Goal: Task Accomplishment & Management: Complete application form

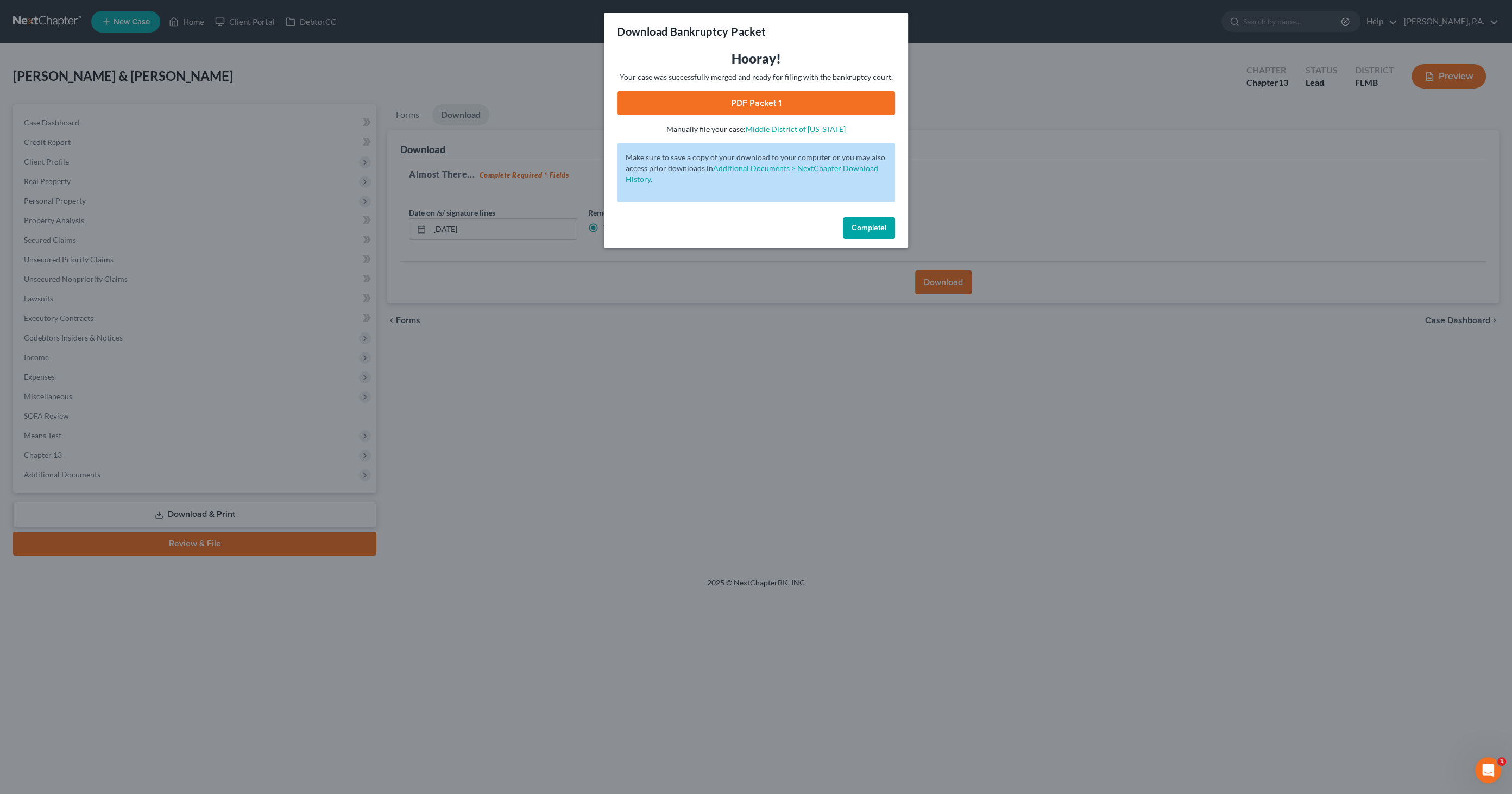
click at [879, 231] on span "Complete!" at bounding box center [868, 228] width 34 height 9
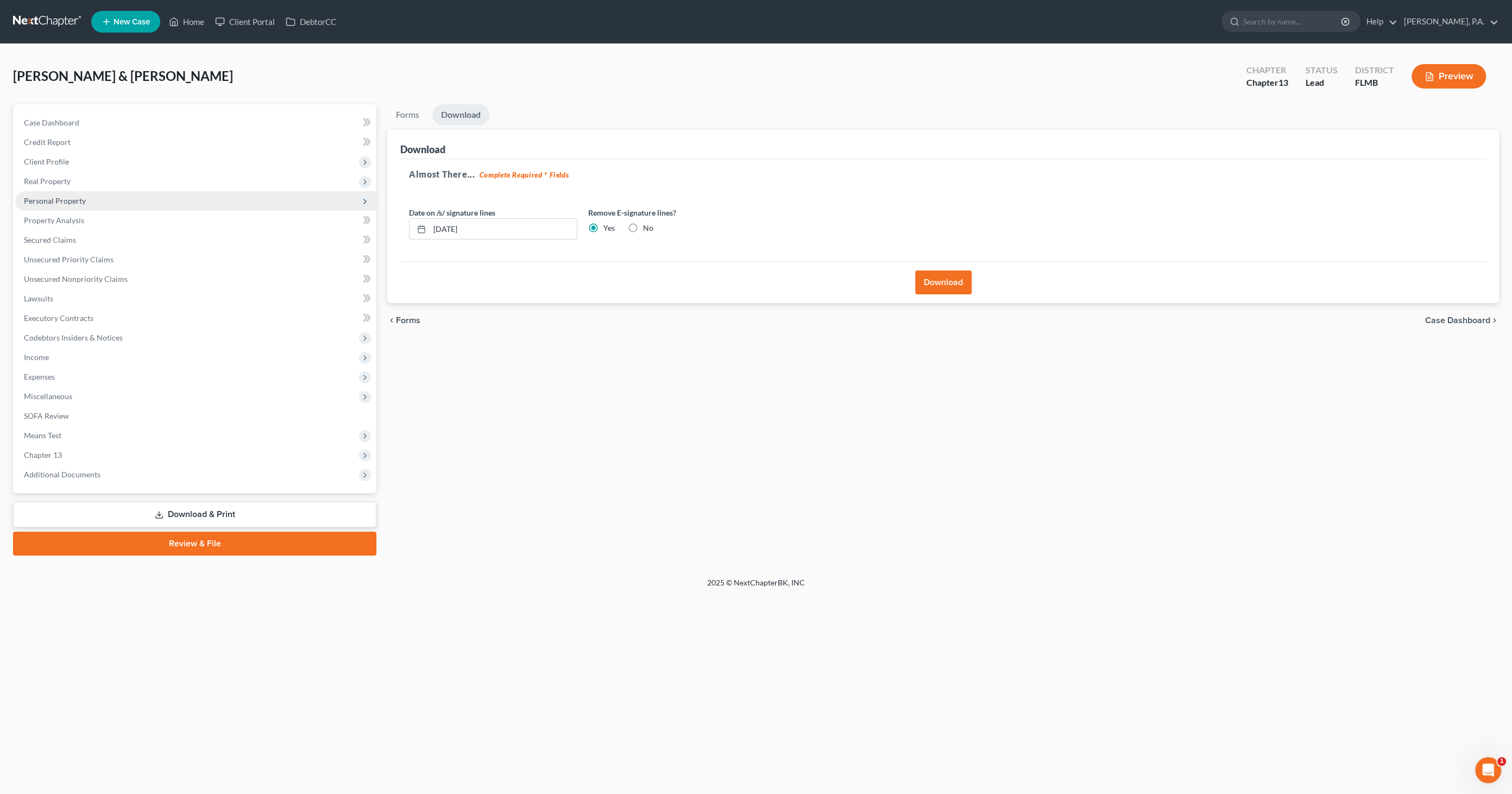
click at [46, 195] on span "Personal Property" at bounding box center [196, 201] width 361 height 20
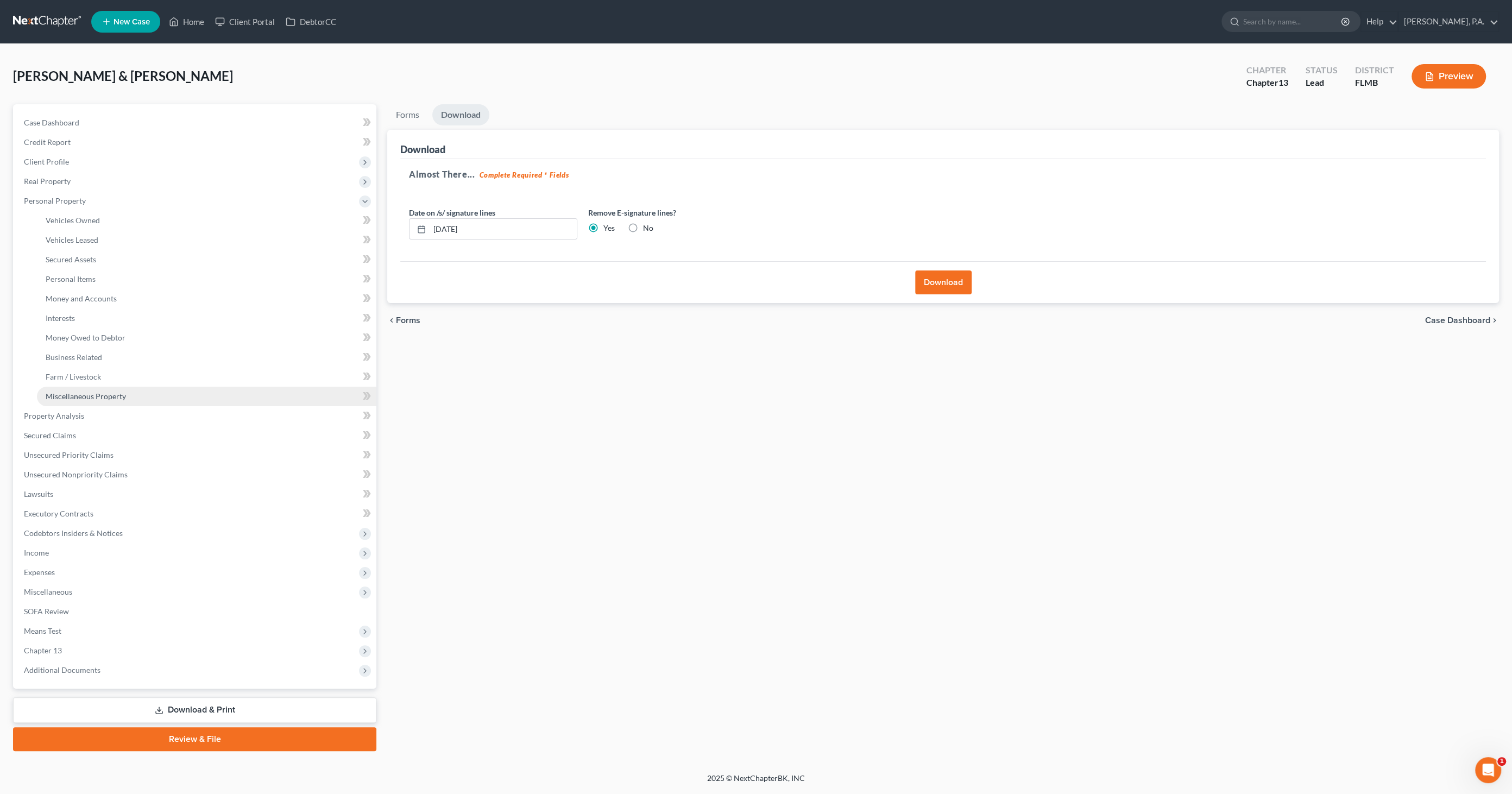
click at [77, 398] on span "Miscellaneous Property" at bounding box center [86, 396] width 80 height 9
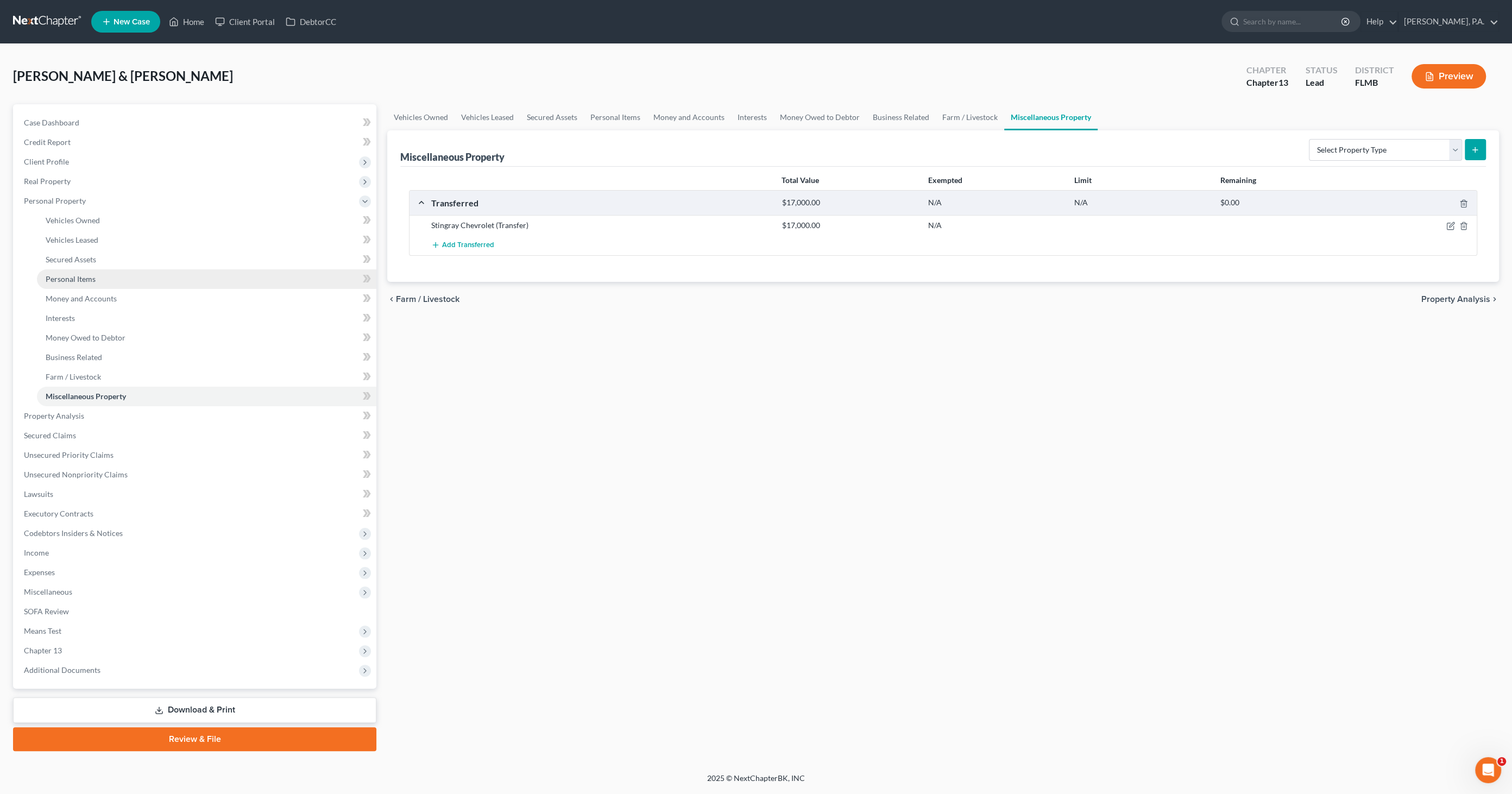
click at [78, 279] on span "Personal Items" at bounding box center [70, 278] width 50 height 9
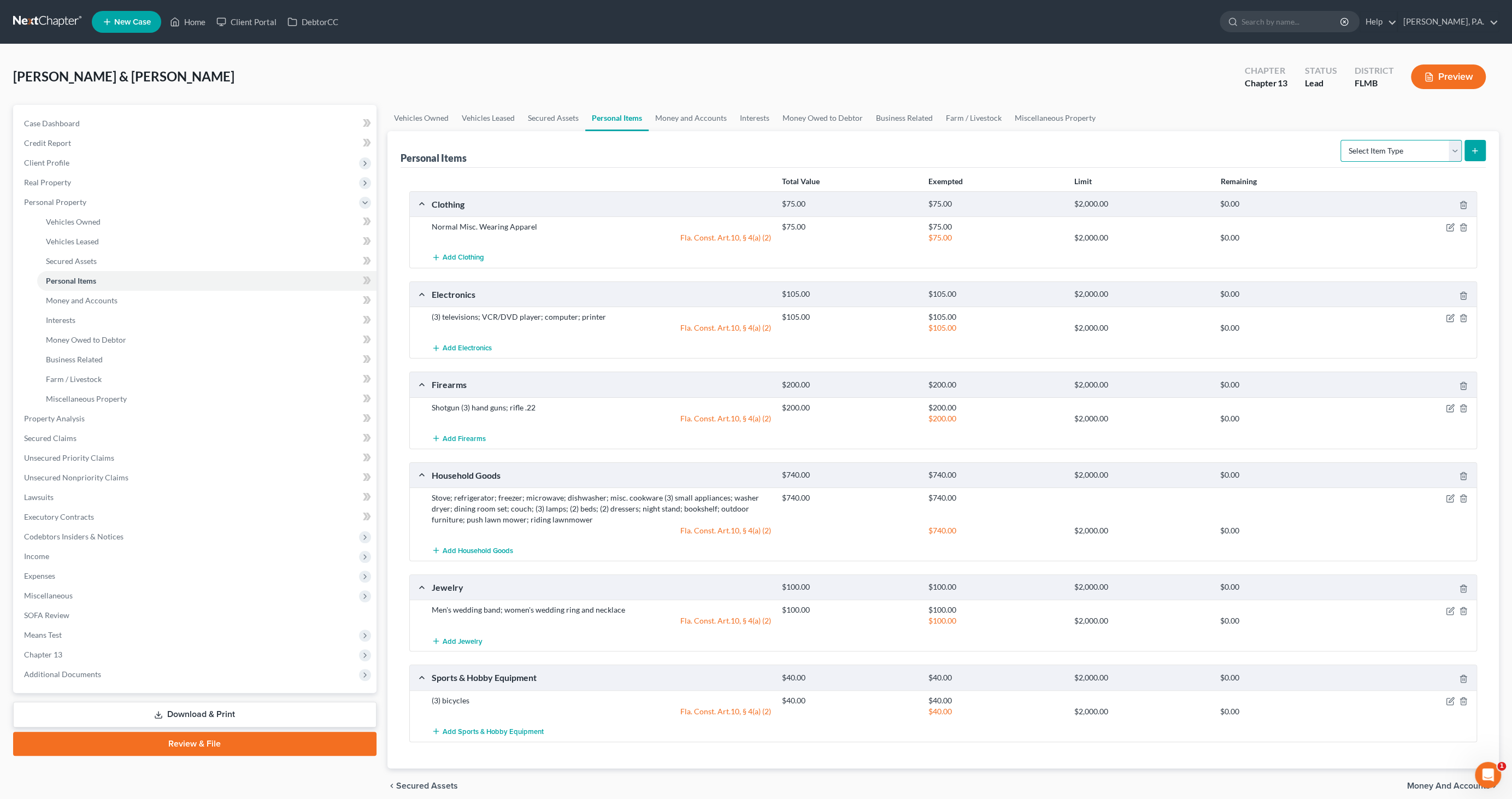
click at [1382, 146] on select "Select Item Type Clothing Collectibles Of Value Electronics Firearms Household …" at bounding box center [1401, 151] width 122 height 22
select select "pets"
click at [1342, 140] on select "Select Item Type Clothing Collectibles Of Value Electronics Firearms Household …" at bounding box center [1401, 151] width 122 height 22
click at [1475, 156] on button "submit" at bounding box center [1475, 151] width 21 height 21
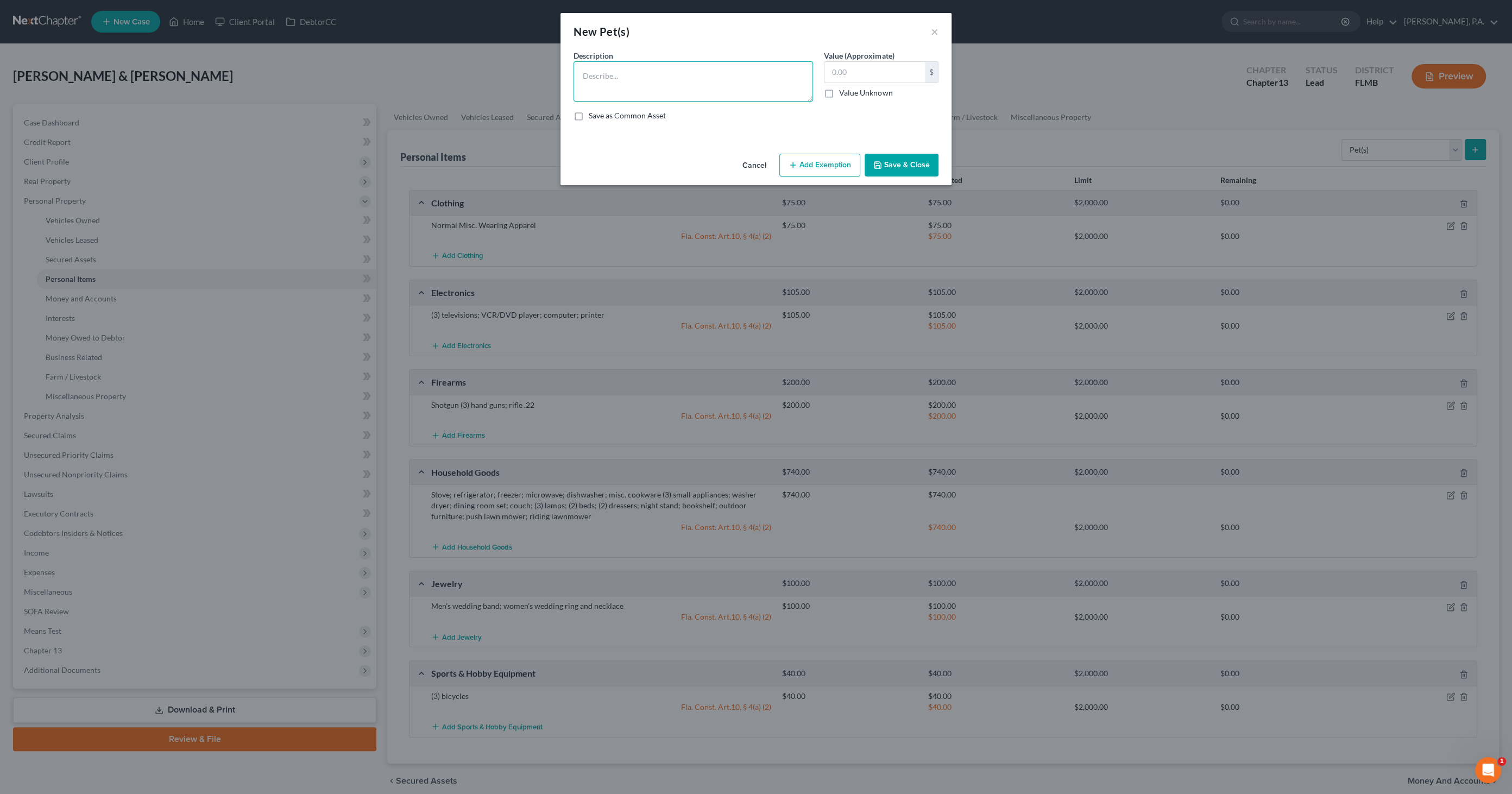
click at [608, 77] on textarea at bounding box center [693, 81] width 240 height 40
type textarea "Pig, Dog"
type input "0.00"
click at [908, 169] on button "Save & Close" at bounding box center [901, 165] width 74 height 22
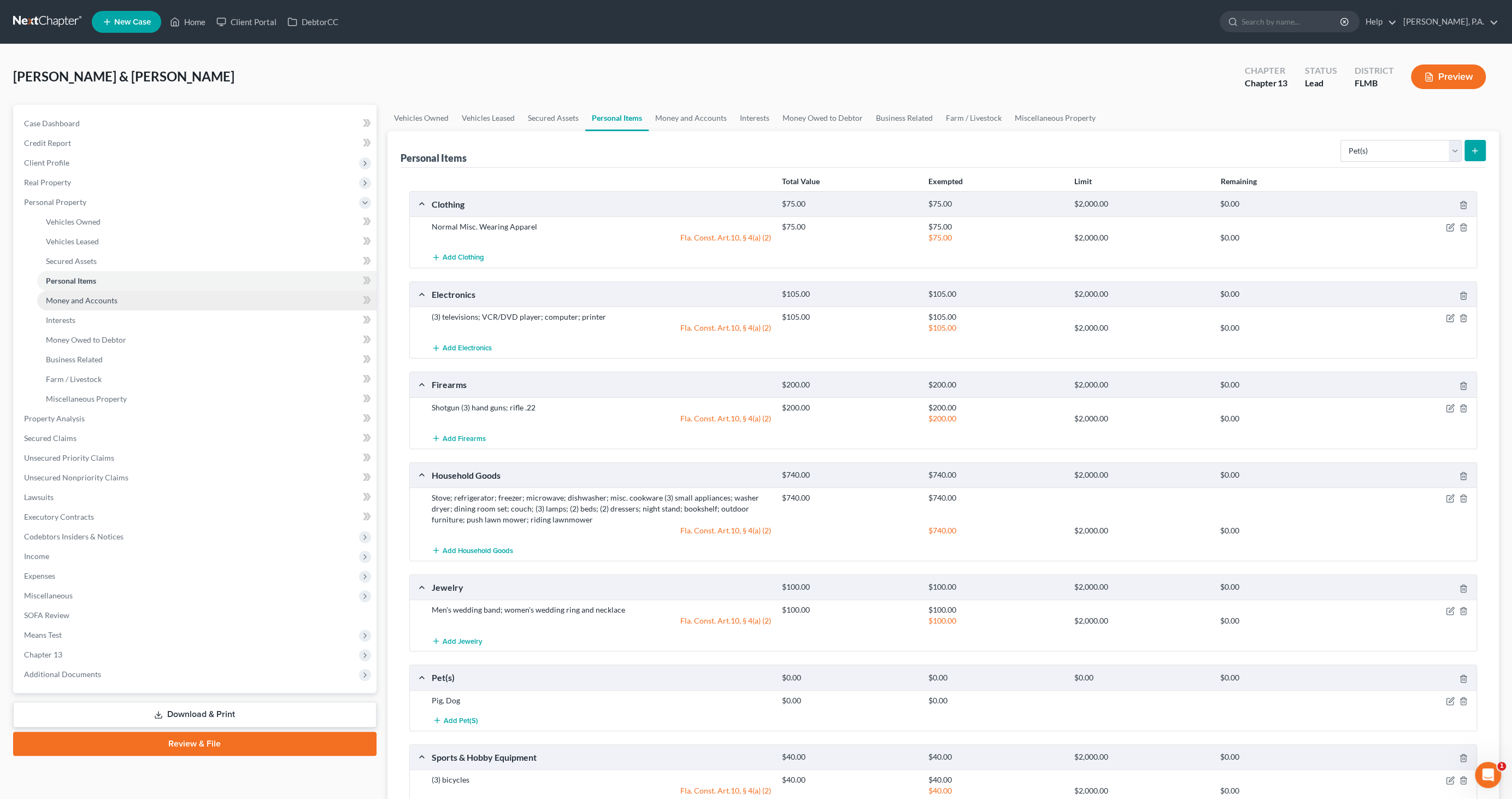
click at [78, 301] on span "Money and Accounts" at bounding box center [81, 300] width 71 height 9
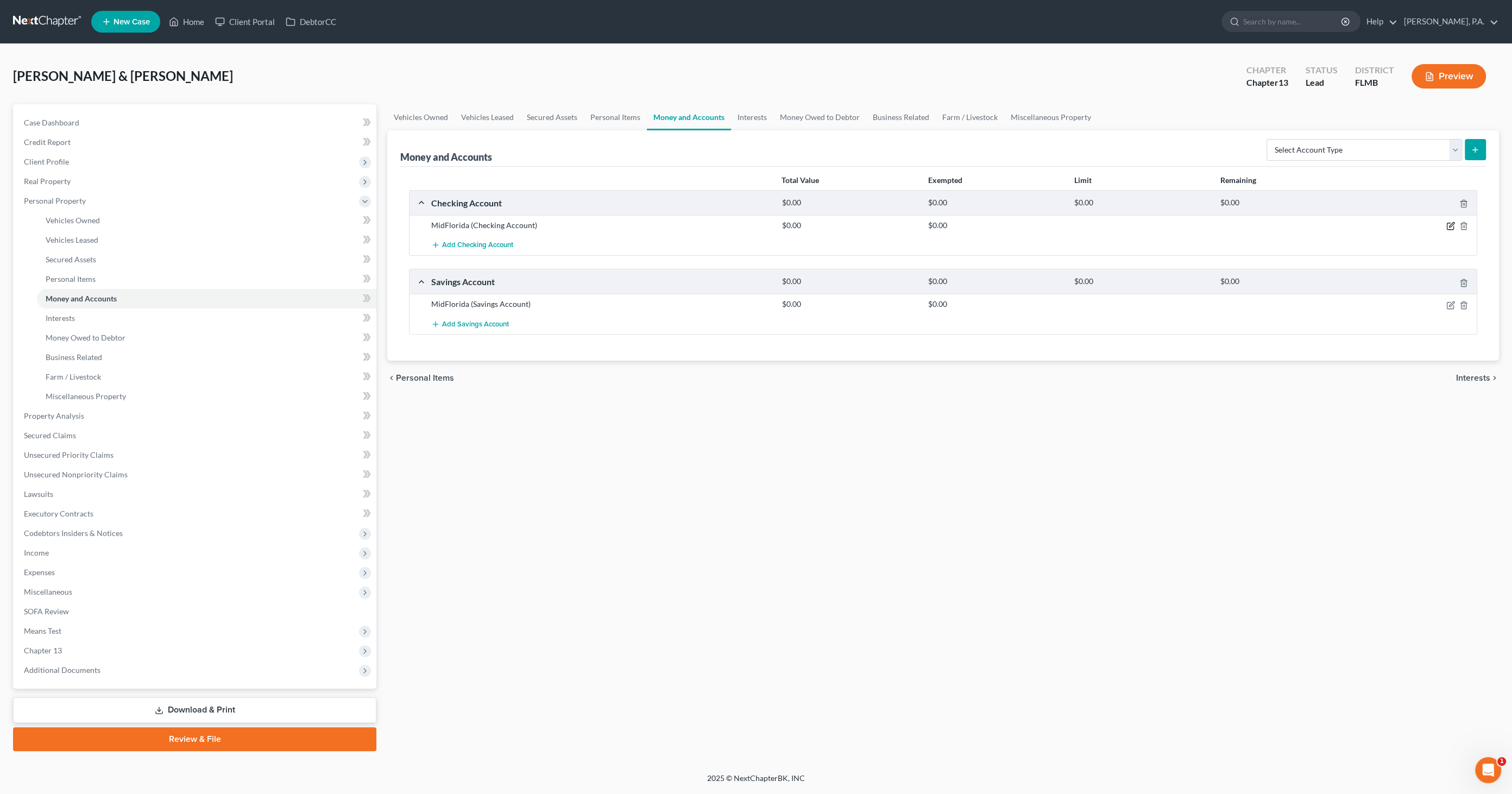
click at [1447, 224] on icon "button" at bounding box center [1451, 226] width 8 height 8
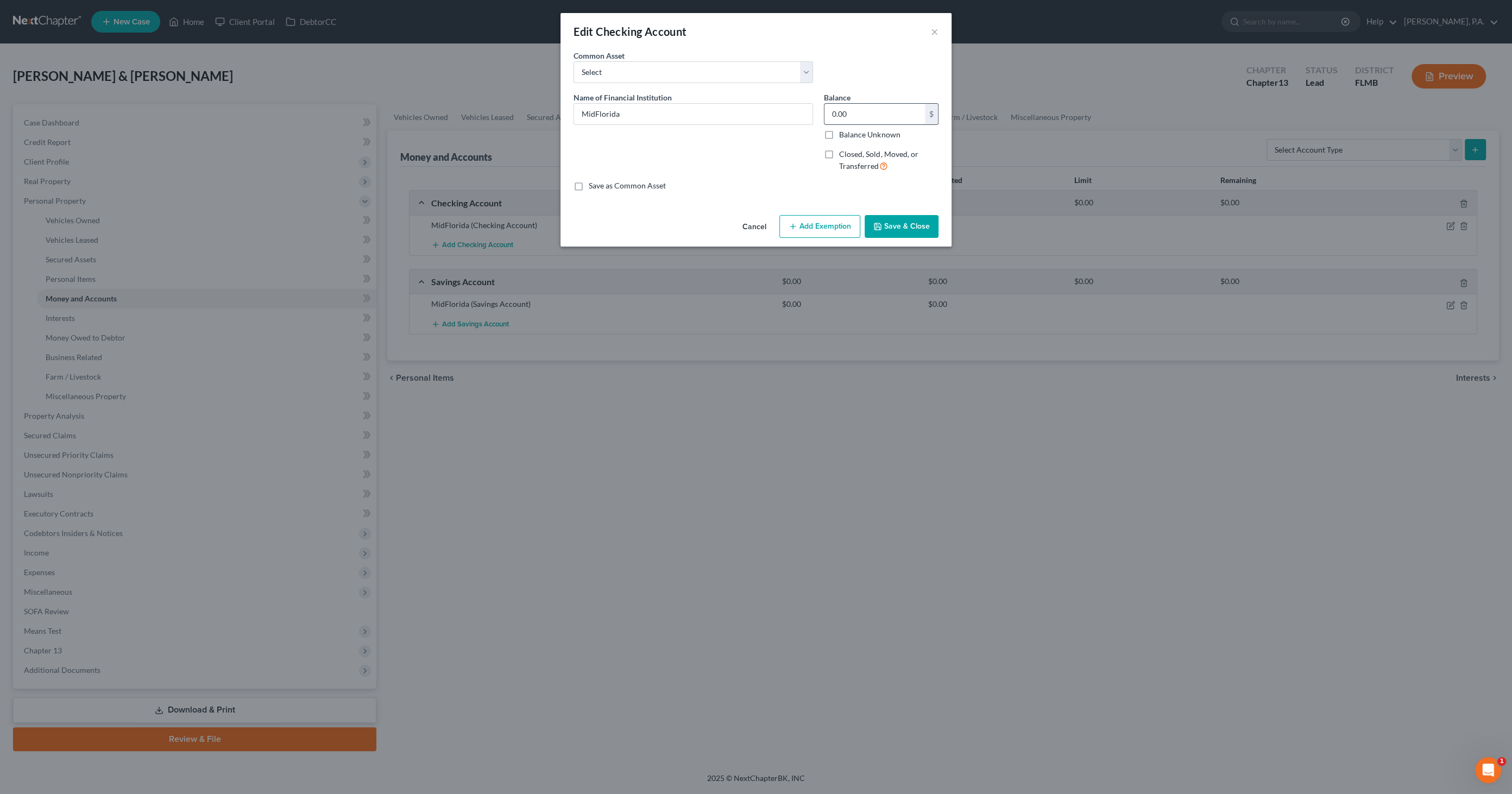
click at [890, 116] on input "0.00" at bounding box center [875, 114] width 100 height 20
type input "1,300.00"
click at [814, 227] on button "Add Exemption" at bounding box center [819, 226] width 81 height 22
select select "2"
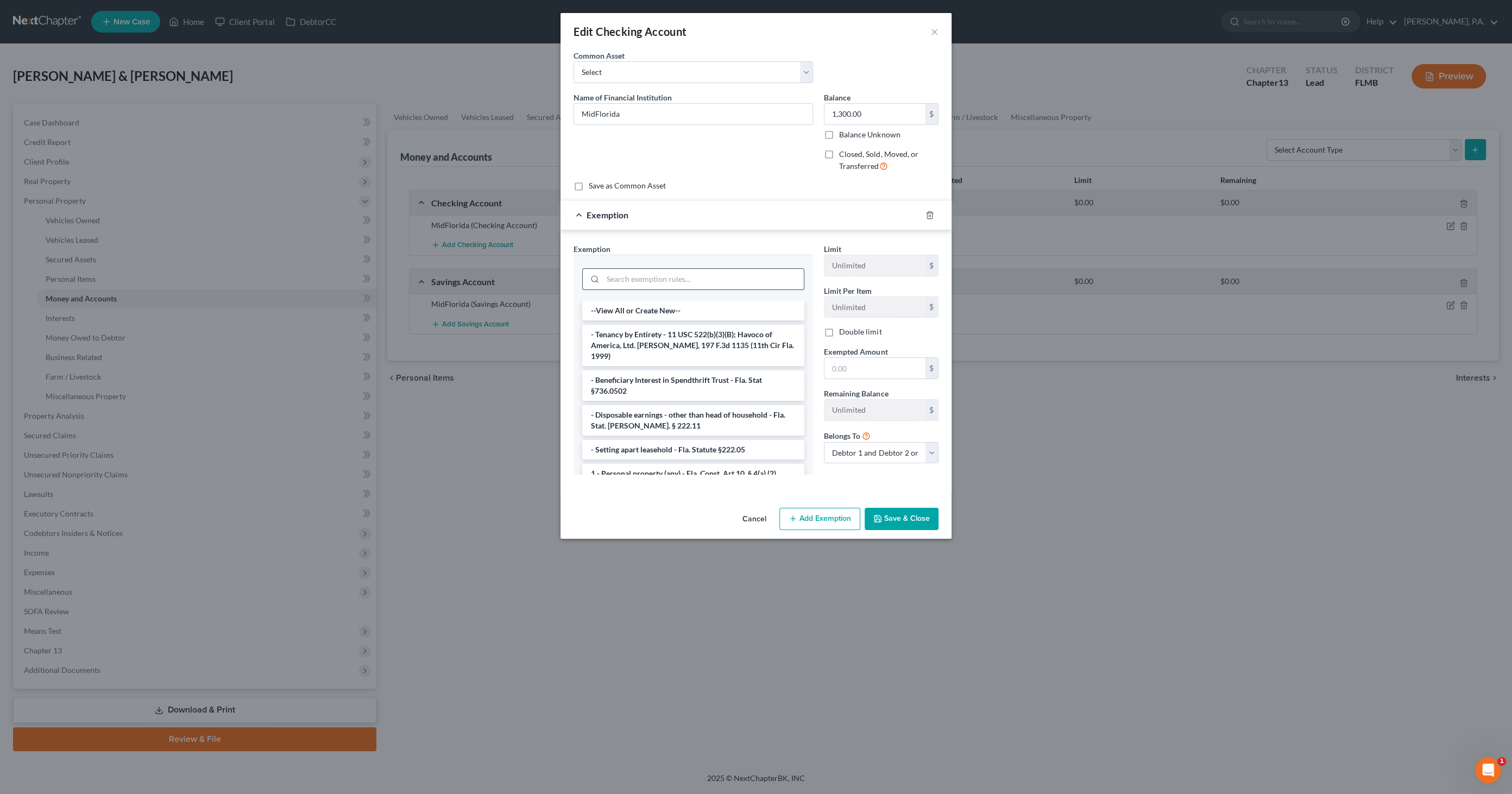
click at [660, 279] on input "search" at bounding box center [703, 279] width 201 height 20
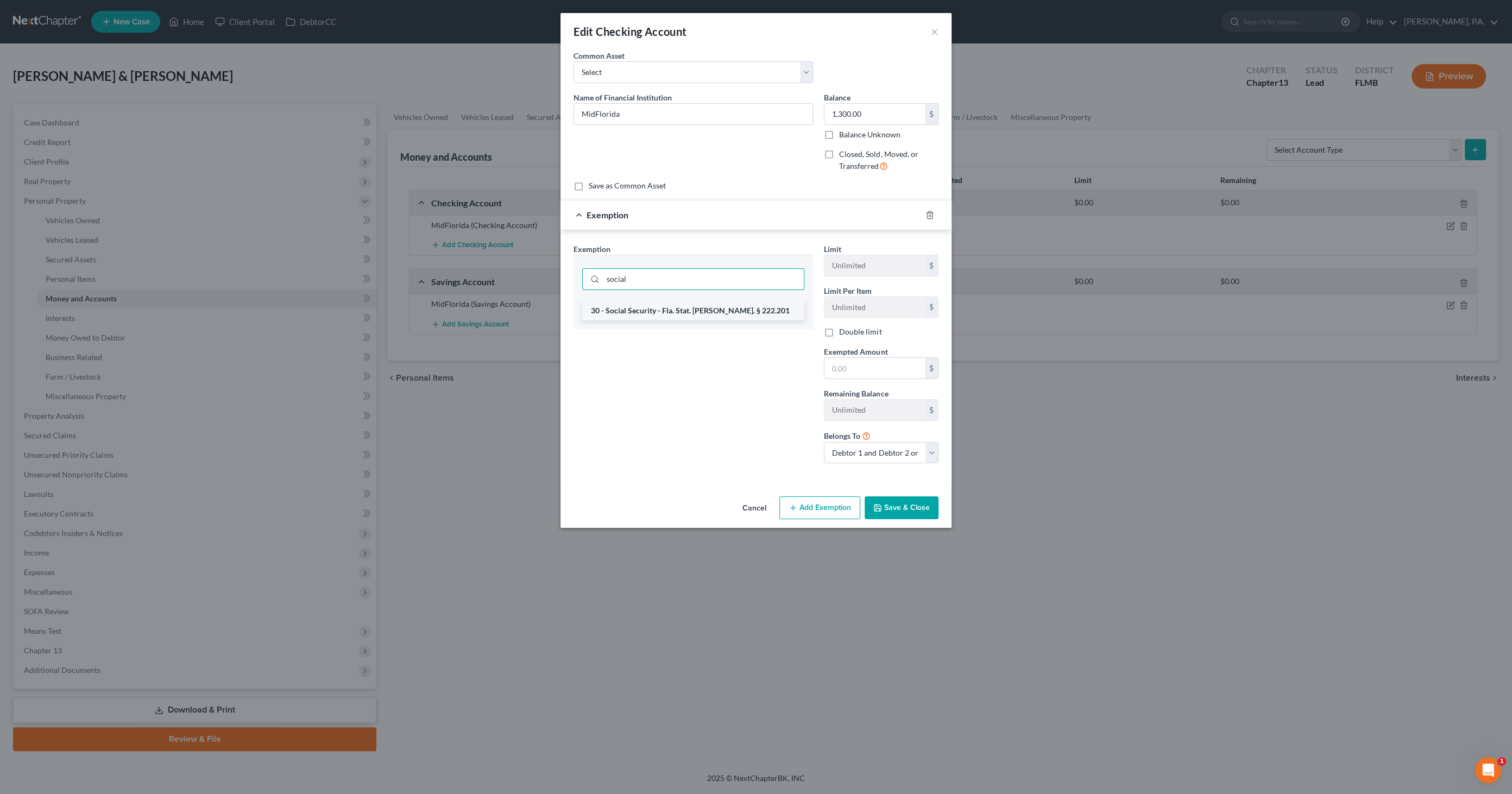
type input "social"
click at [682, 308] on li "30 - Social Security - Fla. Stat. Ann. § 222.201" at bounding box center [693, 311] width 222 height 20
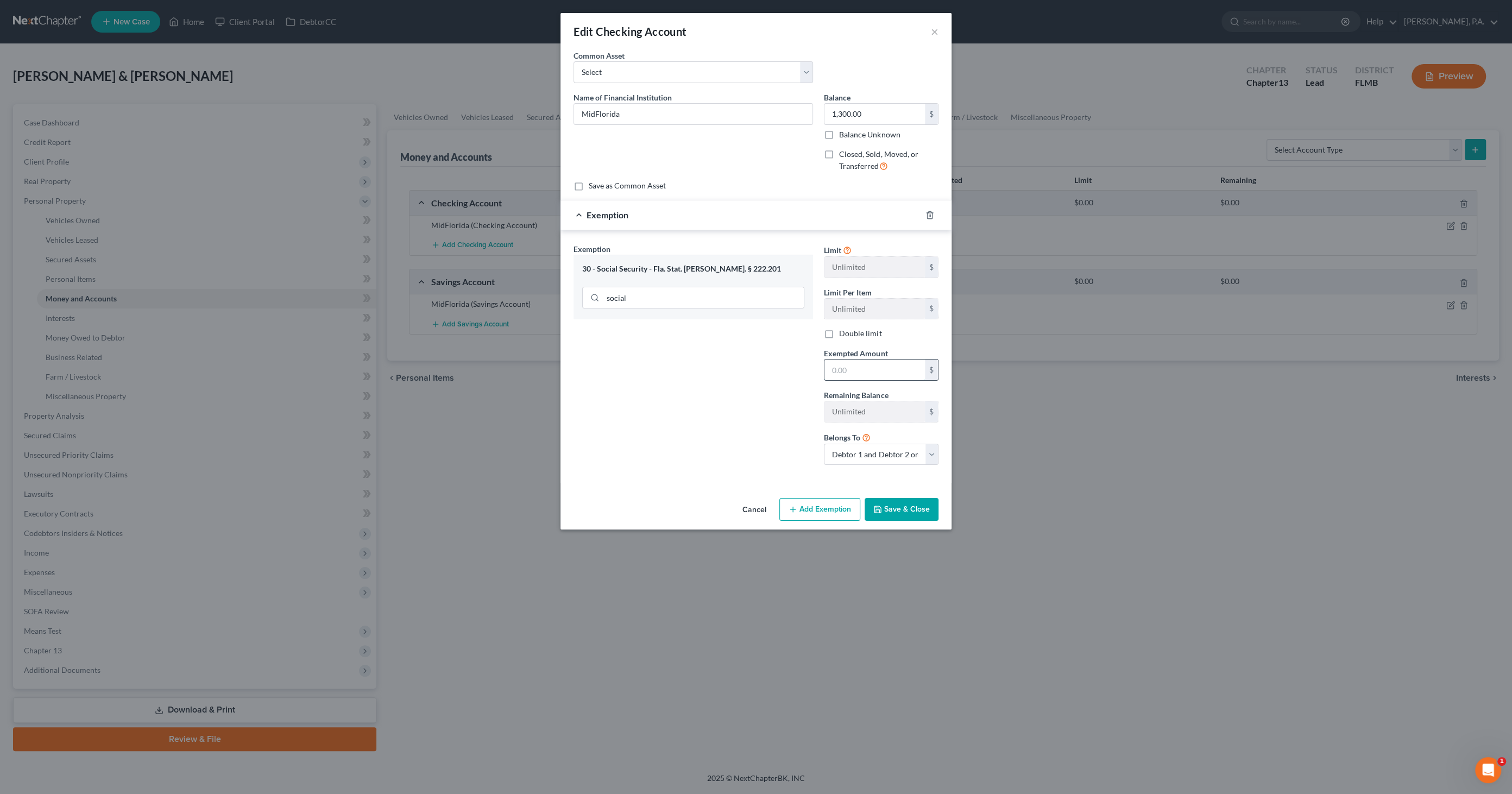
click at [871, 367] on input "text" at bounding box center [875, 370] width 100 height 20
drag, startPoint x: 877, startPoint y: 370, endPoint x: 775, endPoint y: 363, distance: 102.2
click at [775, 364] on div "Exemption Set must be selected for CA. Exemption * 30 - Social Security - Fla. …" at bounding box center [756, 358] width 376 height 231
type input "1,300.00"
click at [883, 502] on button "Save & Close" at bounding box center [901, 509] width 74 height 22
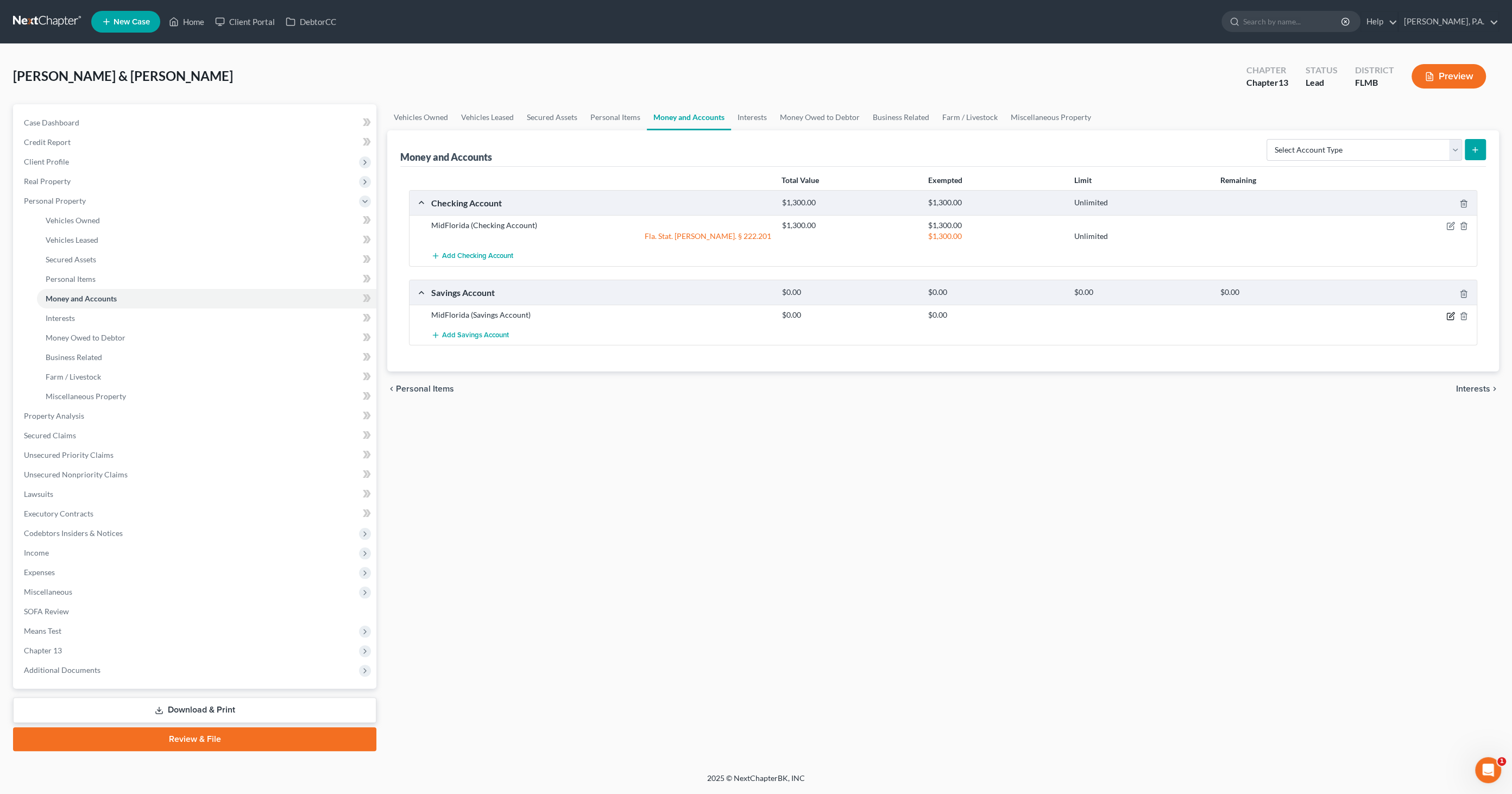
click at [1447, 313] on icon "button" at bounding box center [1450, 315] width 6 height 6
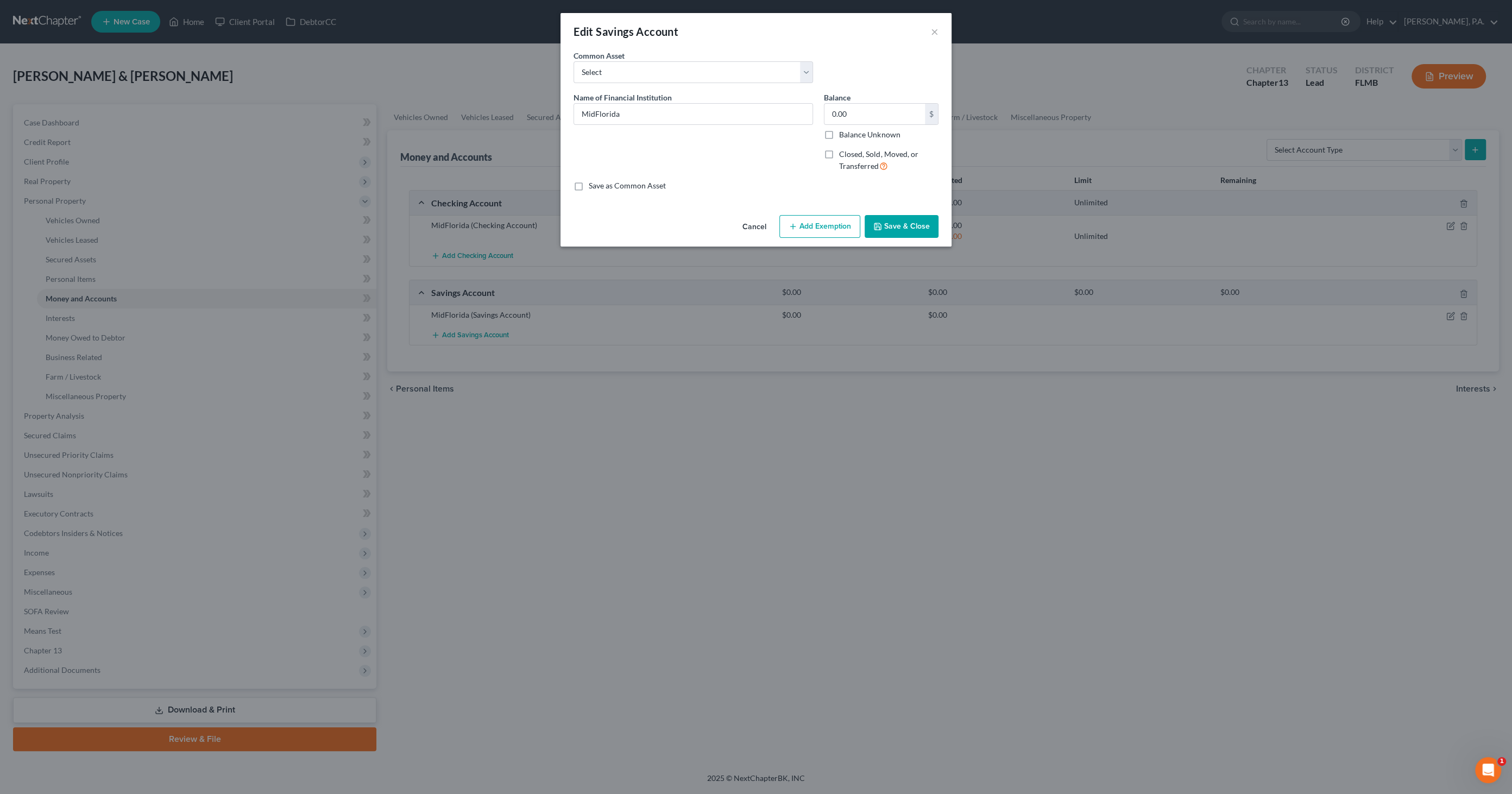
click at [897, 226] on button "Save & Close" at bounding box center [901, 226] width 74 height 22
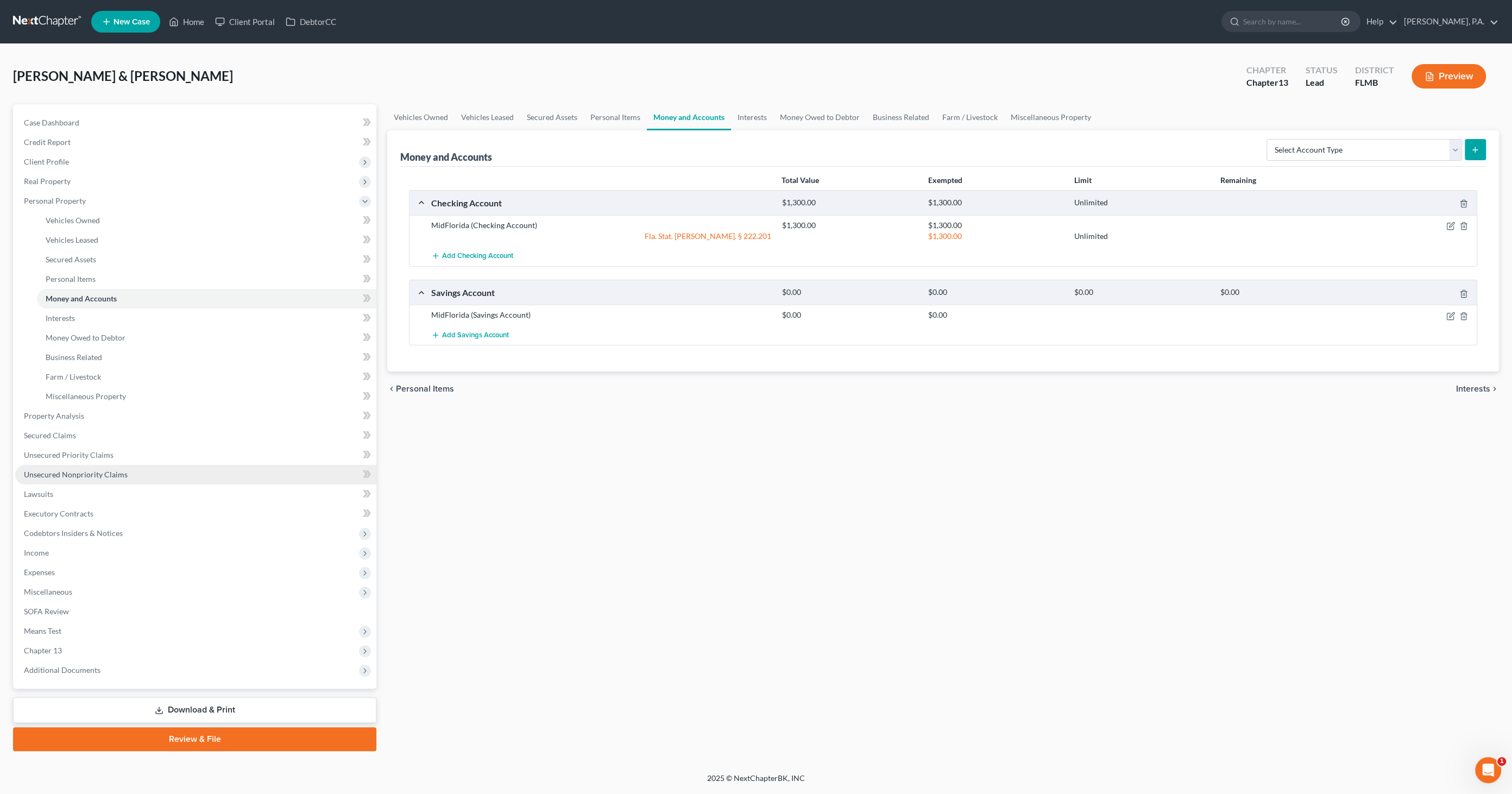
click at [56, 474] on span "Unsecured Nonpriority Claims" at bounding box center [76, 474] width 104 height 9
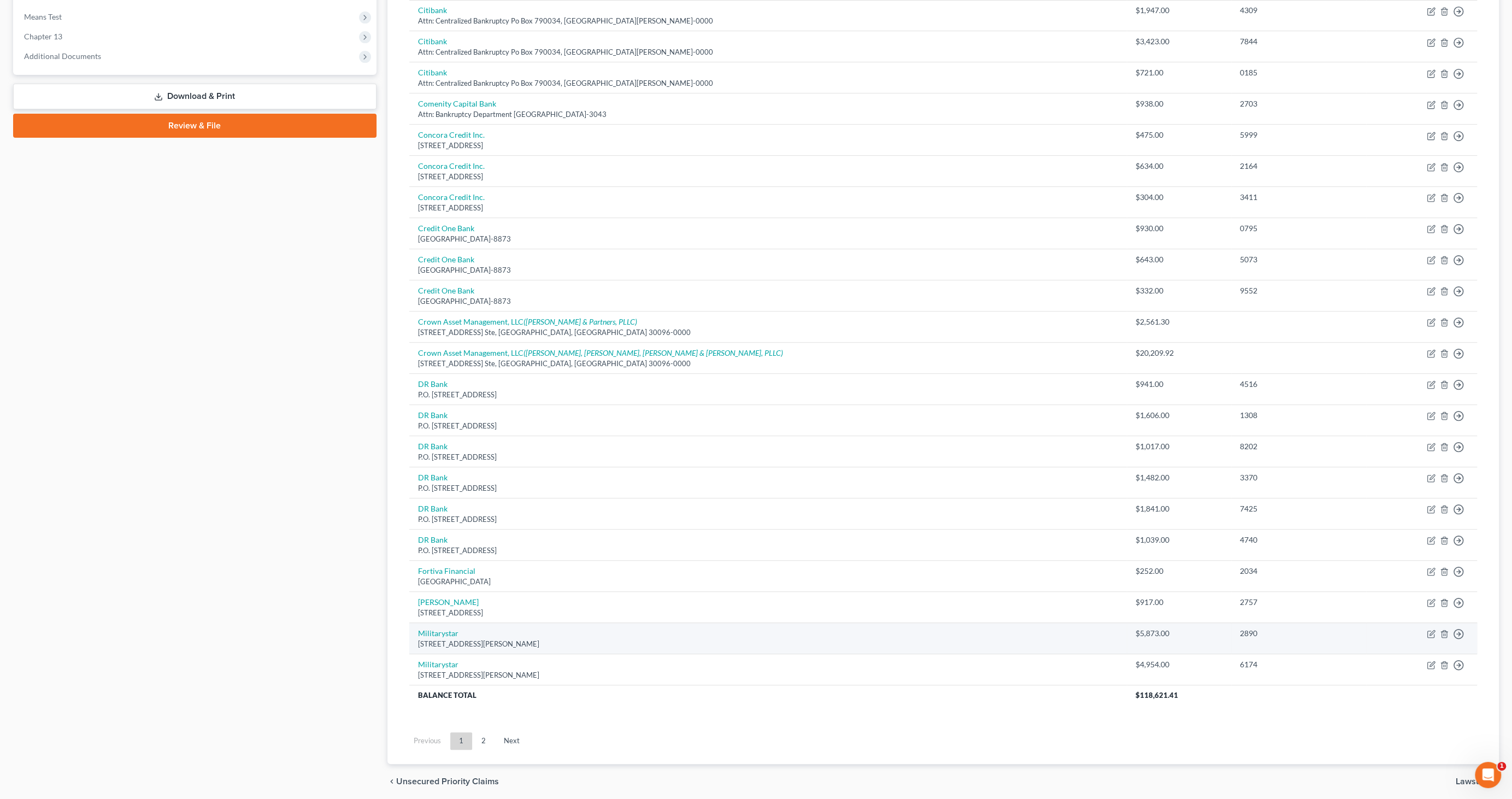
scroll to position [425, 0]
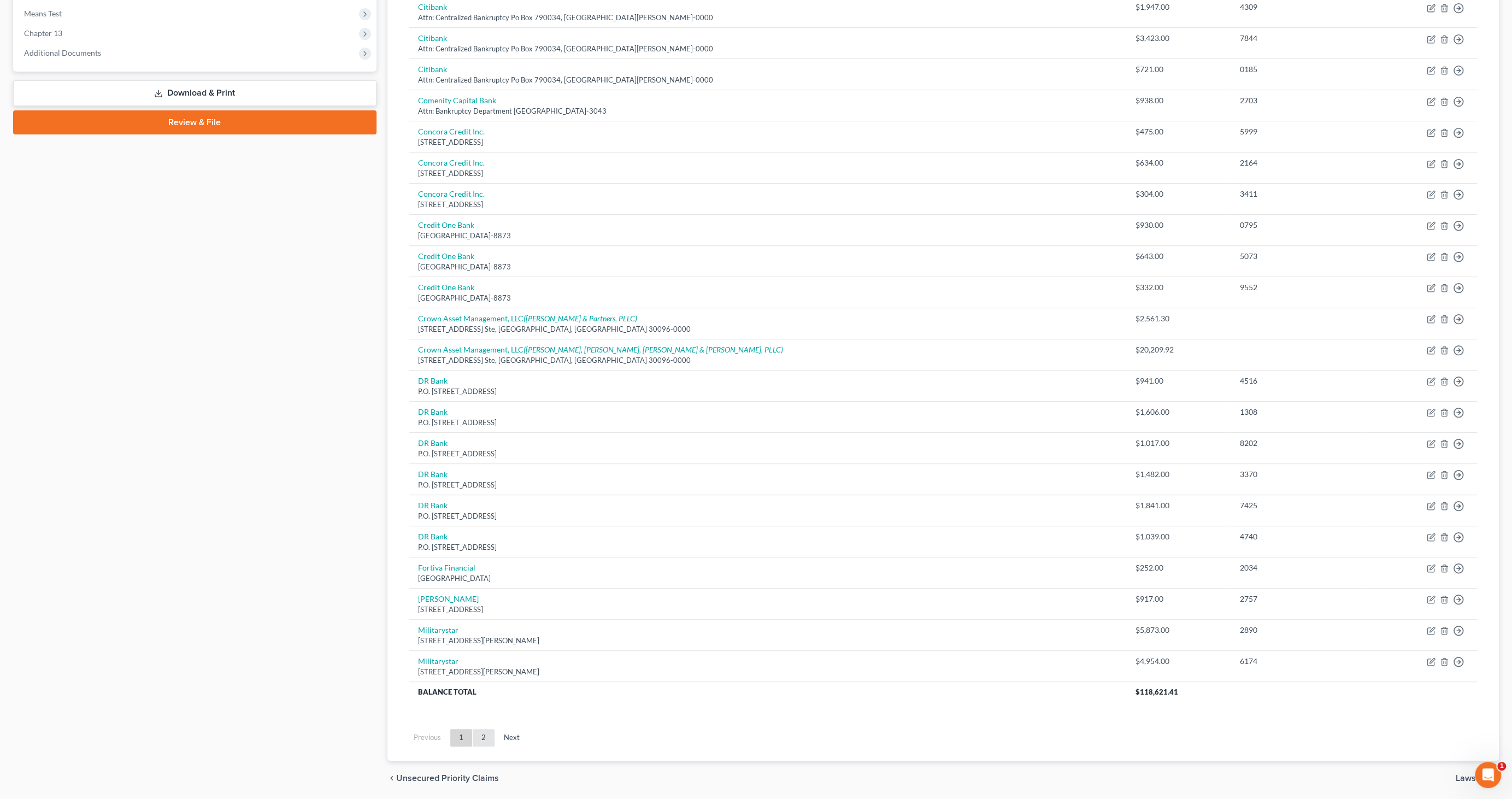
click at [478, 735] on link "2" at bounding box center [484, 737] width 22 height 18
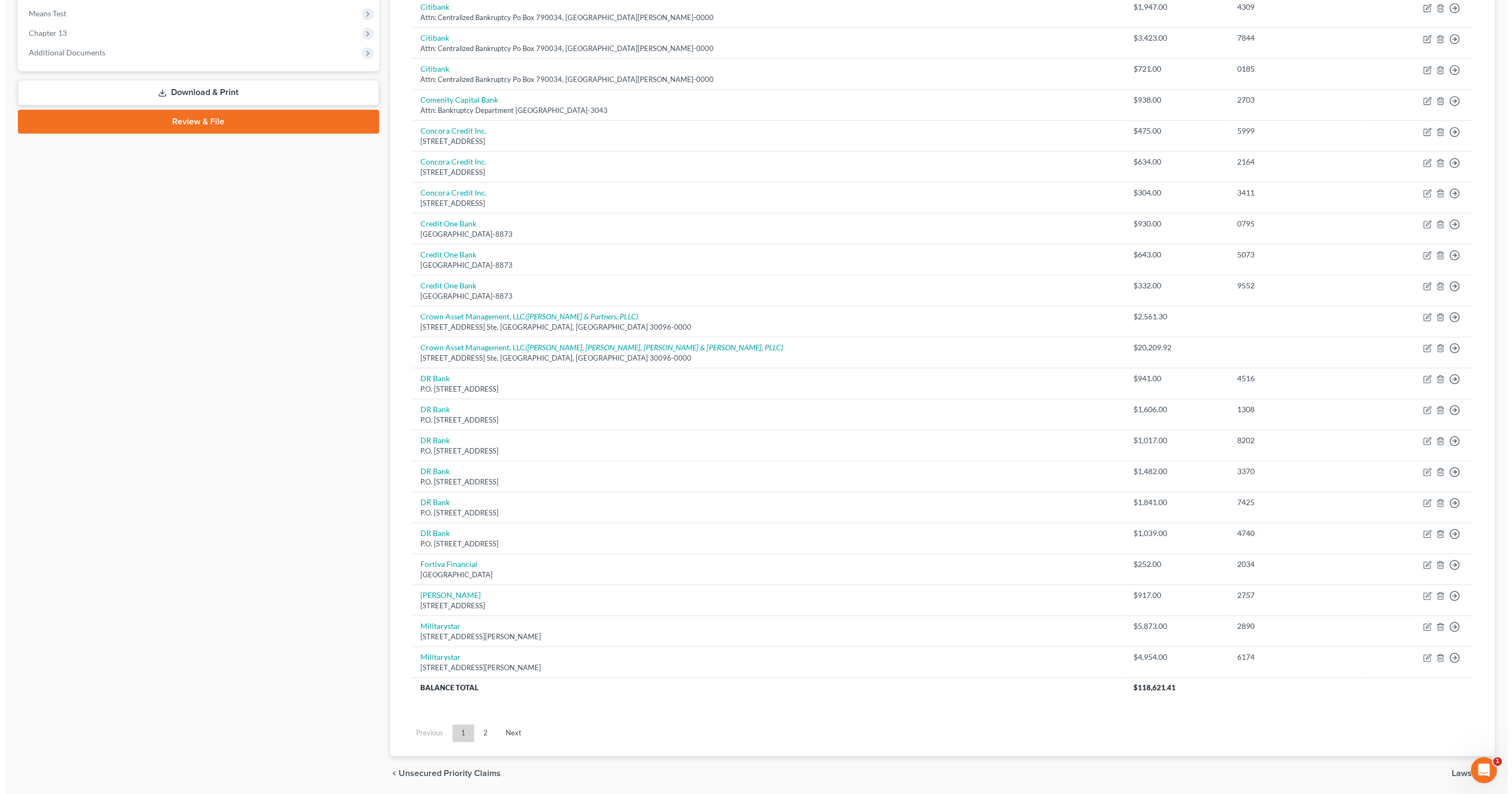
scroll to position [0, 0]
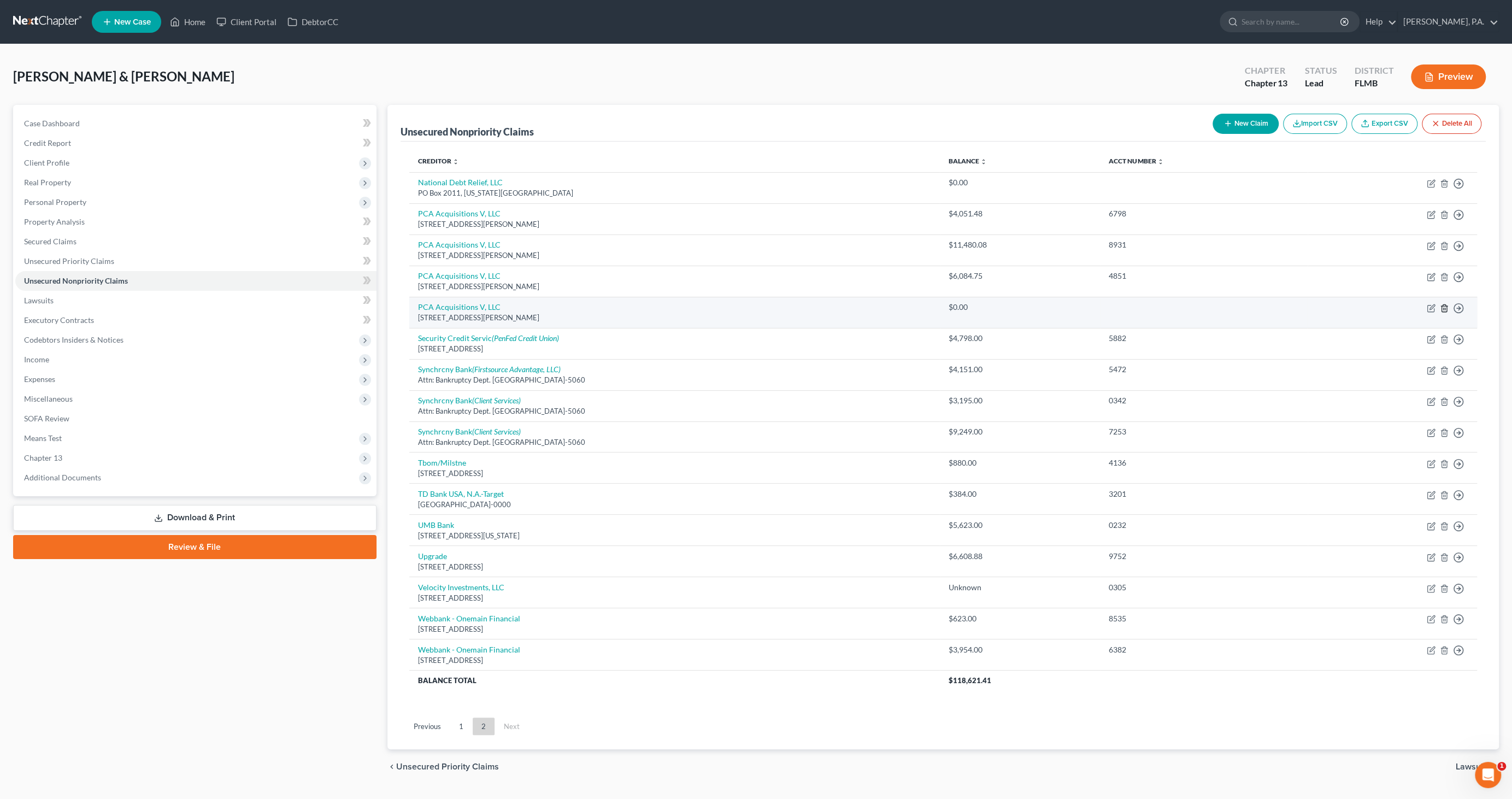
click at [1446, 306] on icon "button" at bounding box center [1444, 308] width 8 height 8
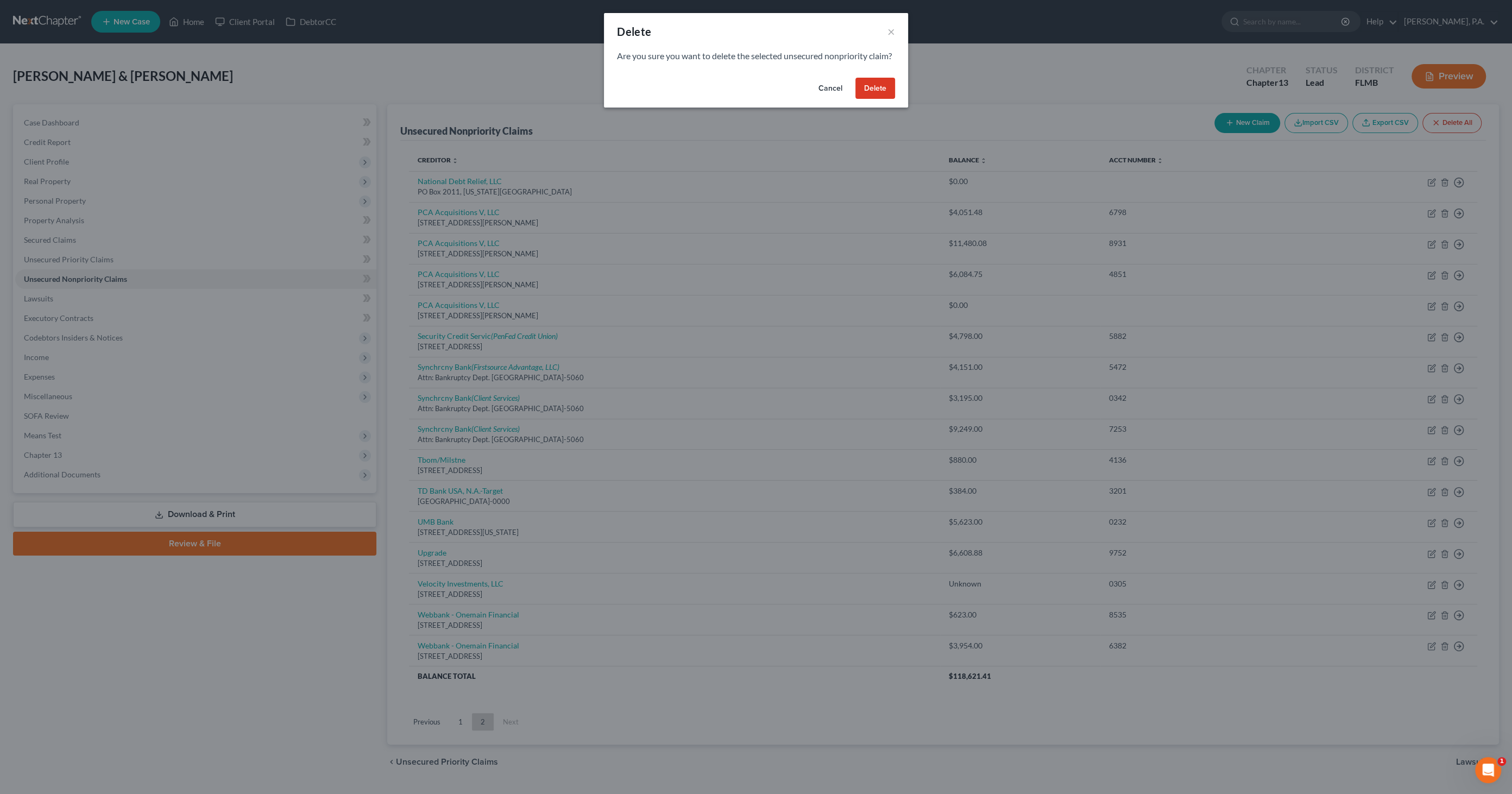
click at [868, 95] on button "Delete" at bounding box center [875, 89] width 39 height 22
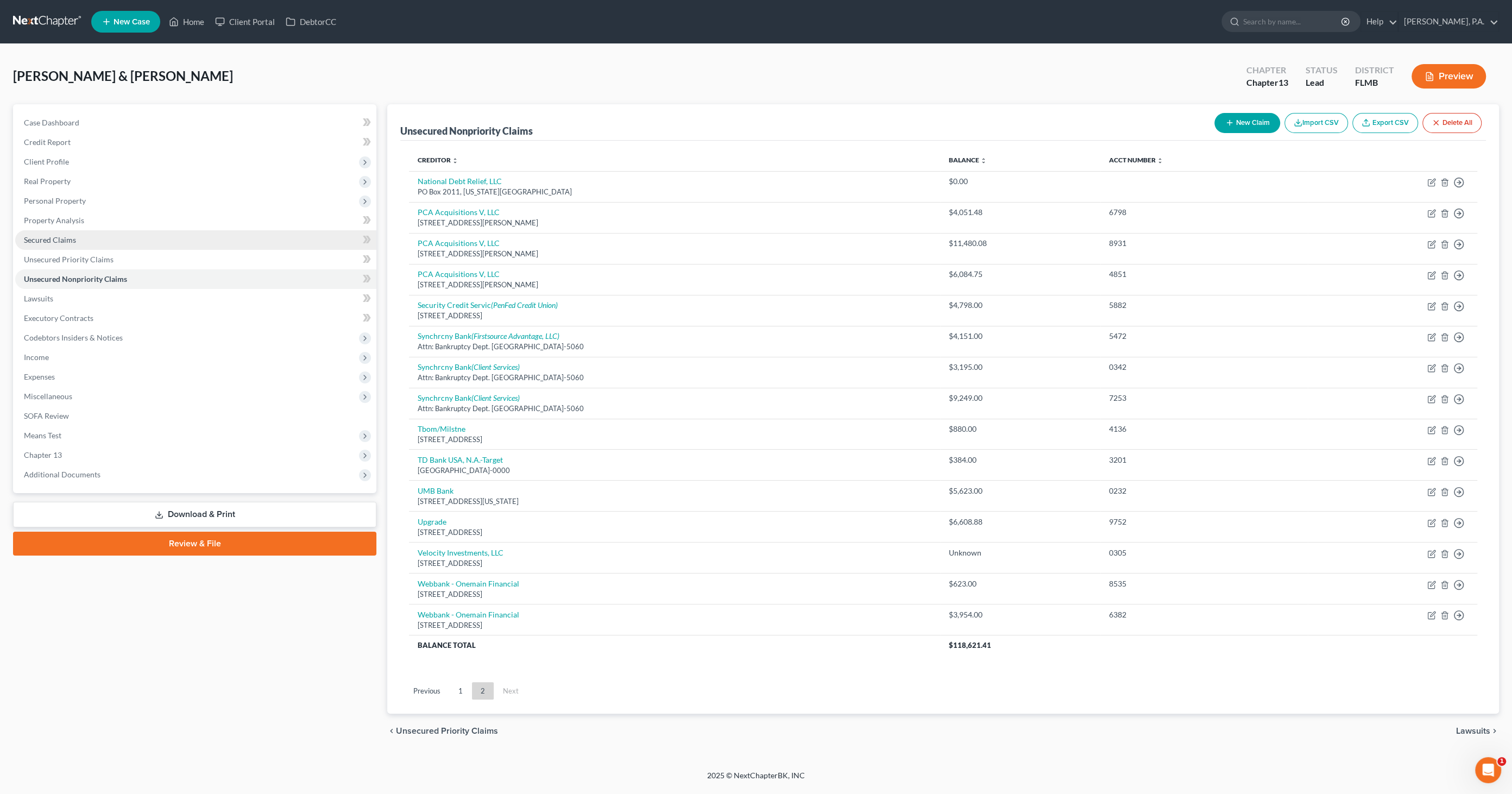
click at [61, 241] on span "Secured Claims" at bounding box center [50, 240] width 52 height 9
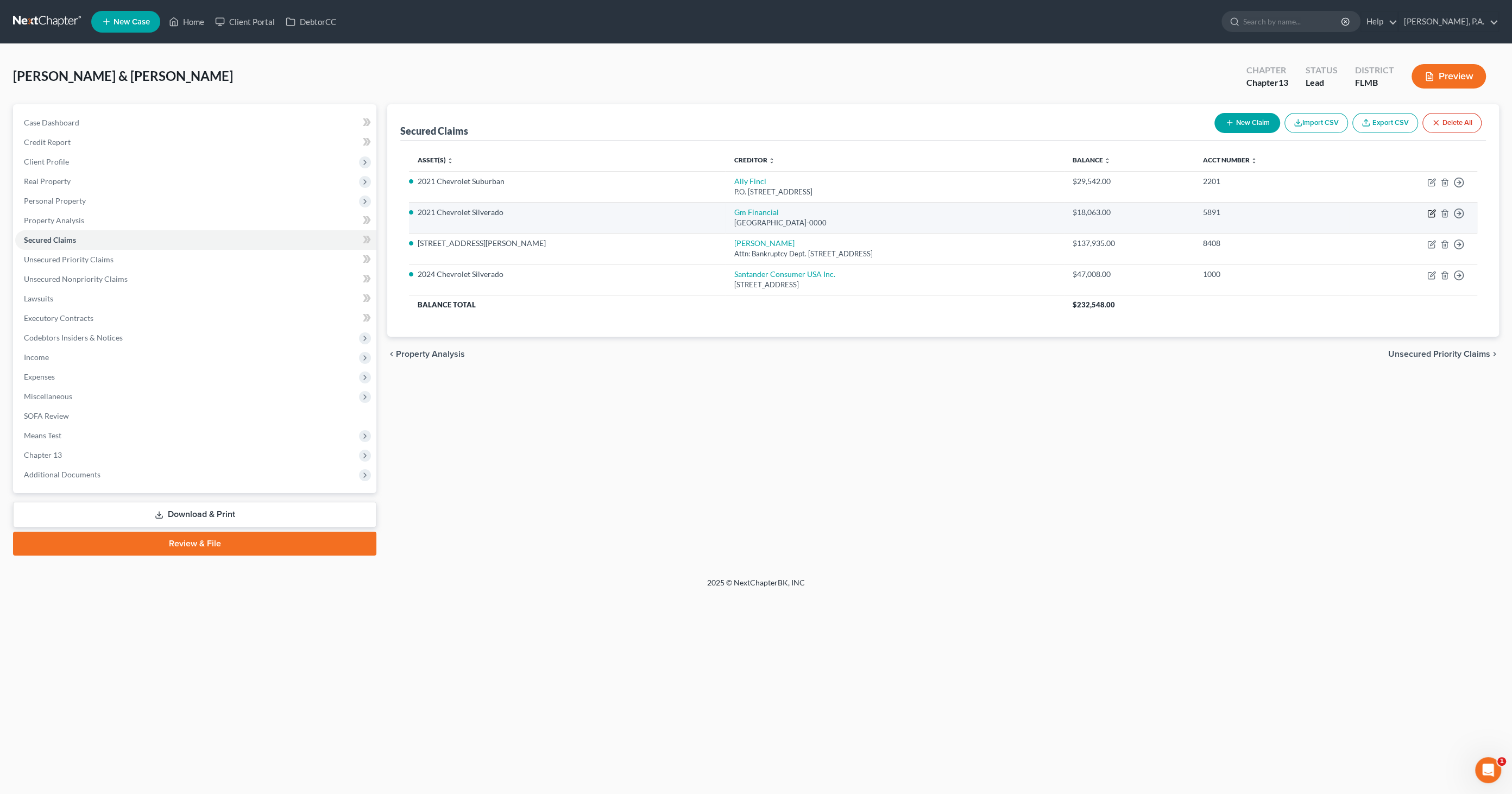
click at [1433, 212] on icon "button" at bounding box center [1432, 214] width 8 height 8
select select "45"
select select "0"
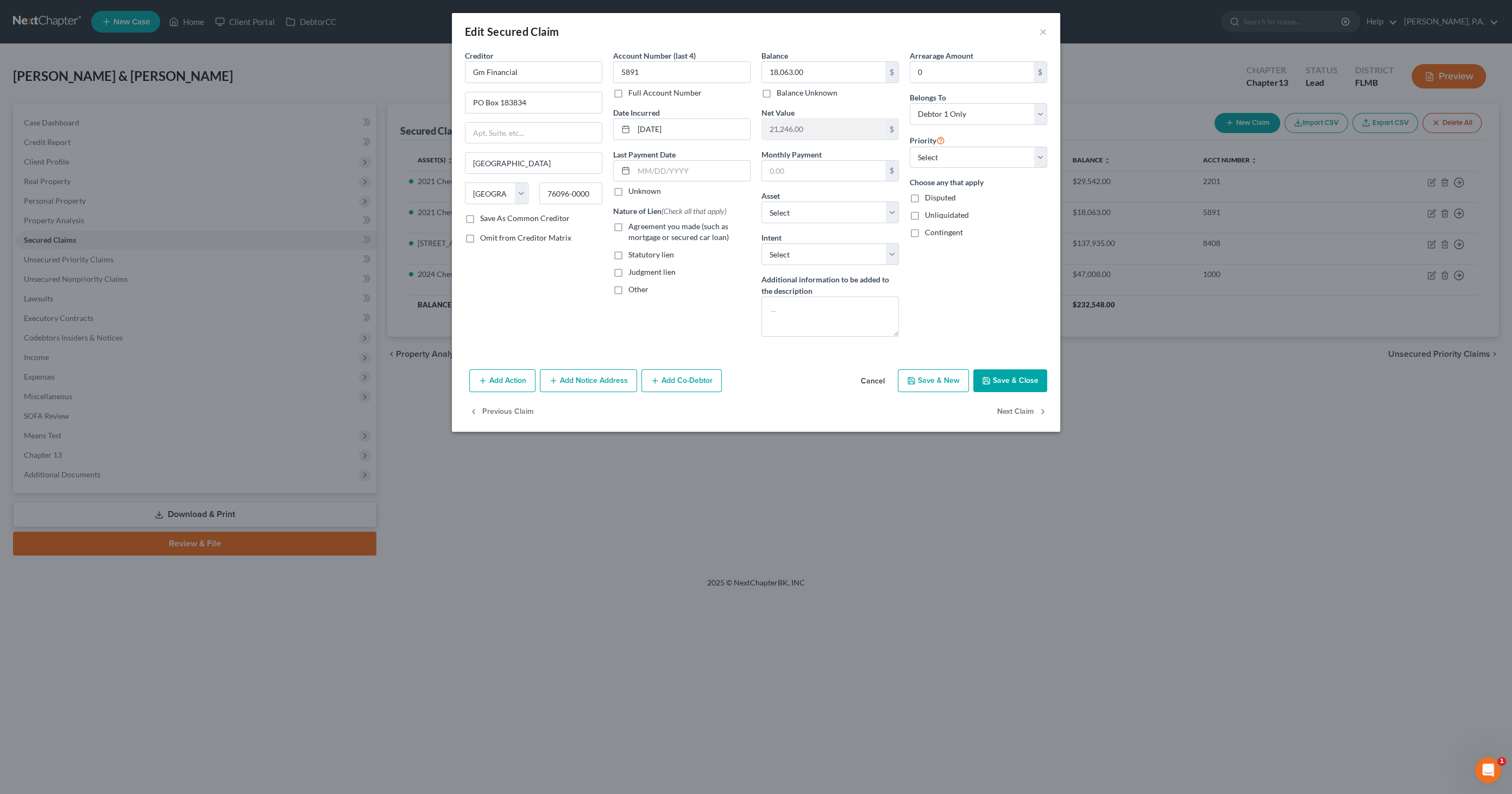
click at [680, 381] on button "Add Co-Debtor" at bounding box center [682, 381] width 80 height 22
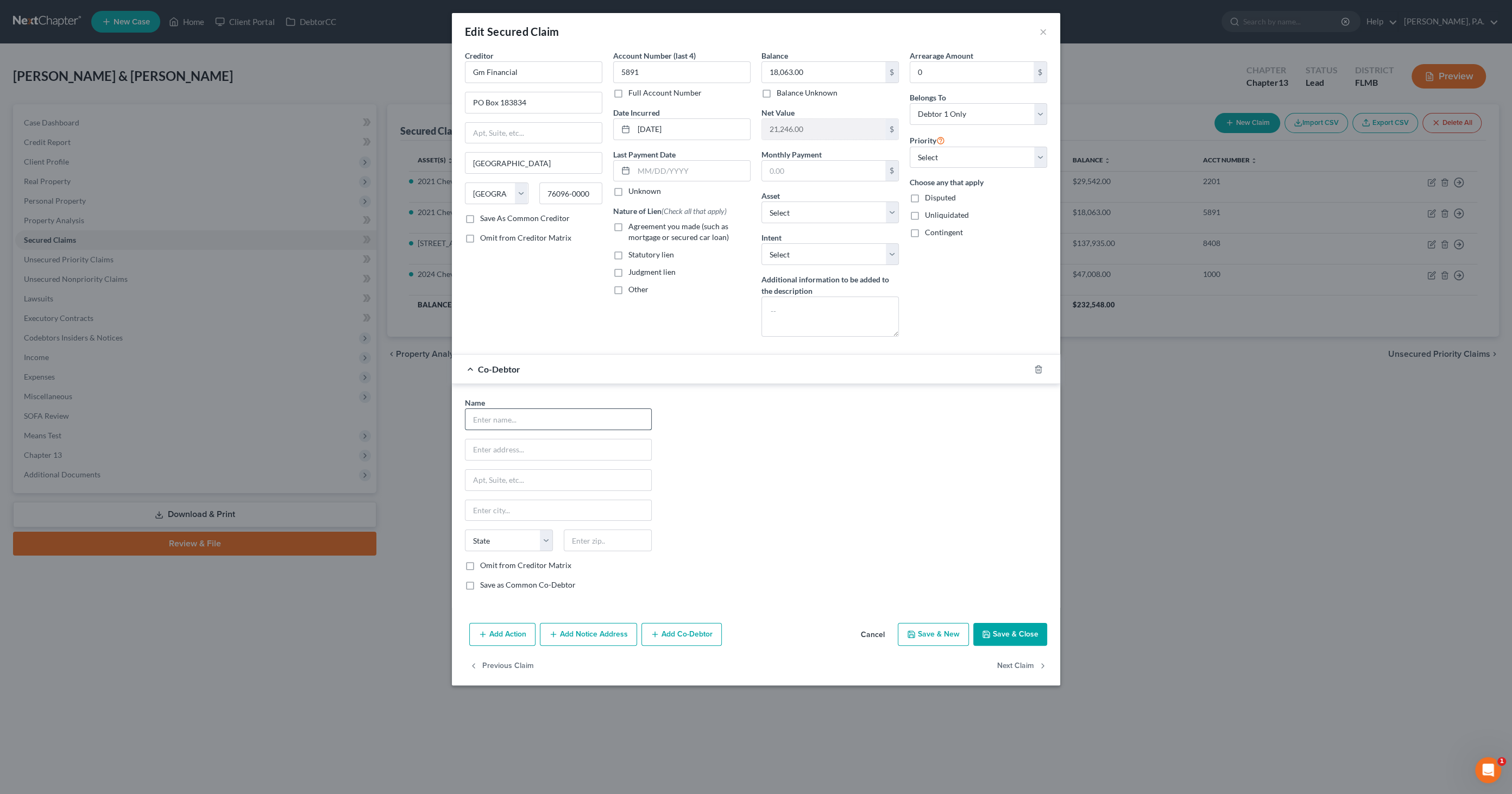
click at [547, 413] on input "text" at bounding box center [559, 419] width 185 height 20
type input "Joshua Bowen"
type input "1120 S Hankin Rd"
type input "P"
type input "Bartow"
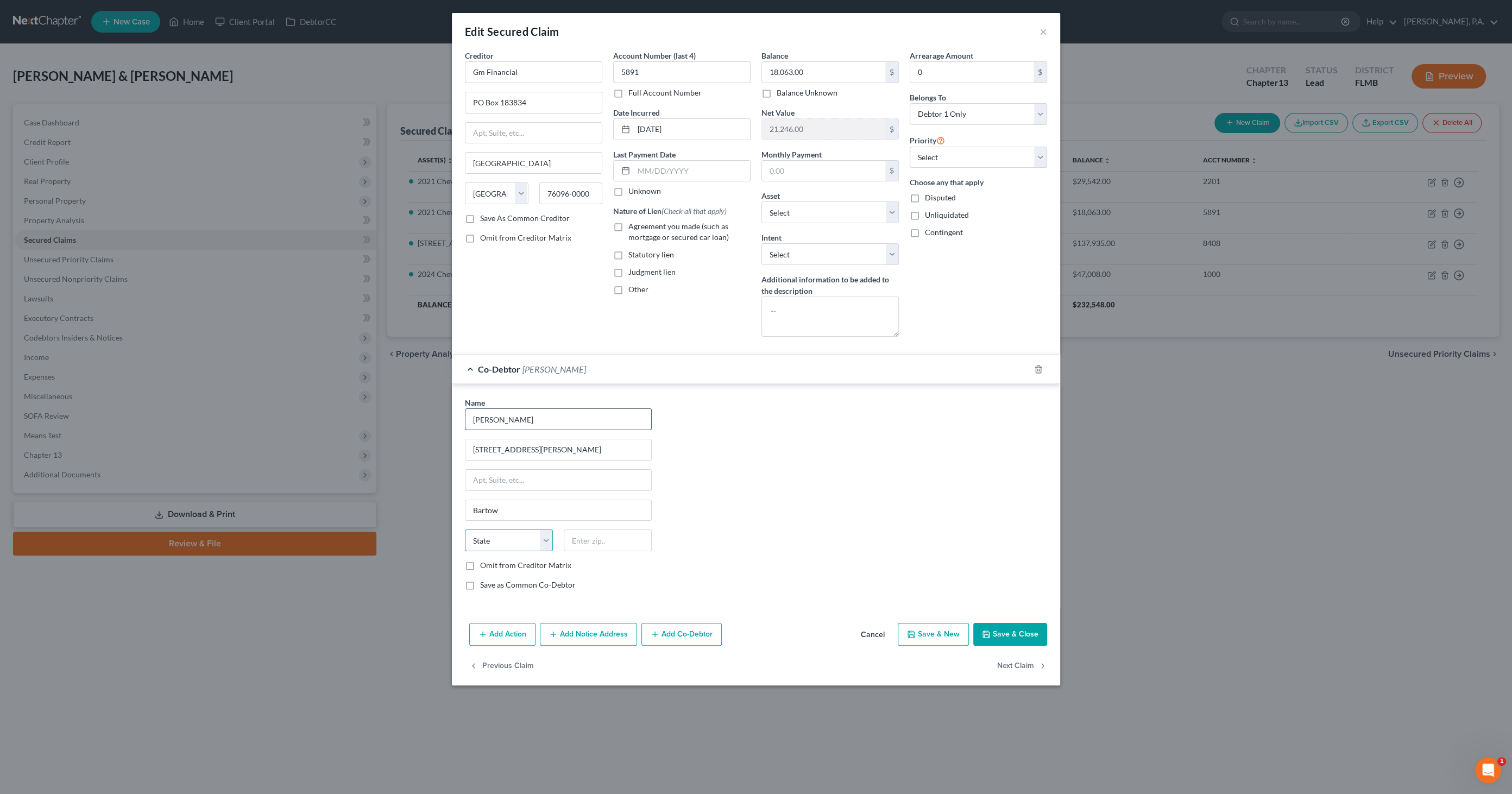
select select "9"
type input "33830"
click at [1020, 638] on button "Save & Close" at bounding box center [1010, 634] width 74 height 22
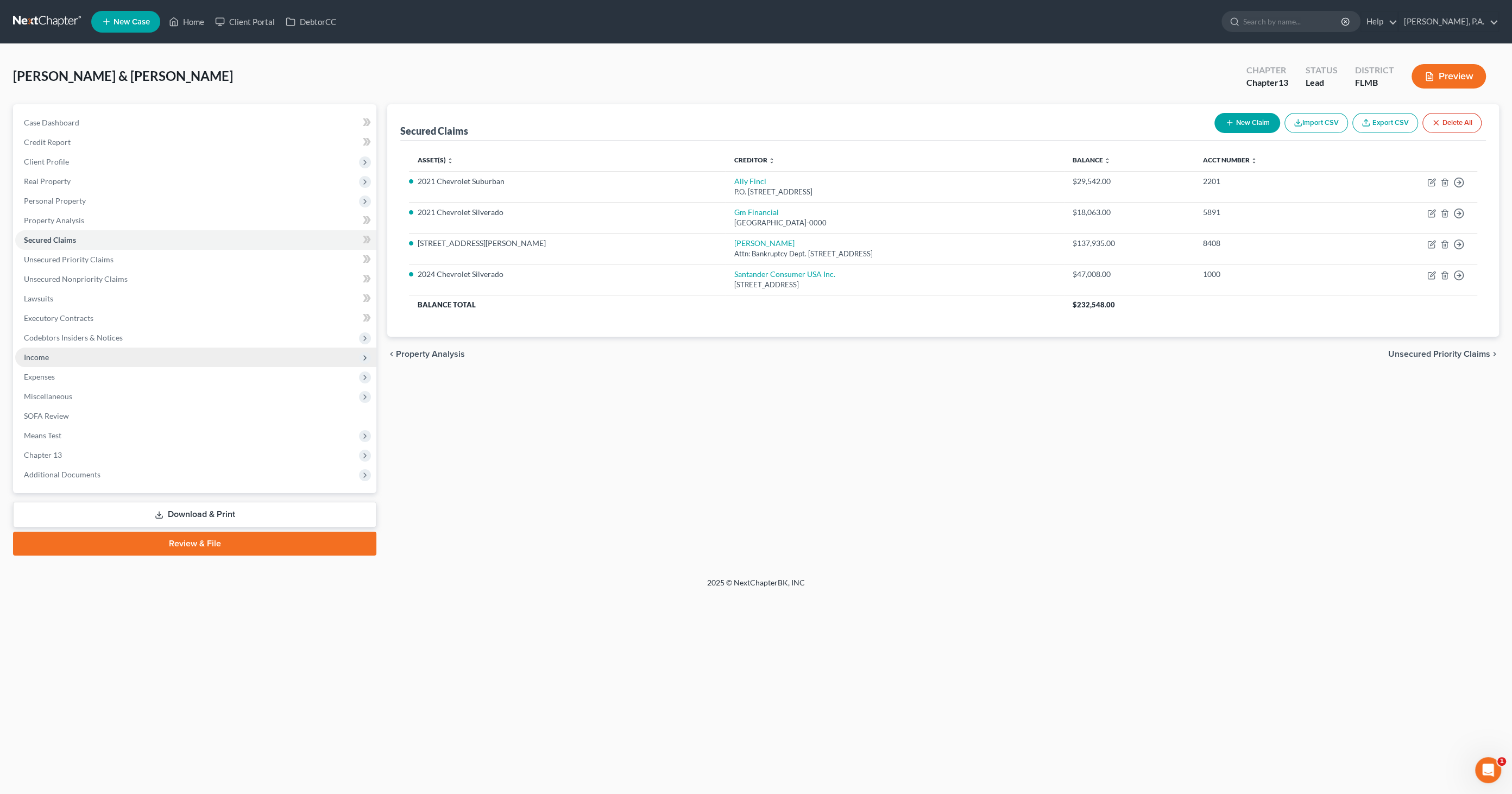
click at [53, 361] on span "Income" at bounding box center [196, 358] width 361 height 20
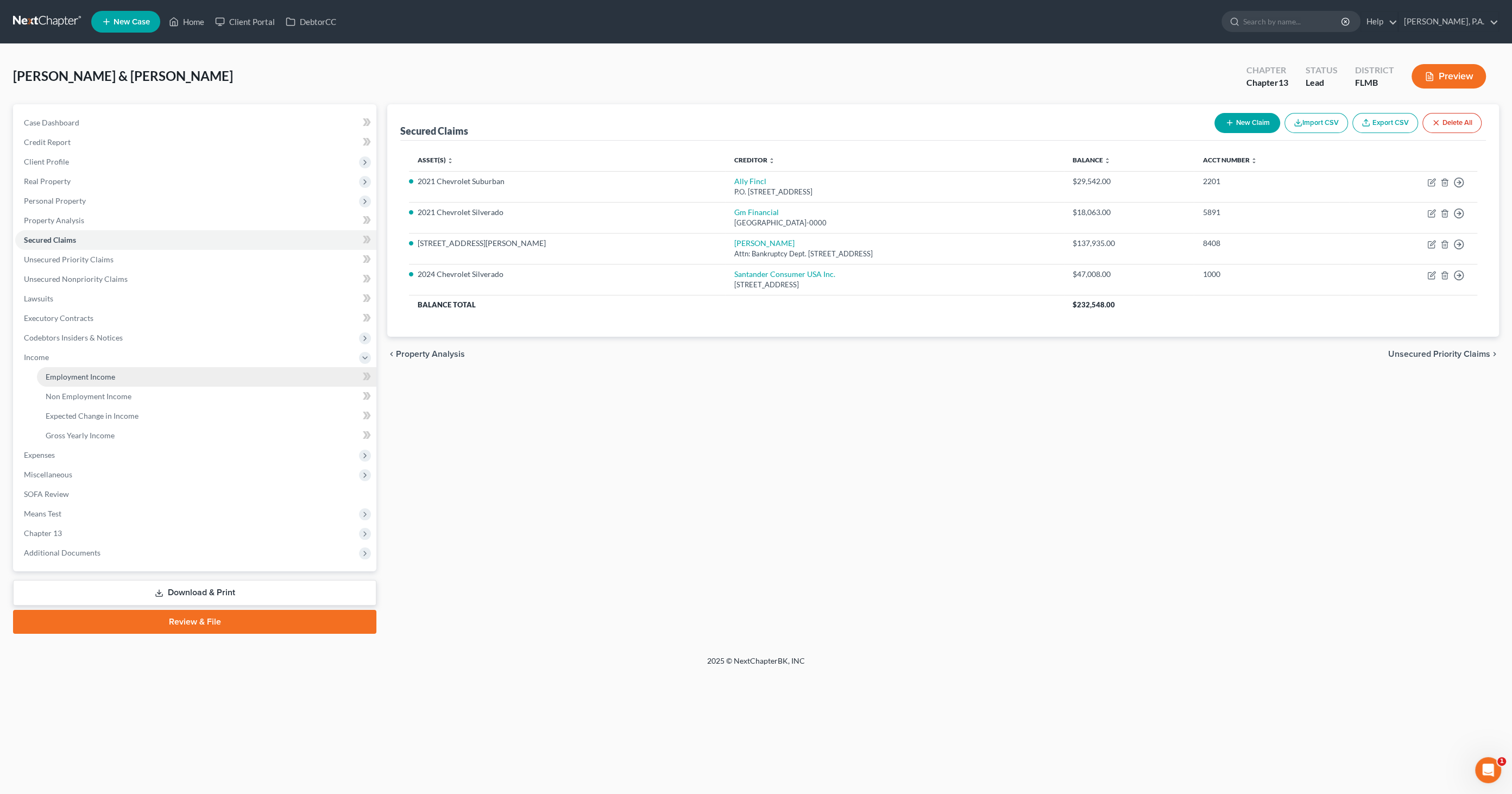
click at [73, 379] on span "Employment Income" at bounding box center [80, 377] width 70 height 9
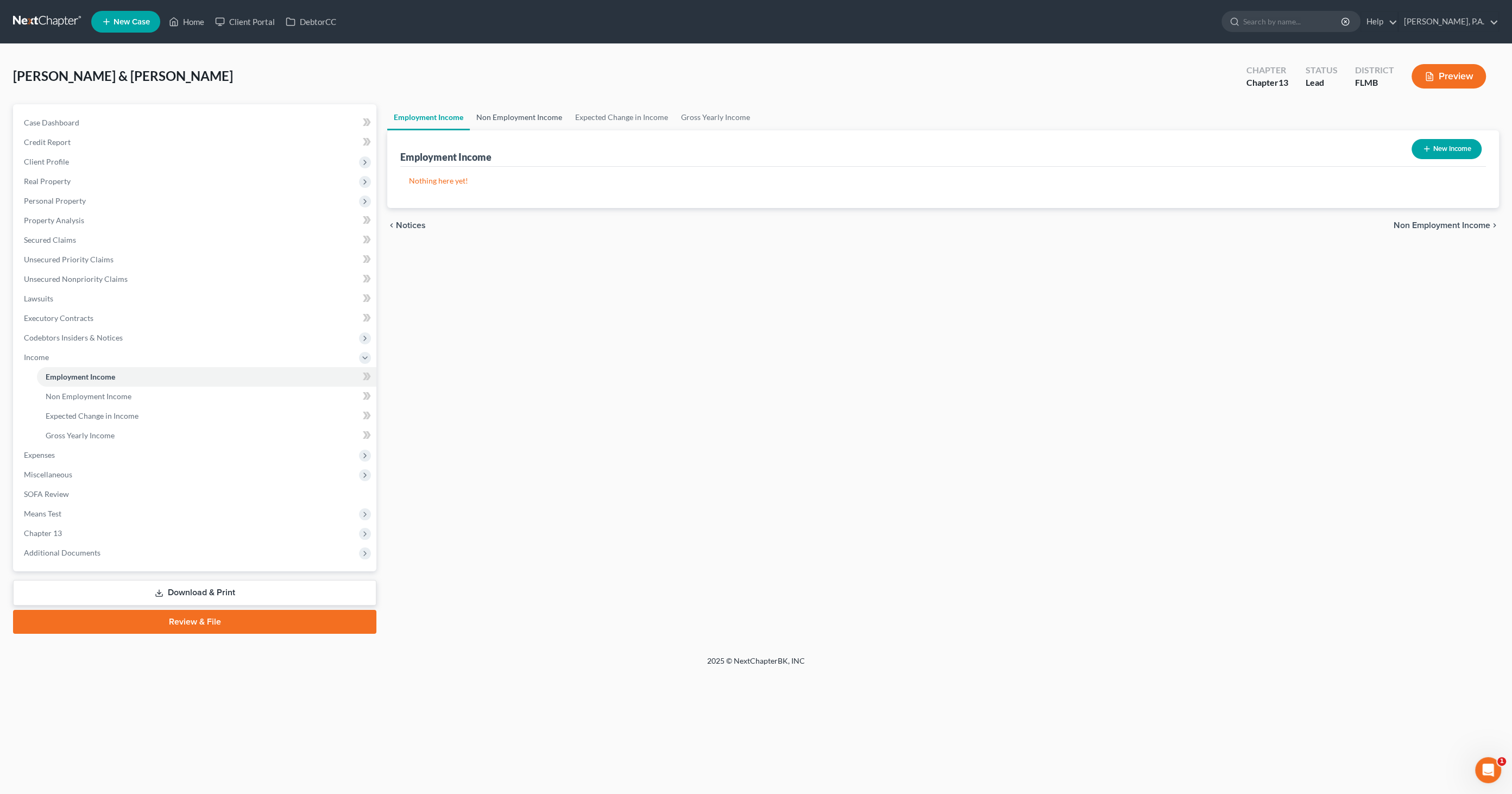
click at [540, 123] on link "Non Employment Income" at bounding box center [519, 117] width 99 height 26
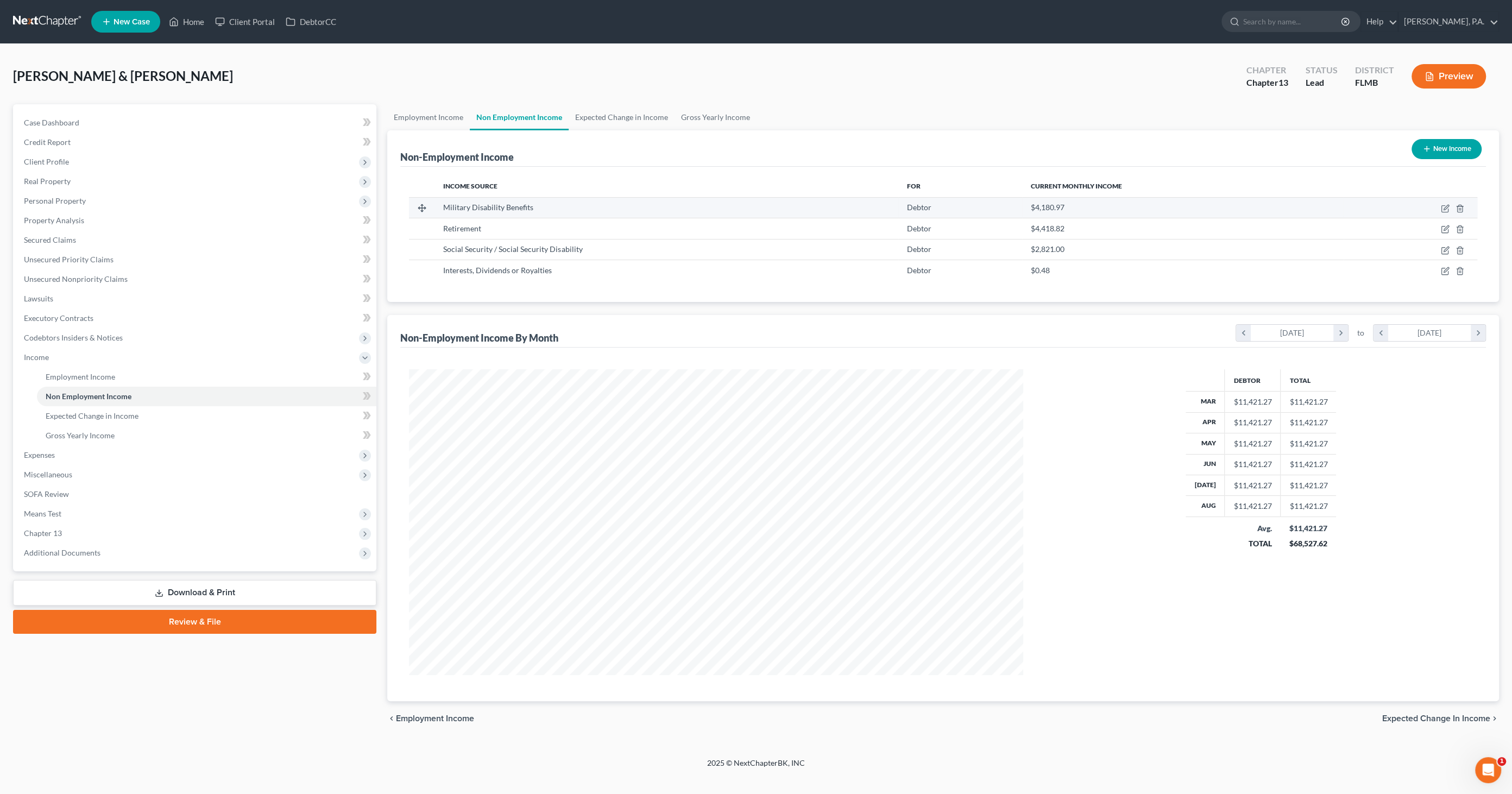
scroll to position [306, 636]
click at [1443, 209] on icon "button" at bounding box center [1445, 209] width 8 height 8
select select "12"
select select "0"
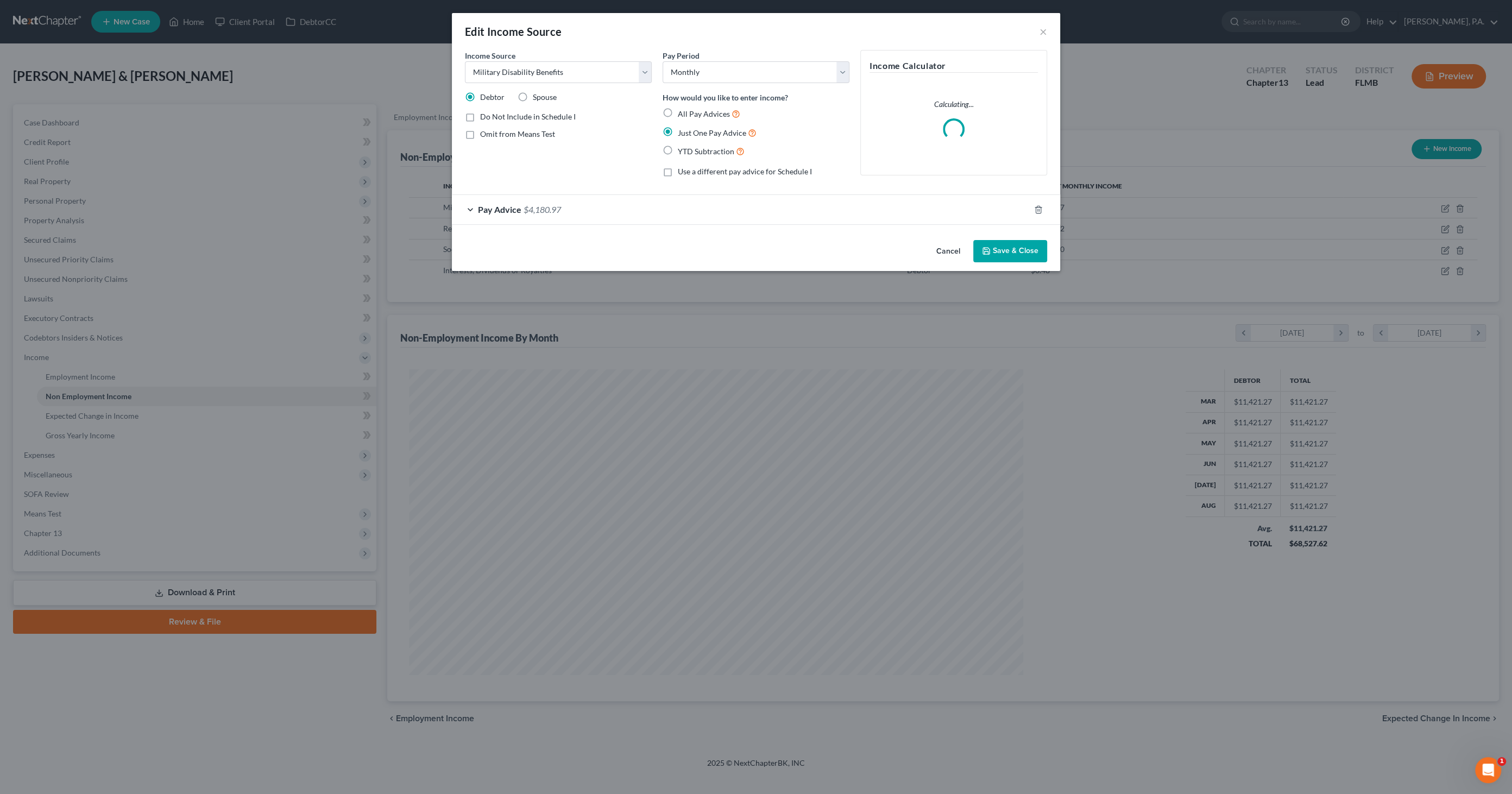
click at [948, 251] on button "Cancel" at bounding box center [949, 252] width 41 height 22
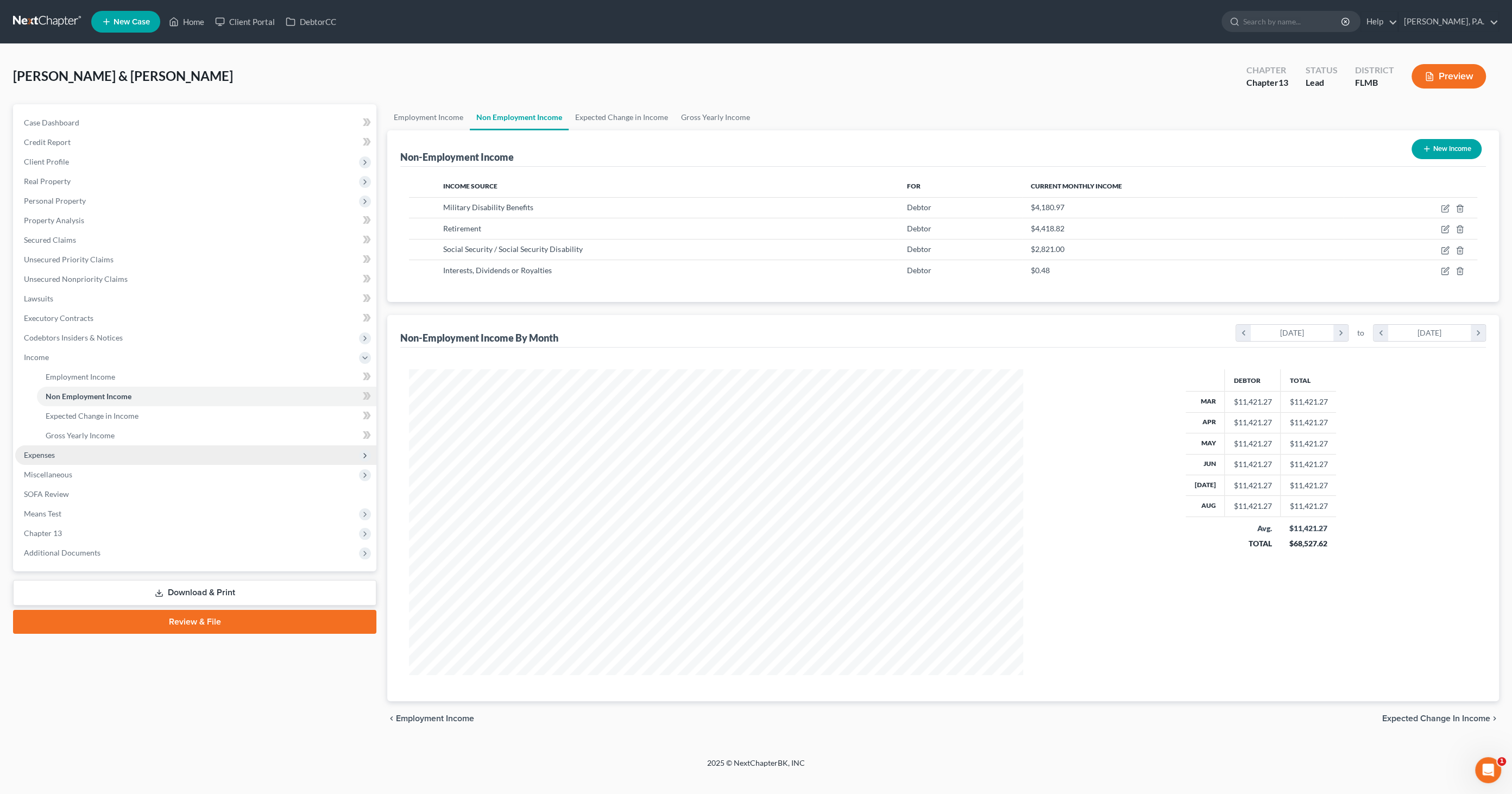
click at [49, 461] on span "Expenses" at bounding box center [196, 455] width 361 height 20
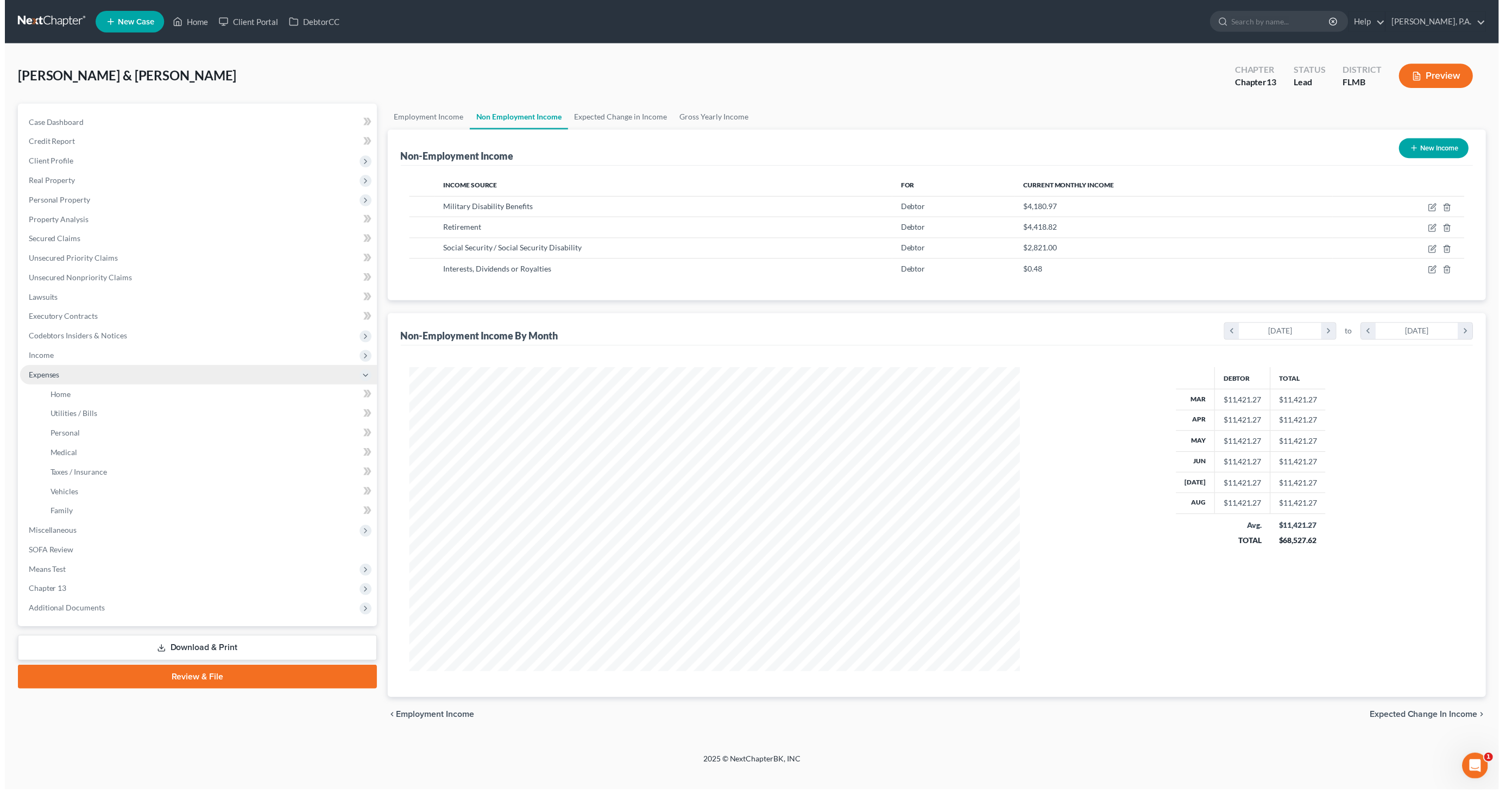
scroll to position [542939, 542568]
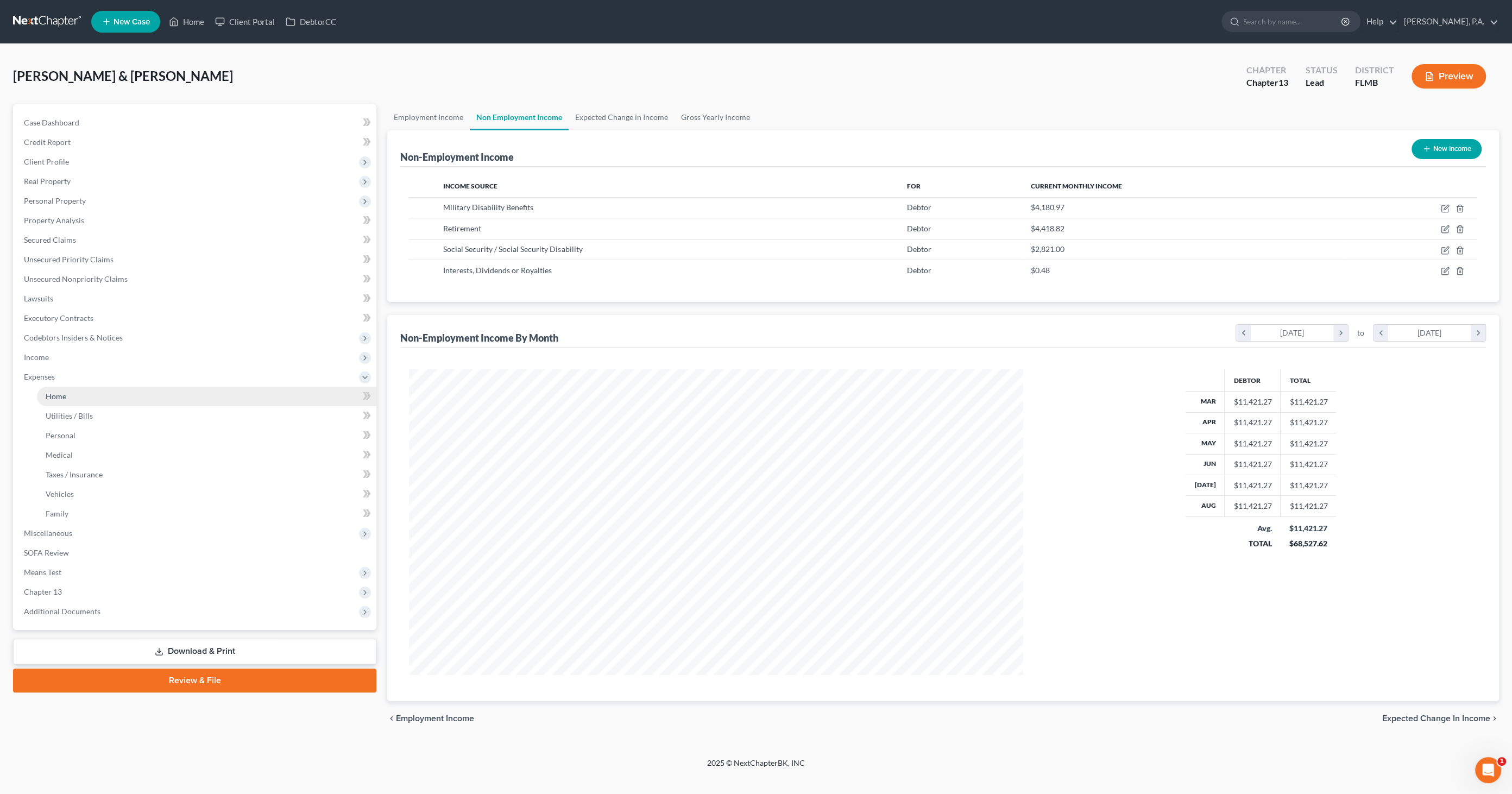
click at [63, 401] on link "Home" at bounding box center [207, 396] width 339 height 20
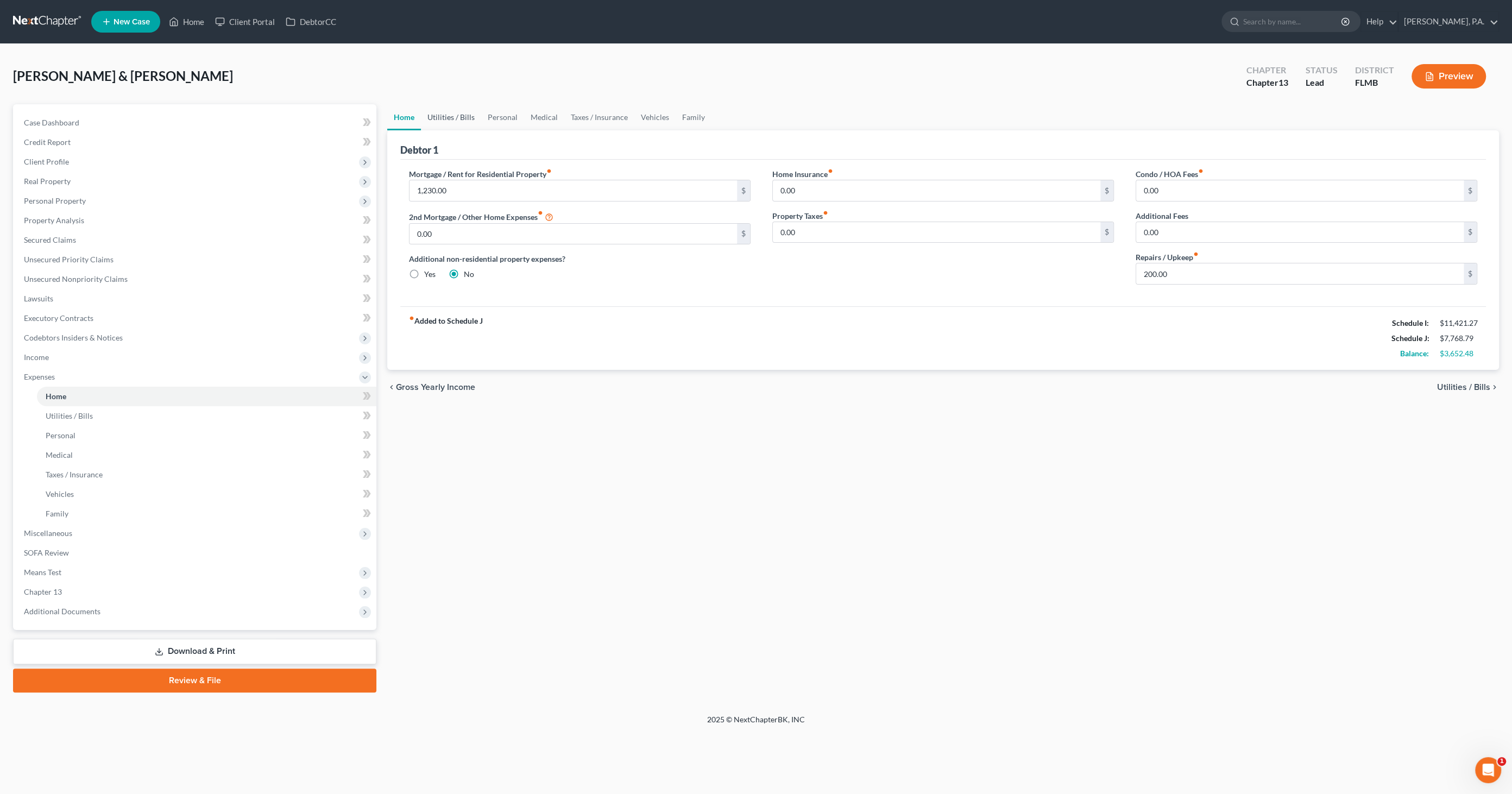
click at [461, 115] on link "Utilities / Bills" at bounding box center [451, 117] width 60 height 26
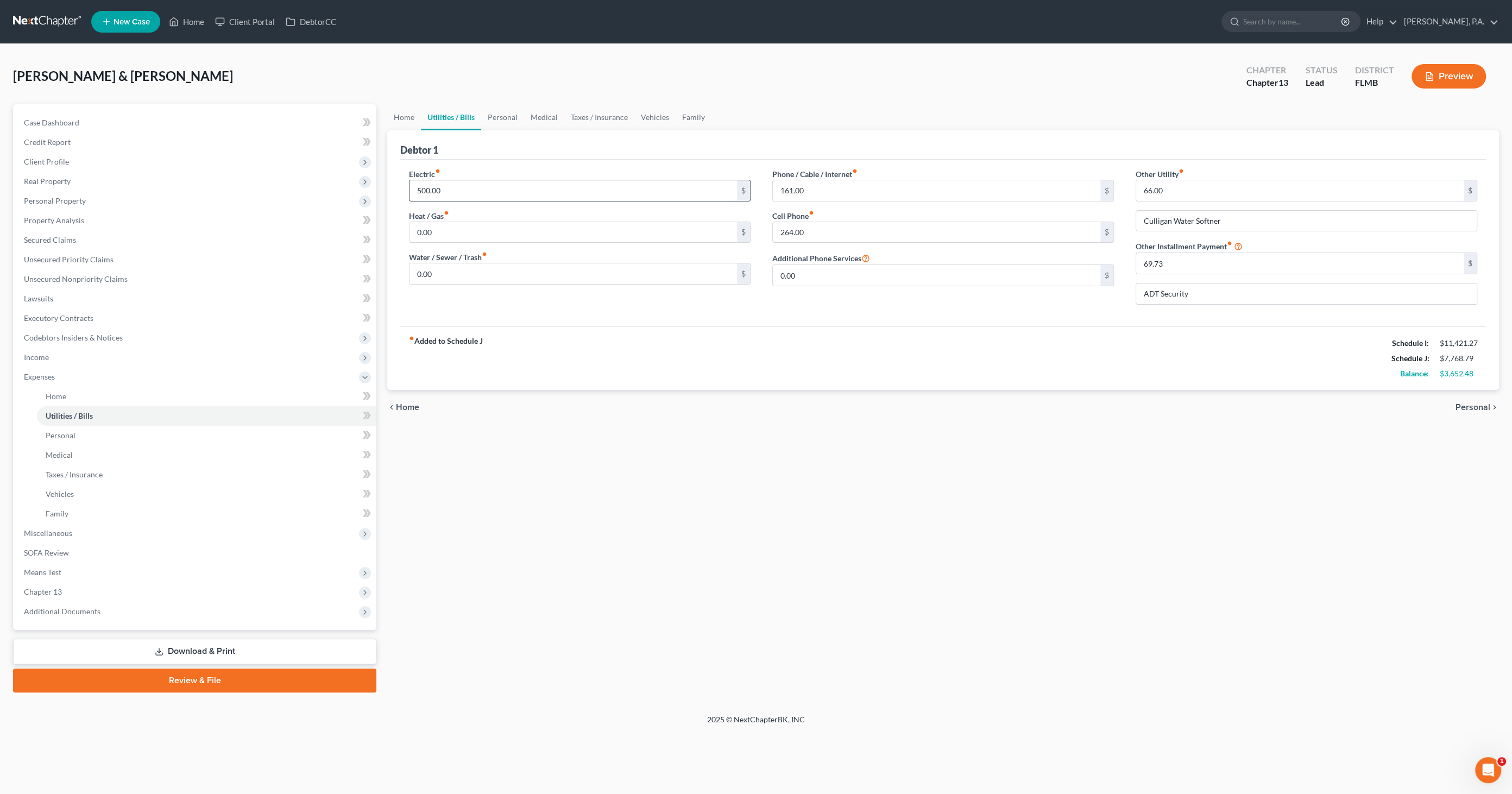
click at [447, 190] on input "500.00" at bounding box center [573, 190] width 327 height 20
type input "1,230.00"
click at [81, 431] on link "Personal" at bounding box center [207, 436] width 339 height 20
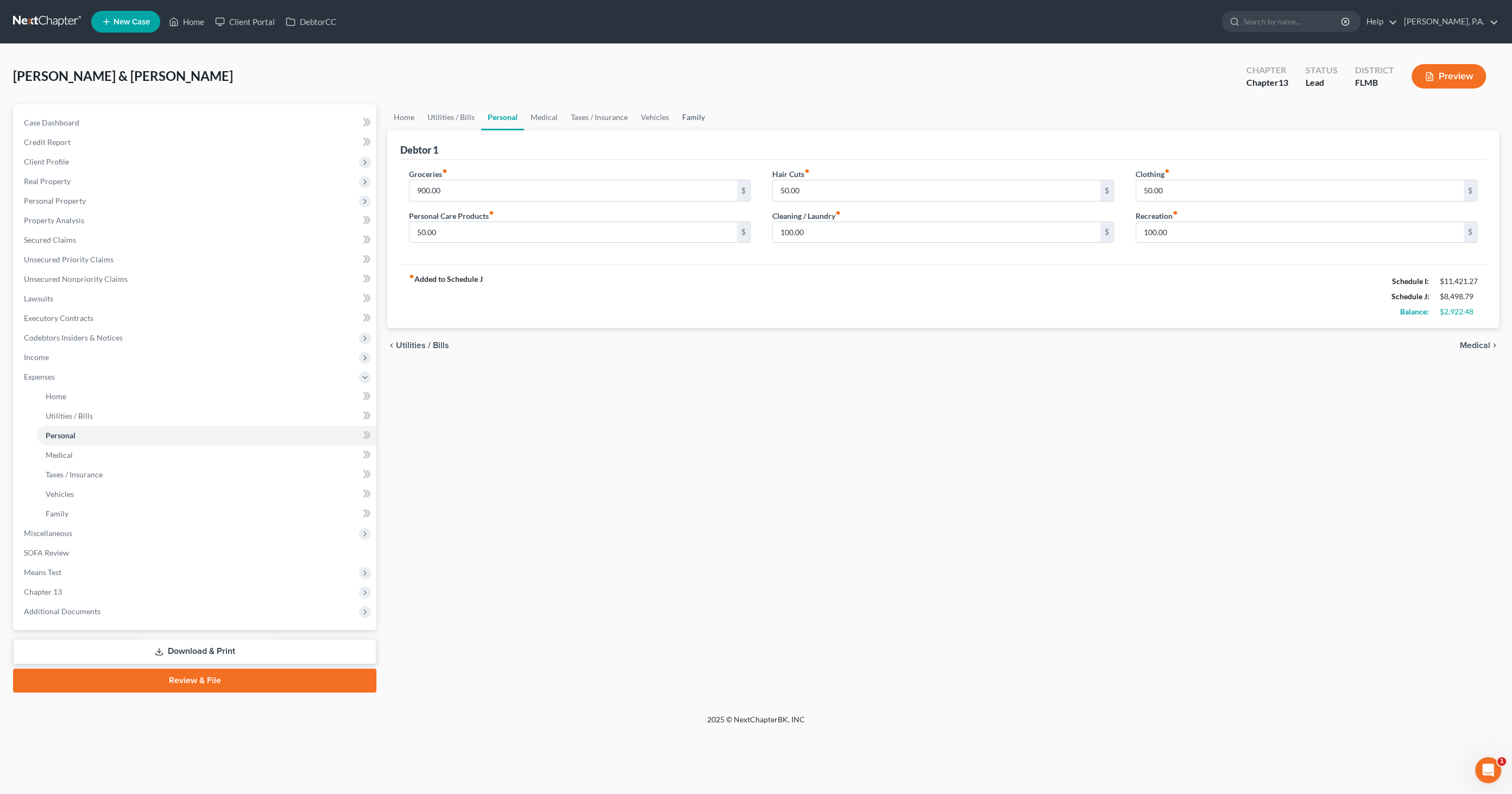
click at [693, 116] on link "Family" at bounding box center [693, 117] width 36 height 26
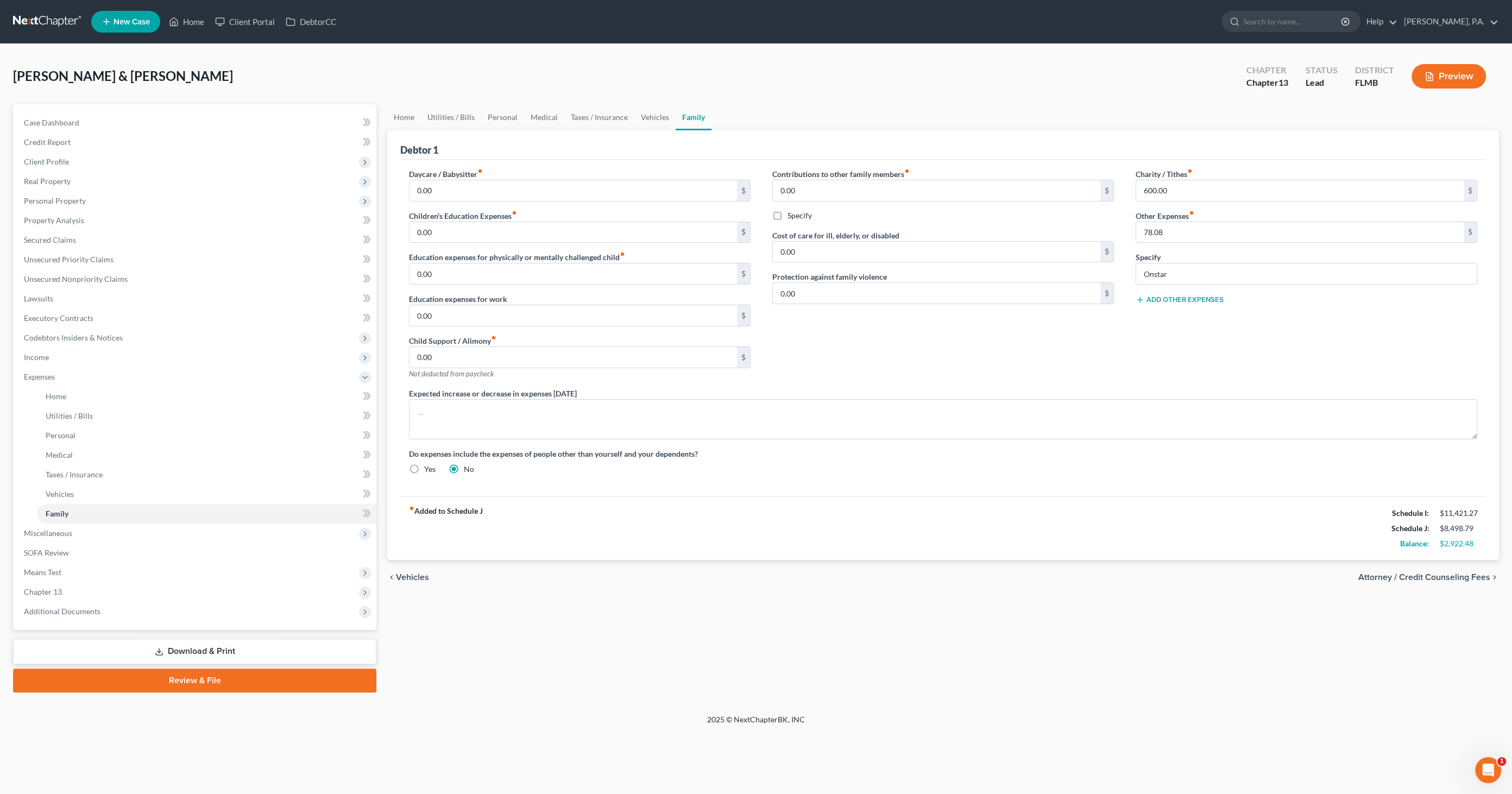
click at [1171, 296] on button "Add Other Expenses" at bounding box center [1180, 300] width 88 height 8
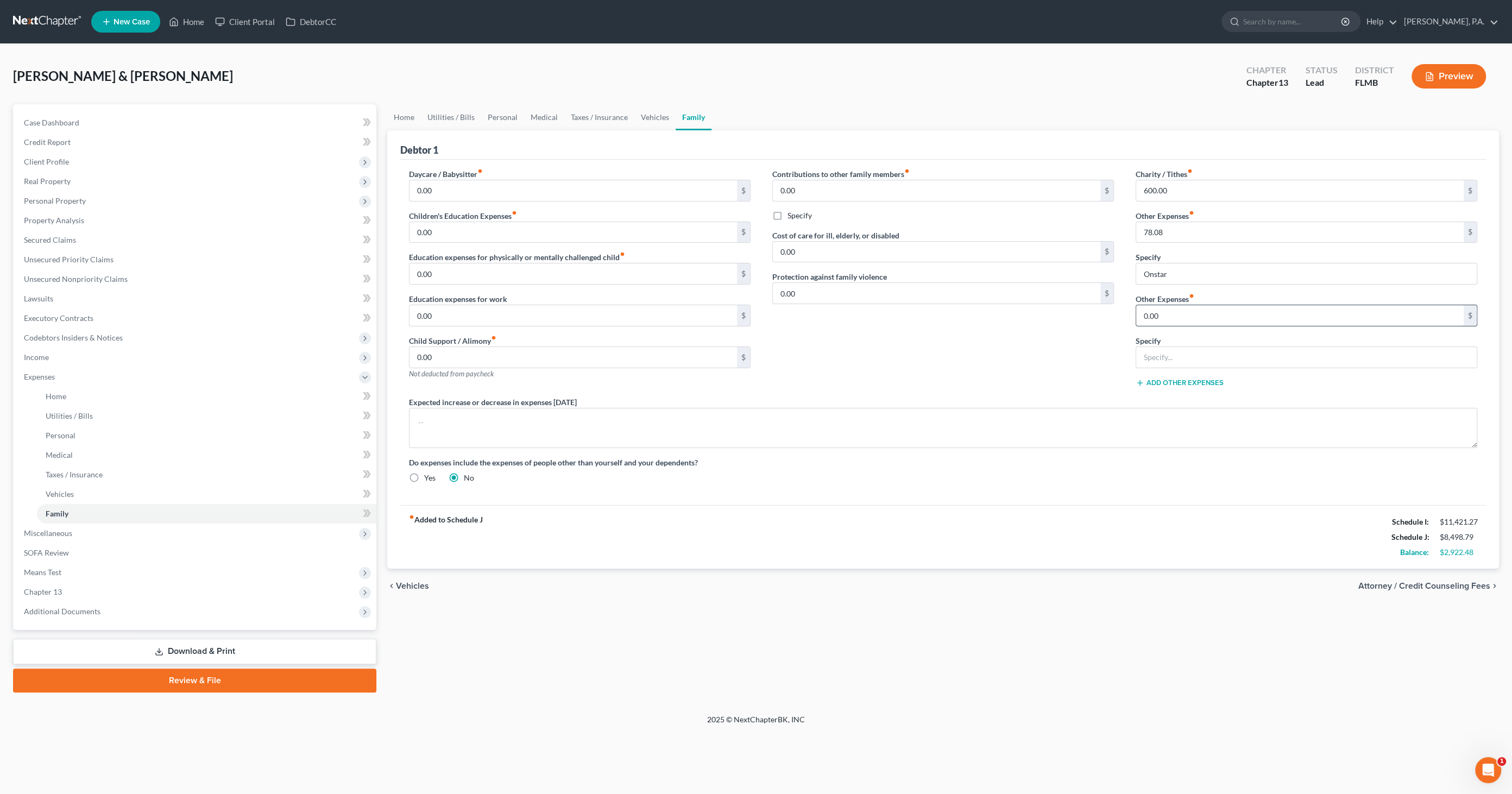
click at [1169, 319] on input "0.00" at bounding box center [1300, 315] width 327 height 20
type input "2,821.00"
drag, startPoint x: 1157, startPoint y: 360, endPoint x: 1187, endPoint y: 358, distance: 30.1
click at [1157, 360] on input "text" at bounding box center [1306, 357] width 341 height 20
click at [1179, 355] on input "text" at bounding box center [1306, 357] width 341 height 20
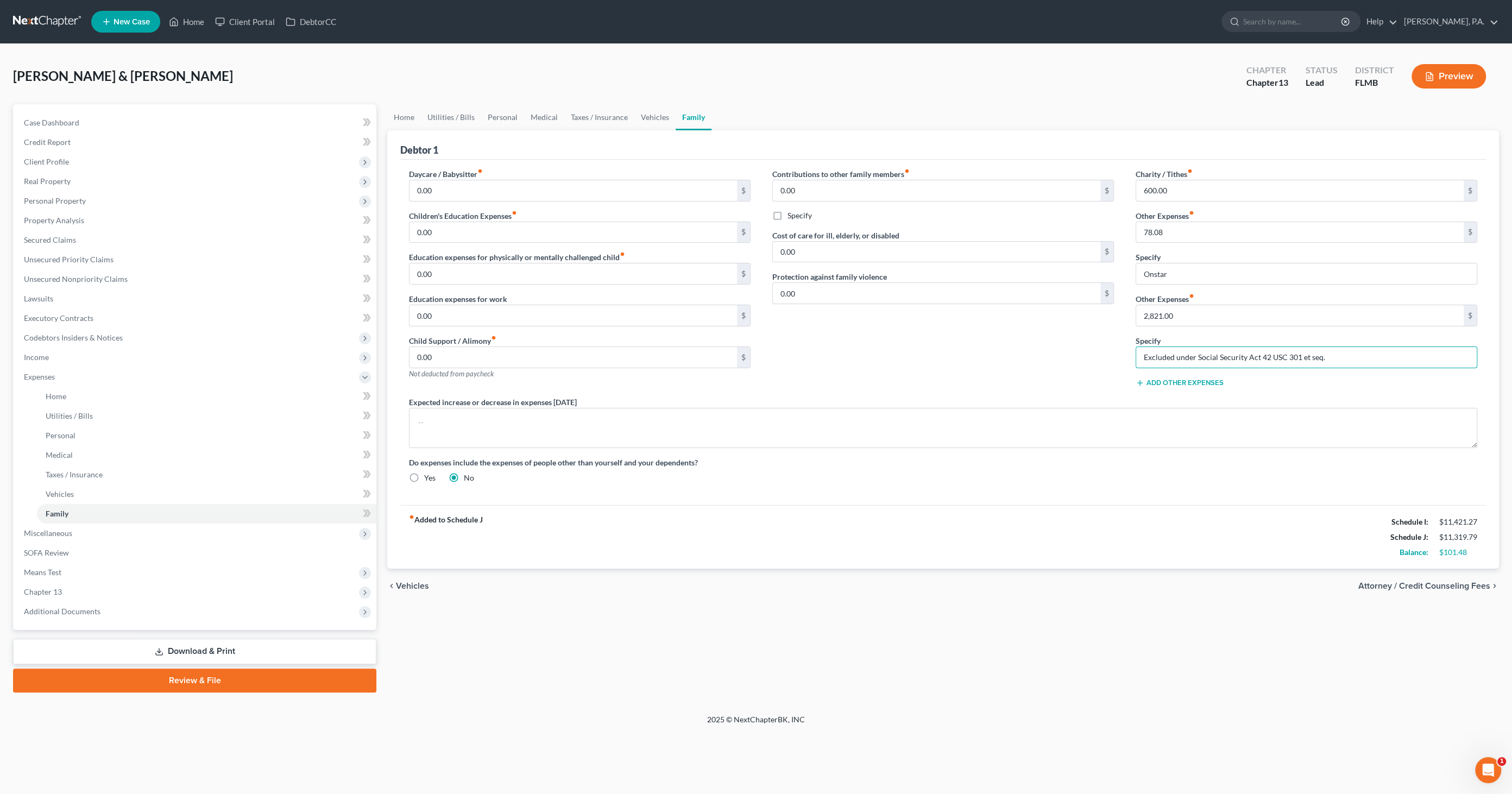
type input "Excluded under Social Security Act 42 USC 301 et seq."
click at [59, 533] on span "Miscellaneous" at bounding box center [48, 533] width 48 height 9
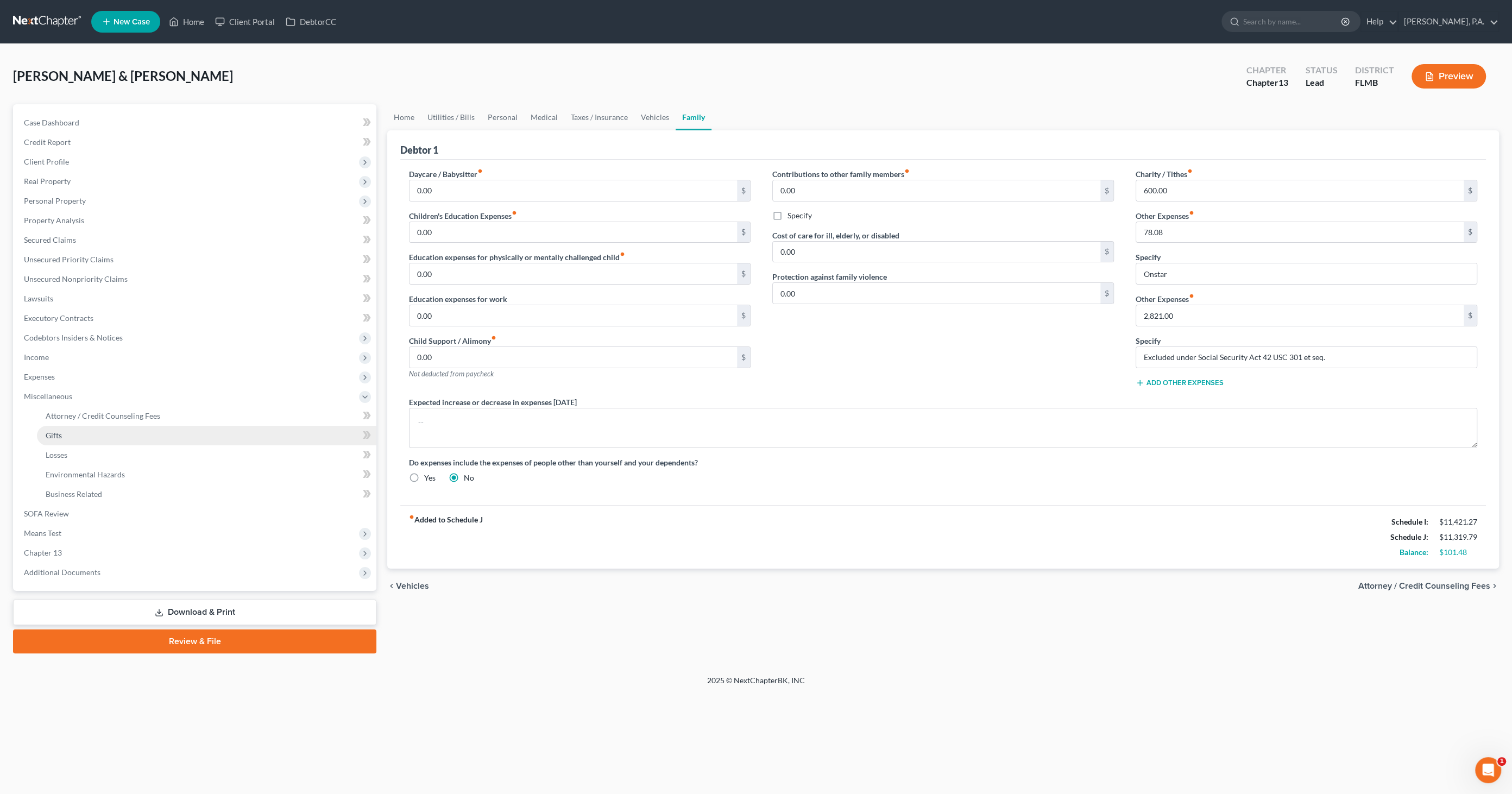
click at [87, 426] on link "Gifts" at bounding box center [207, 436] width 339 height 20
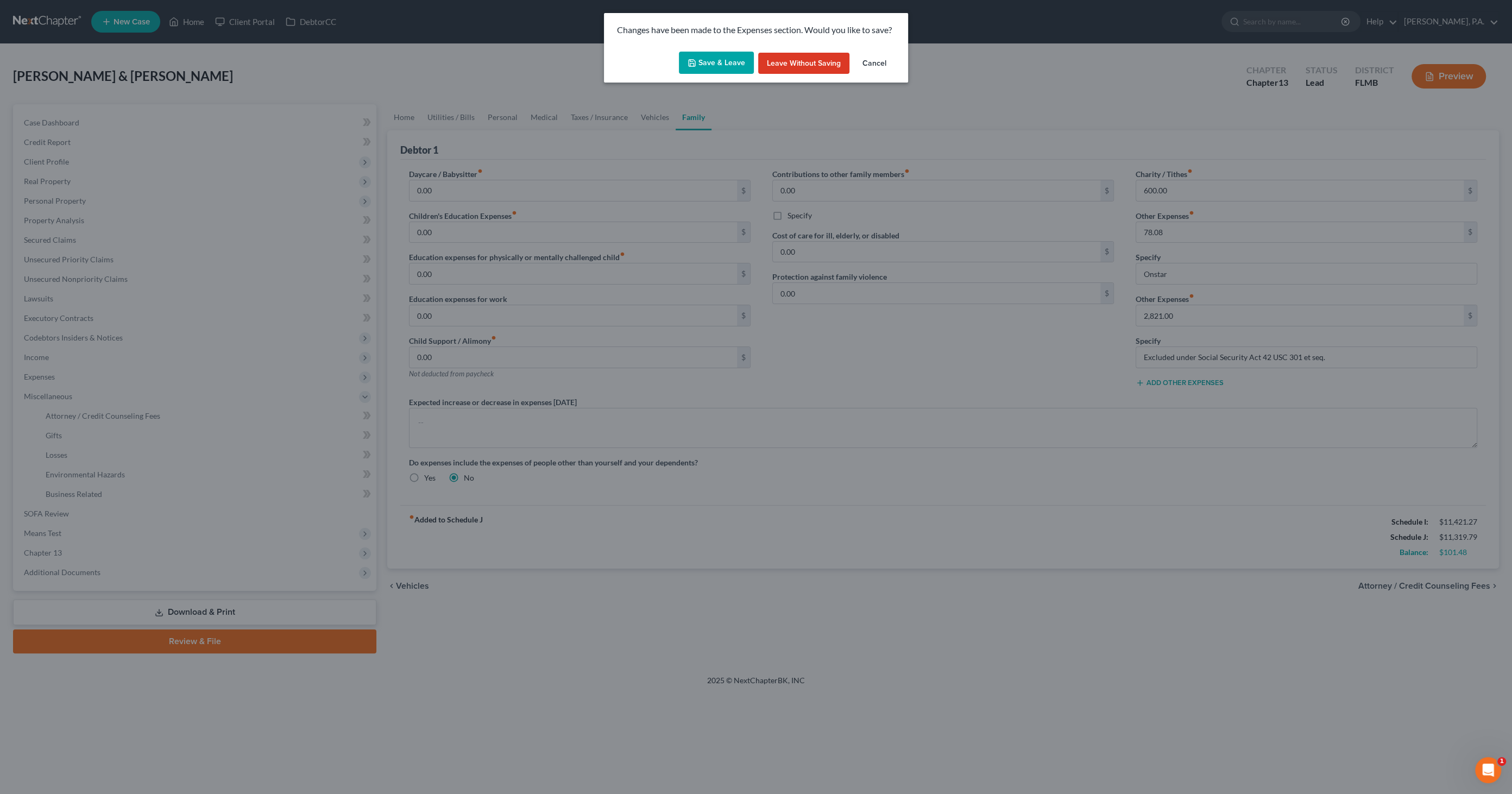
click at [708, 65] on button "Save & Leave" at bounding box center [716, 63] width 75 height 22
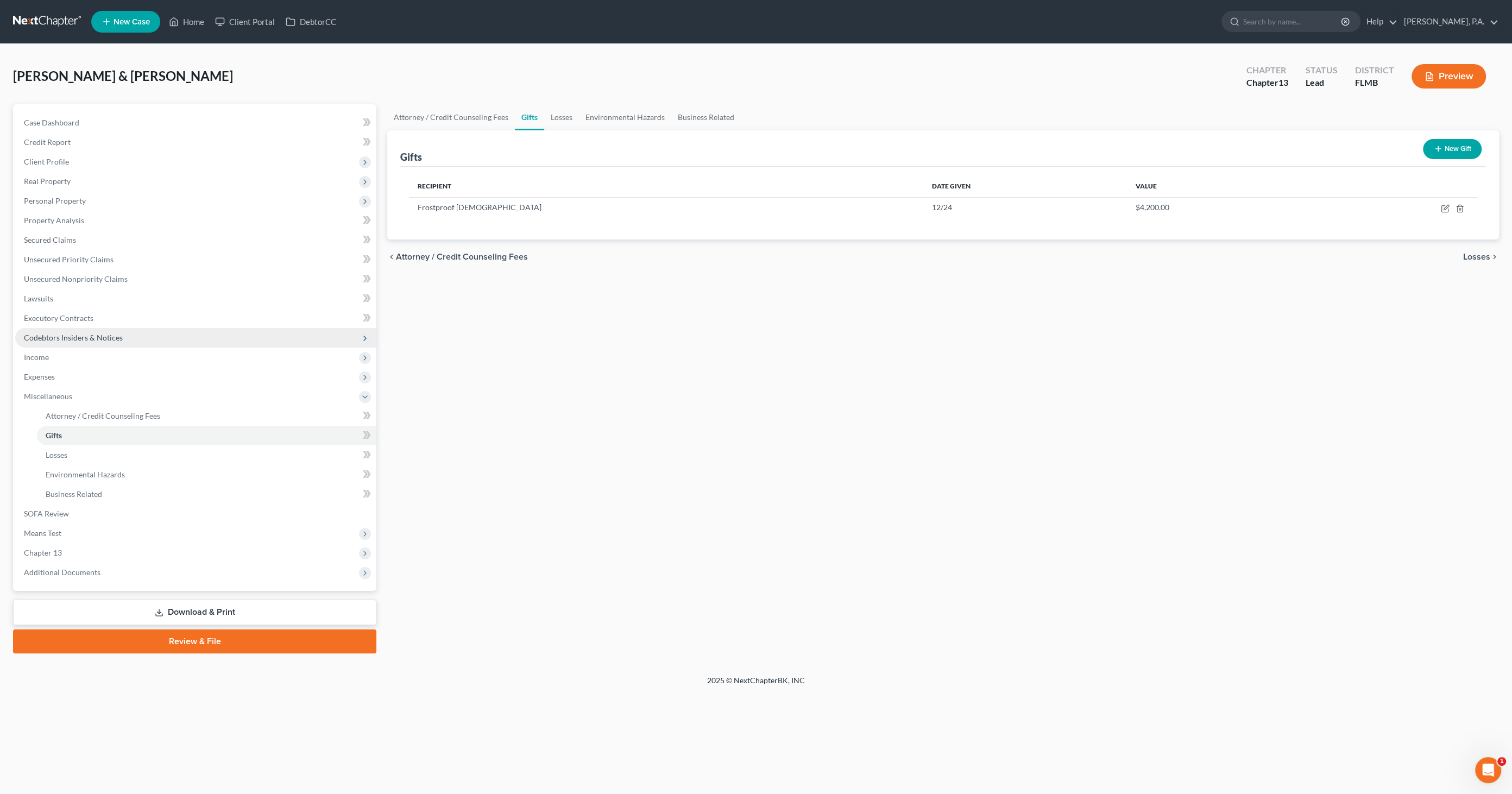
click at [56, 335] on span "Codebtors Insiders & Notices" at bounding box center [73, 337] width 99 height 9
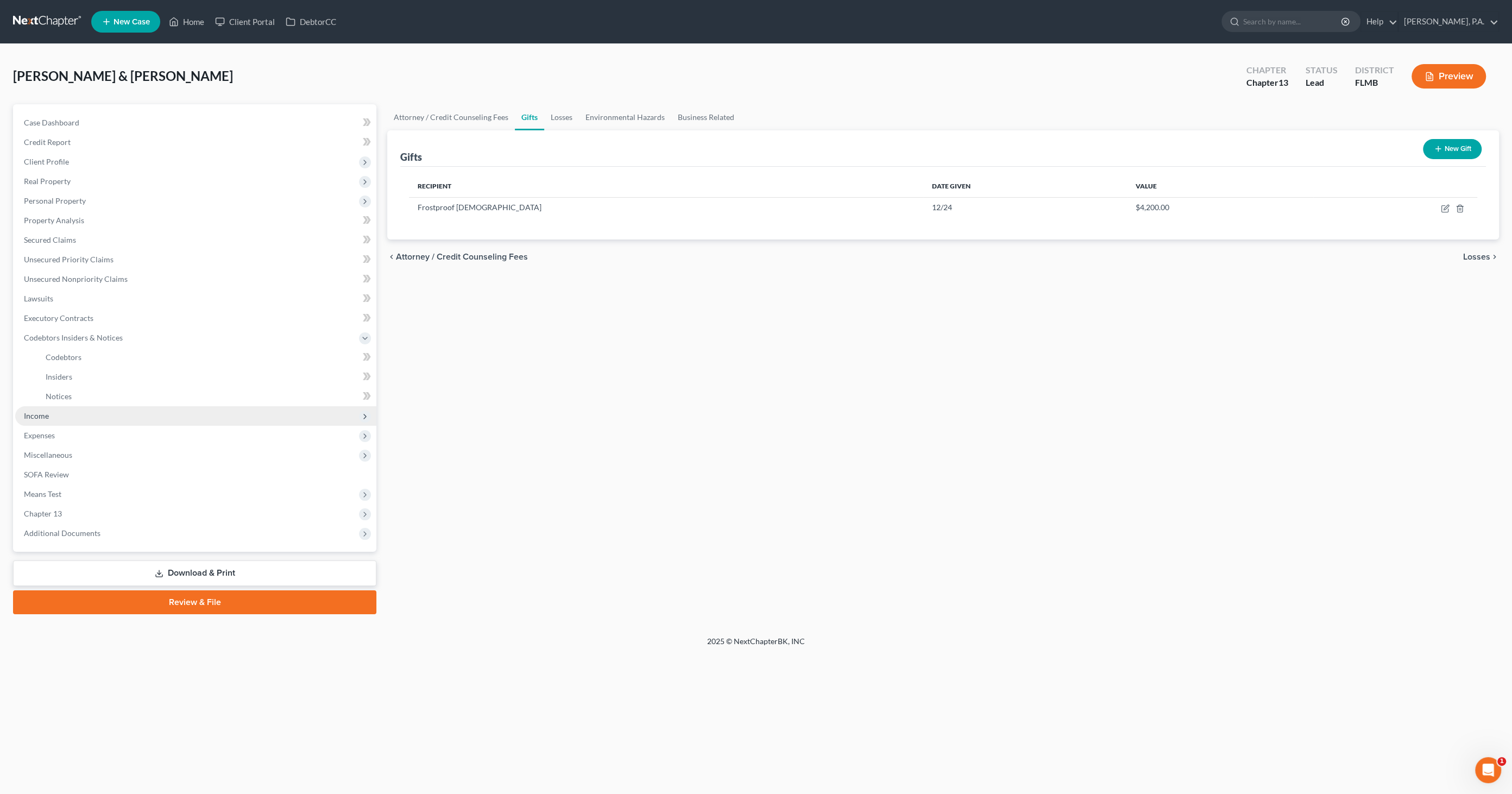
click at [45, 419] on span "Income" at bounding box center [37, 415] width 25 height 9
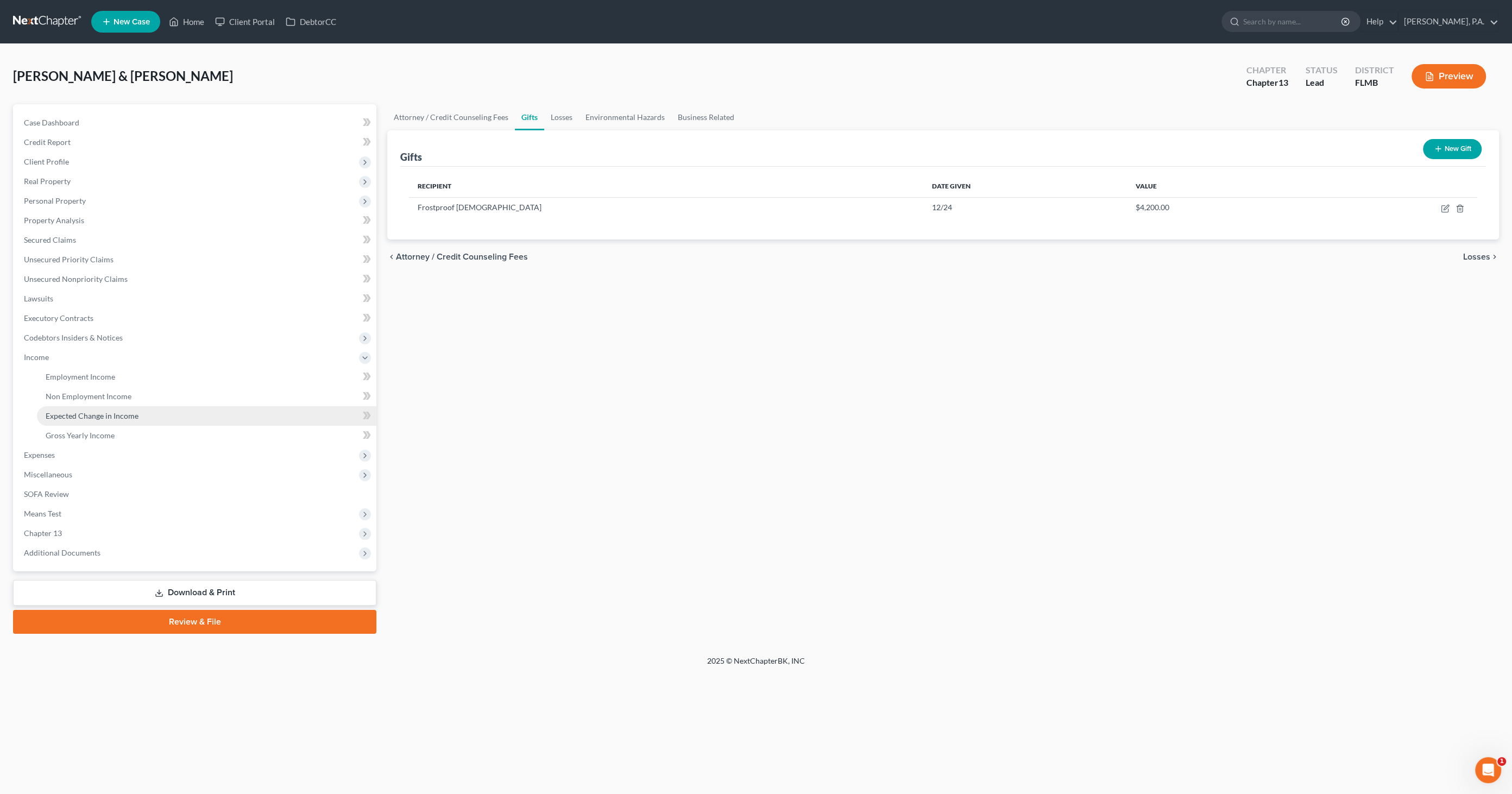
click at [67, 419] on span "Expected Change in Income" at bounding box center [92, 415] width 93 height 9
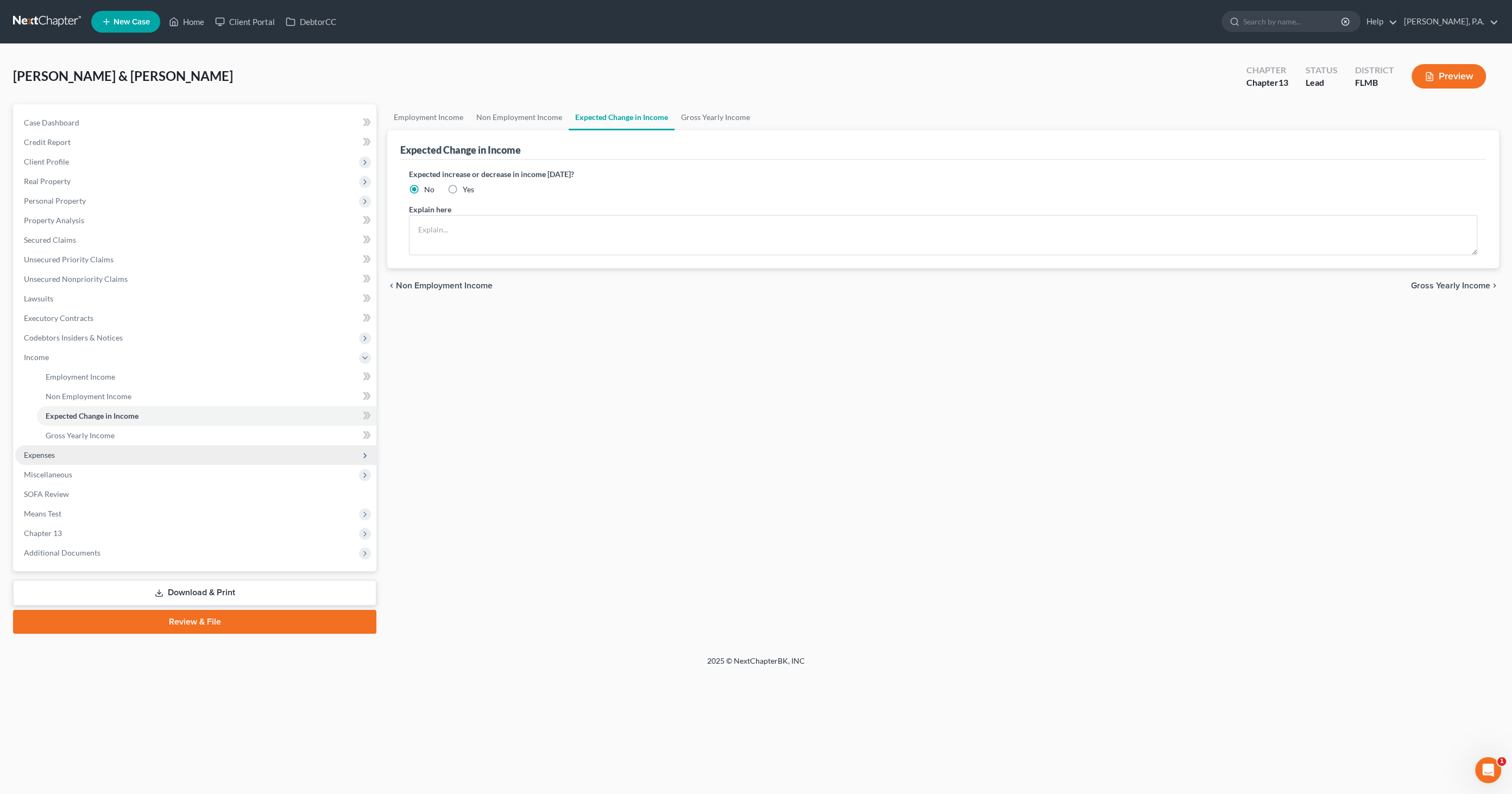
click at [56, 459] on span "Expenses" at bounding box center [196, 455] width 361 height 20
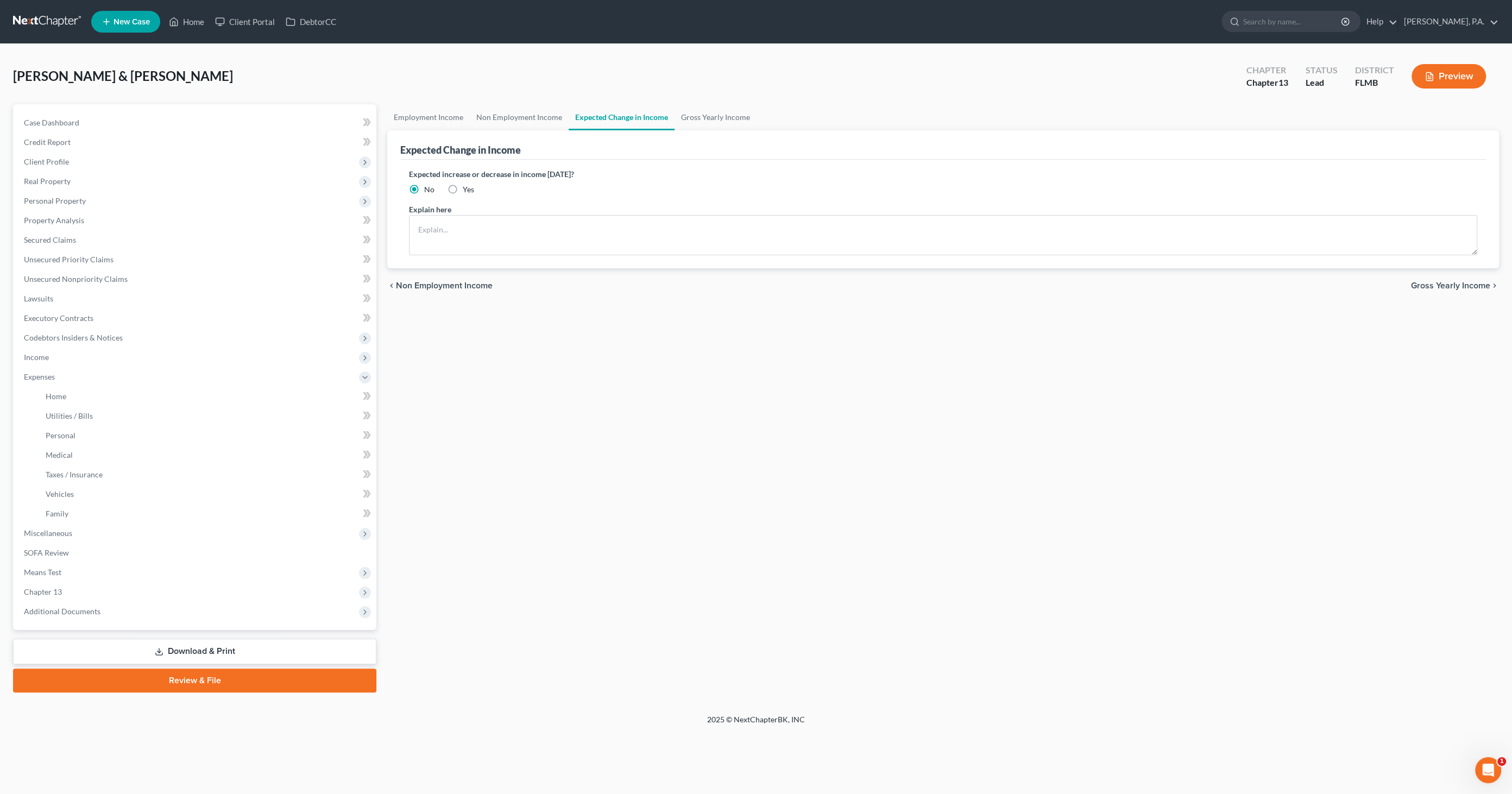
click at [193, 647] on link "Download & Print" at bounding box center [195, 651] width 363 height 25
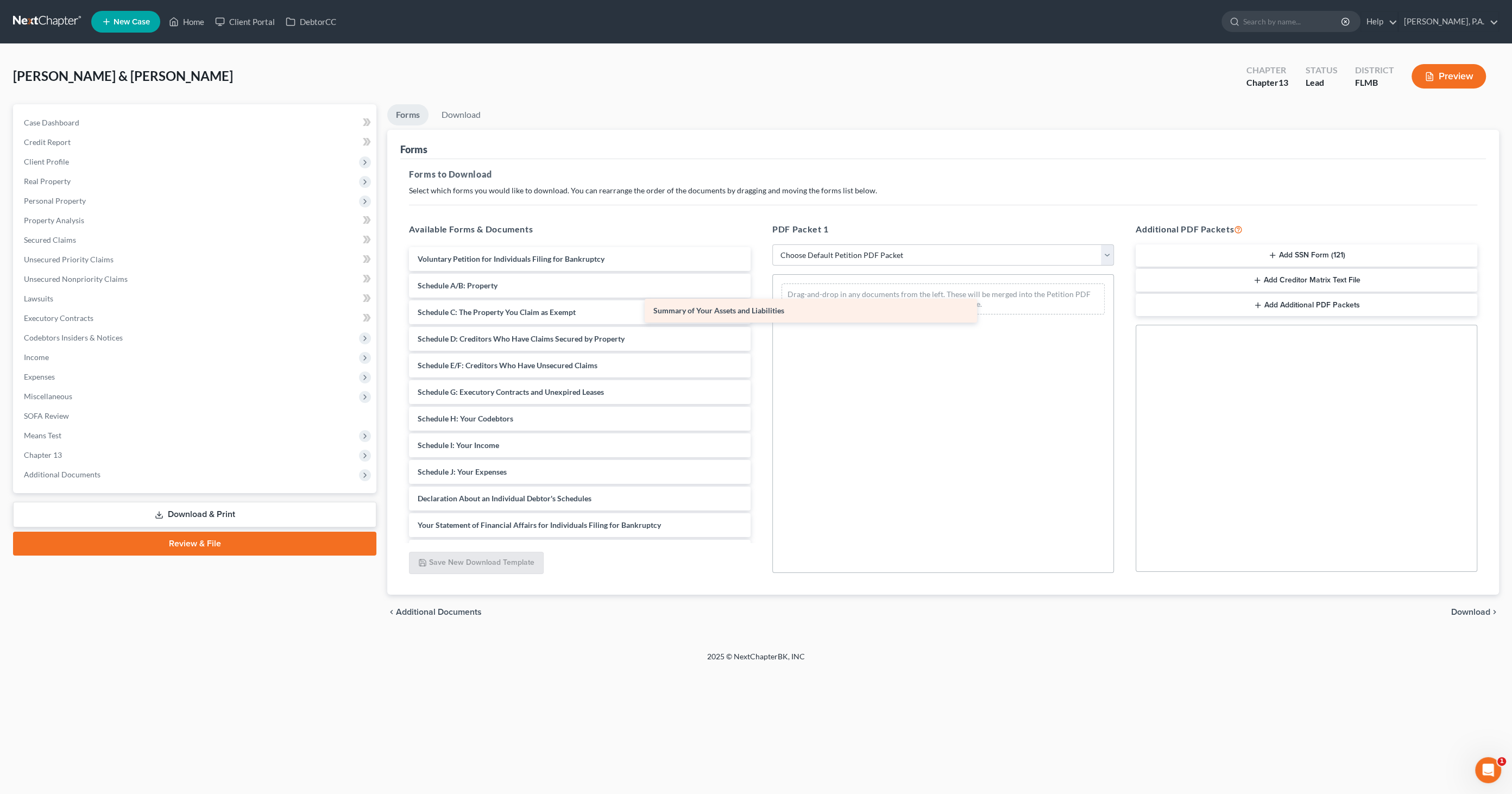
drag, startPoint x: 617, startPoint y: 289, endPoint x: 854, endPoint y: 315, distance: 238.4
click at [760, 315] on div "Summary of Your Assets and Liabilities Voluntary Petition for Individuals Filin…" at bounding box center [580, 459] width 359 height 423
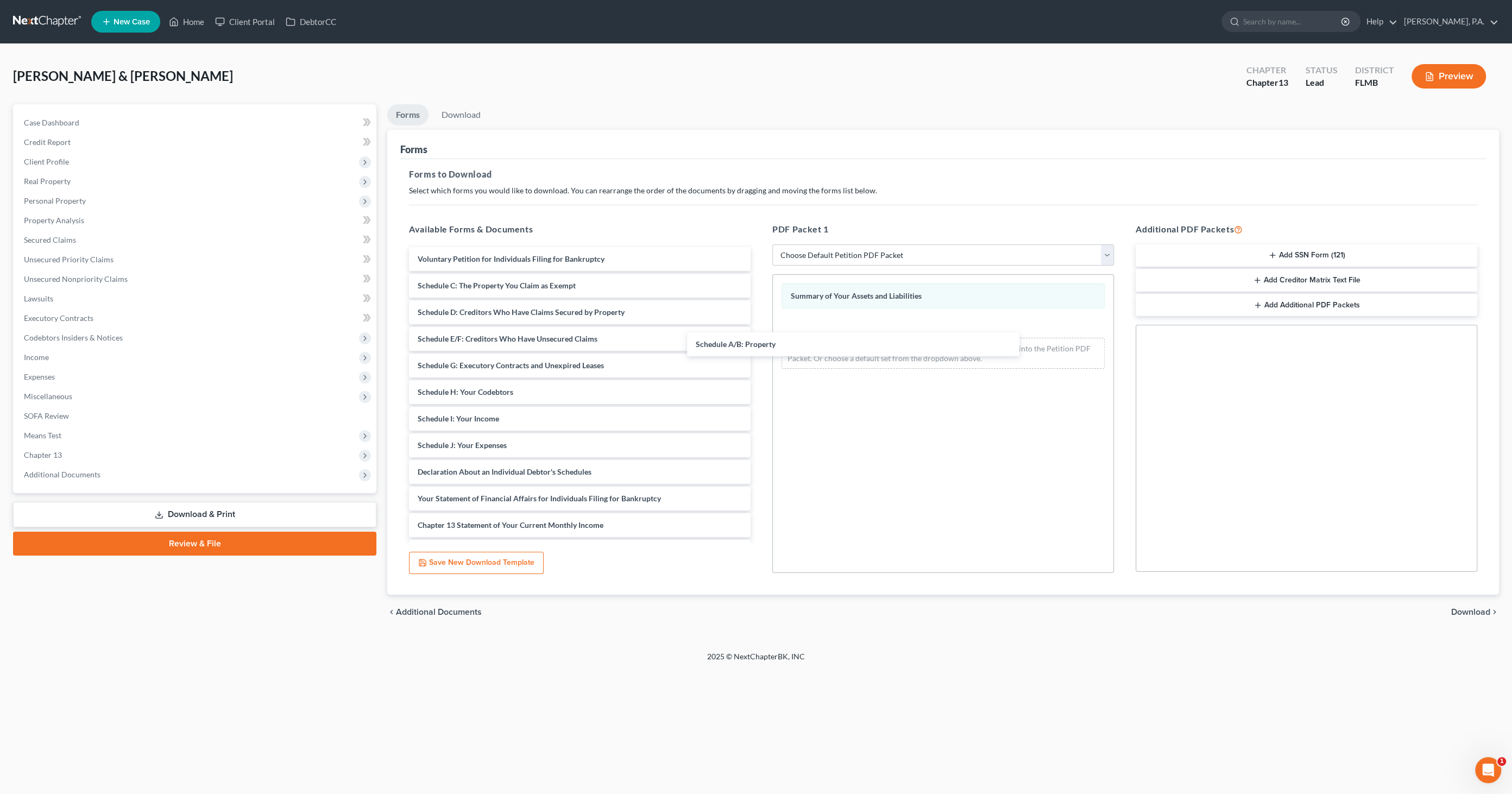
drag, startPoint x: 575, startPoint y: 279, endPoint x: 886, endPoint y: 344, distance: 317.7
click at [760, 337] on div "Schedule A/B: Property Voluntary Petition for Individuals Filing for Bankruptcy…" at bounding box center [580, 445] width 359 height 396
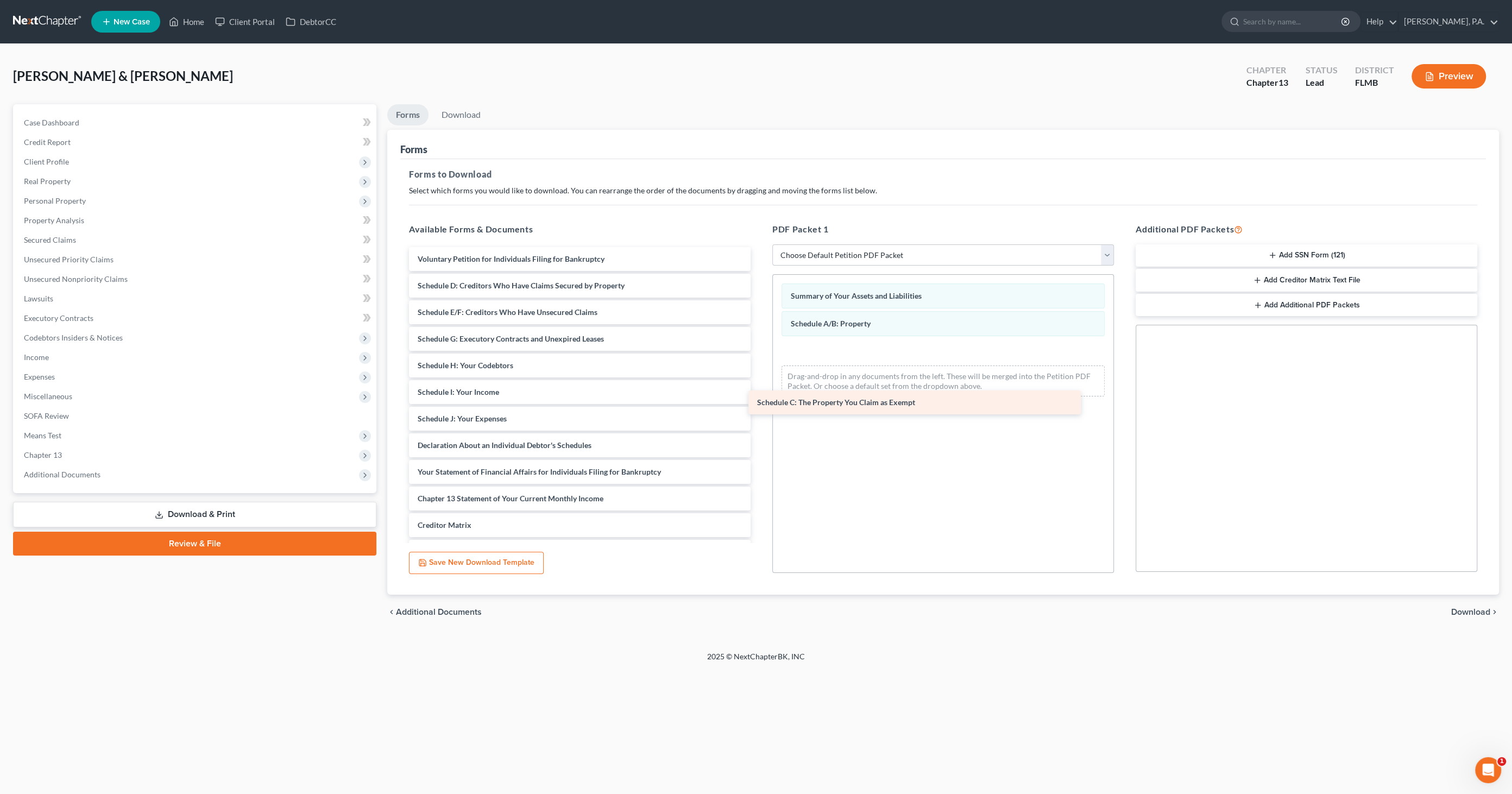
drag, startPoint x: 526, startPoint y: 287, endPoint x: 875, endPoint y: 384, distance: 362.2
click at [760, 385] on div "Schedule C: The Property You Claim as Exempt Voluntary Petition for Individuals…" at bounding box center [580, 432] width 359 height 370
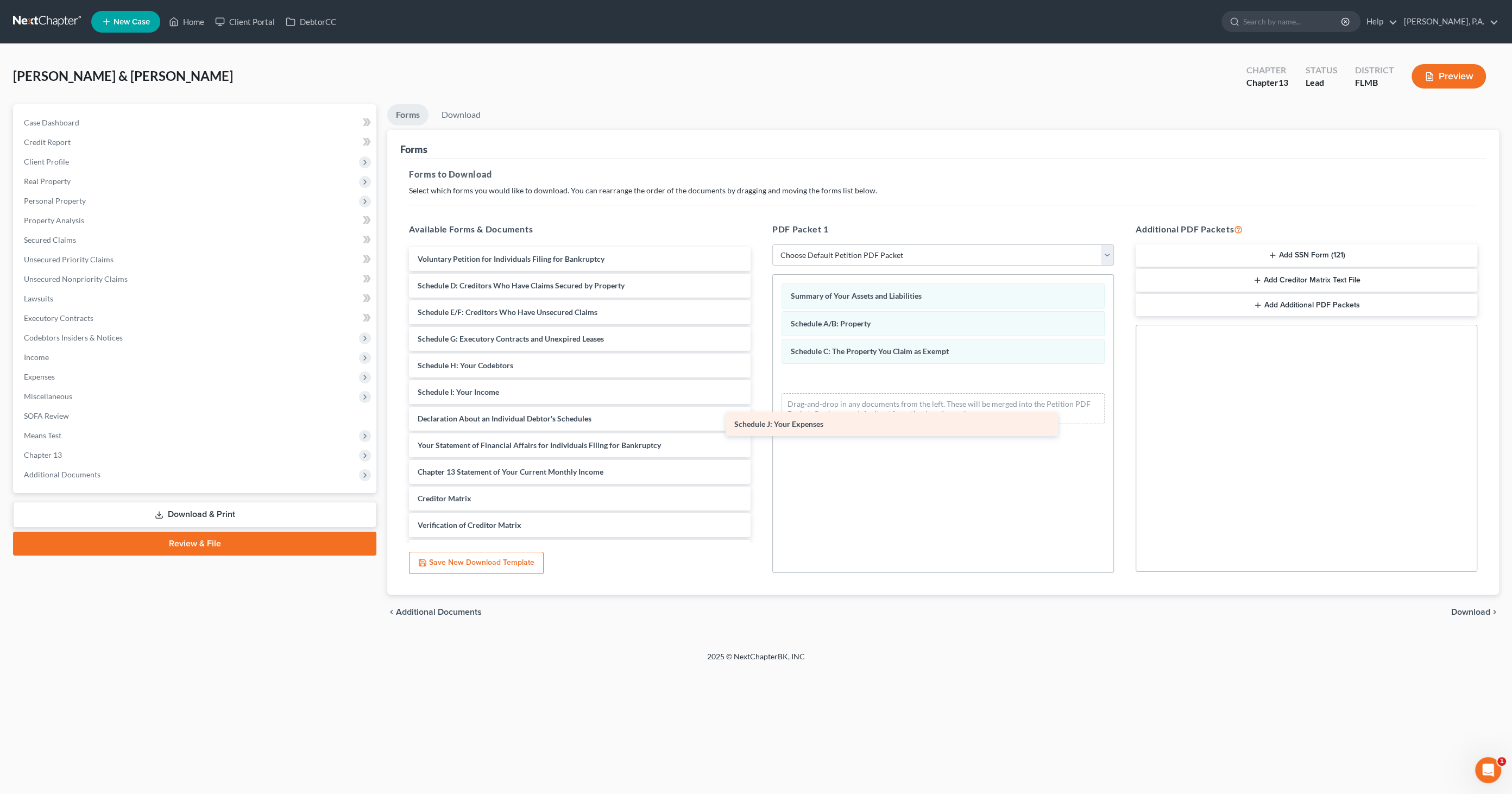
drag, startPoint x: 542, startPoint y: 413, endPoint x: 859, endPoint y: 420, distance: 317.1
click at [760, 420] on div "Schedule J: Your Expenses Voluntary Petition for Individuals Filing for Bankrup…" at bounding box center [580, 419] width 359 height 344
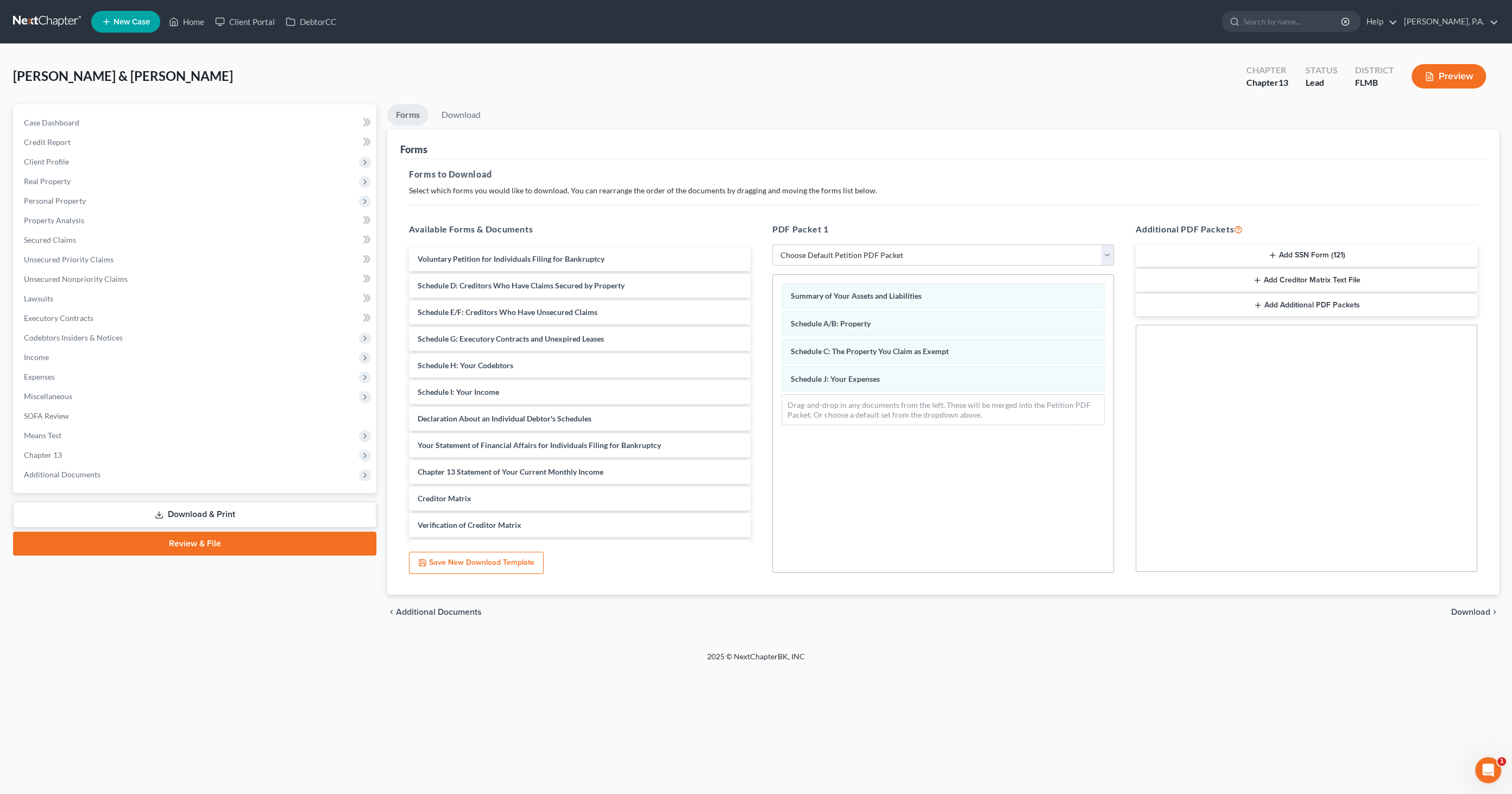
click at [1475, 608] on span "Download" at bounding box center [1471, 612] width 39 height 8
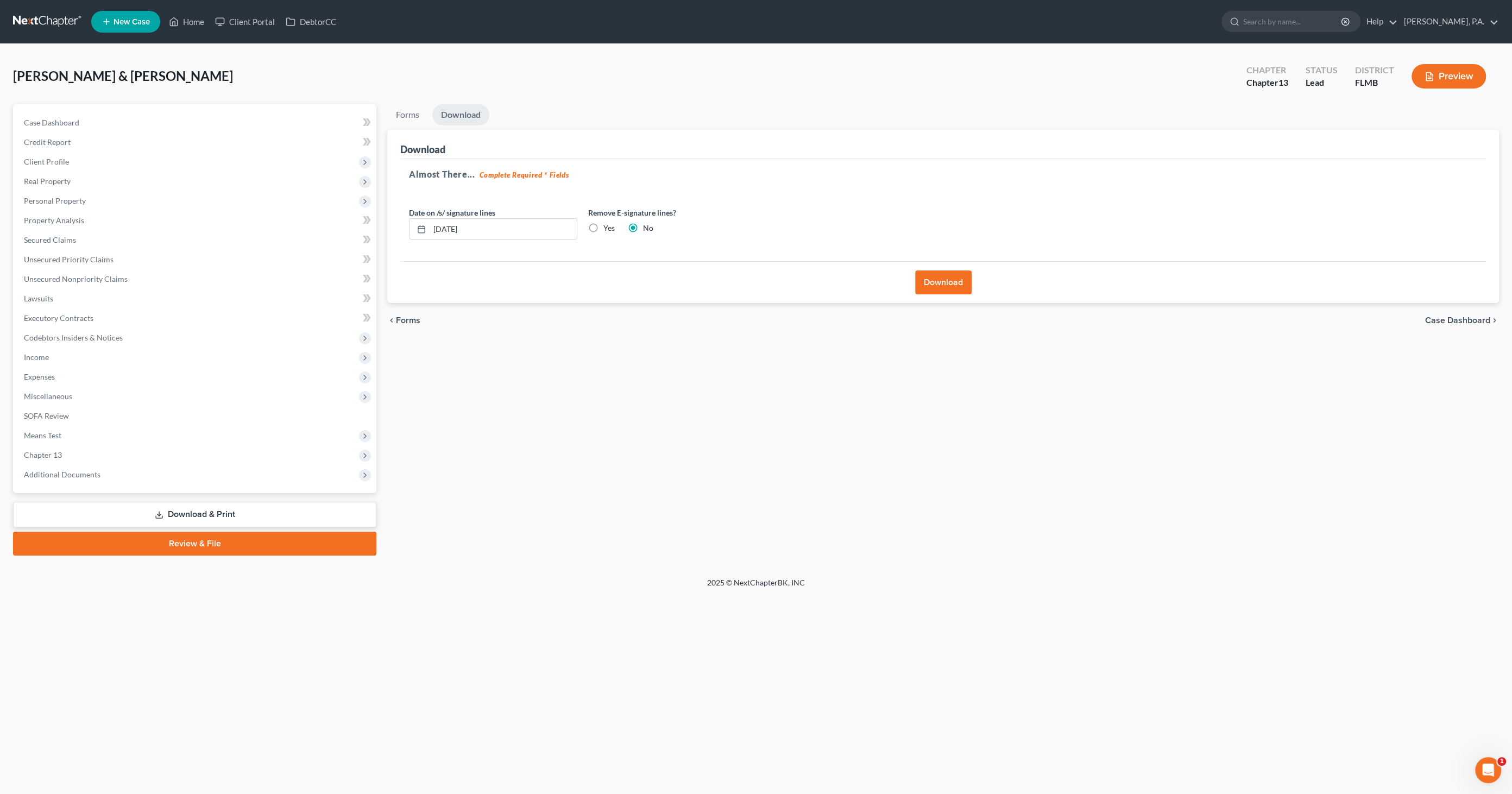
click at [951, 272] on button "Download" at bounding box center [944, 282] width 56 height 24
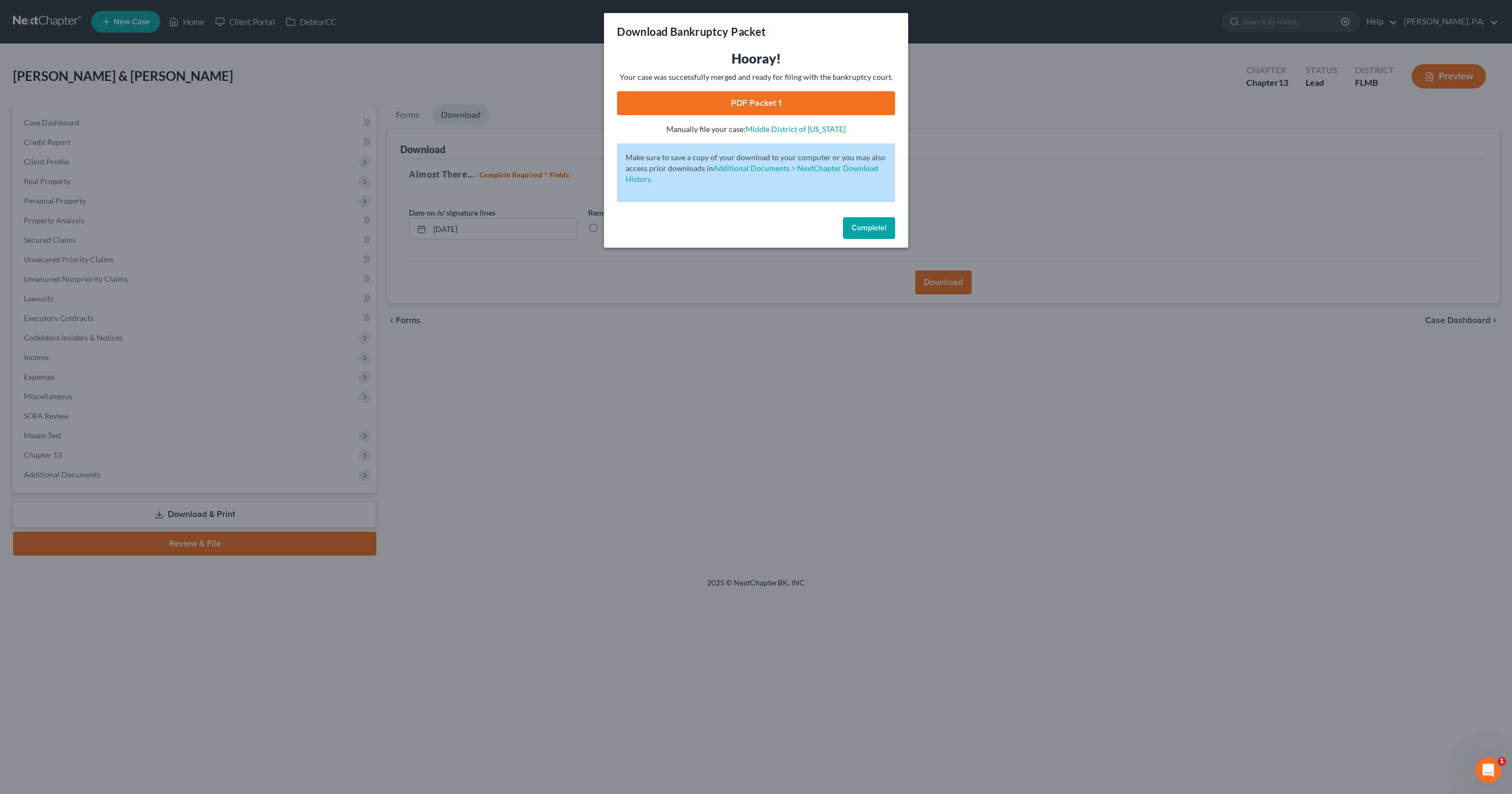
click at [767, 107] on link "PDF Packet 1" at bounding box center [756, 103] width 278 height 24
click at [848, 230] on button "Complete!" at bounding box center [869, 228] width 52 height 22
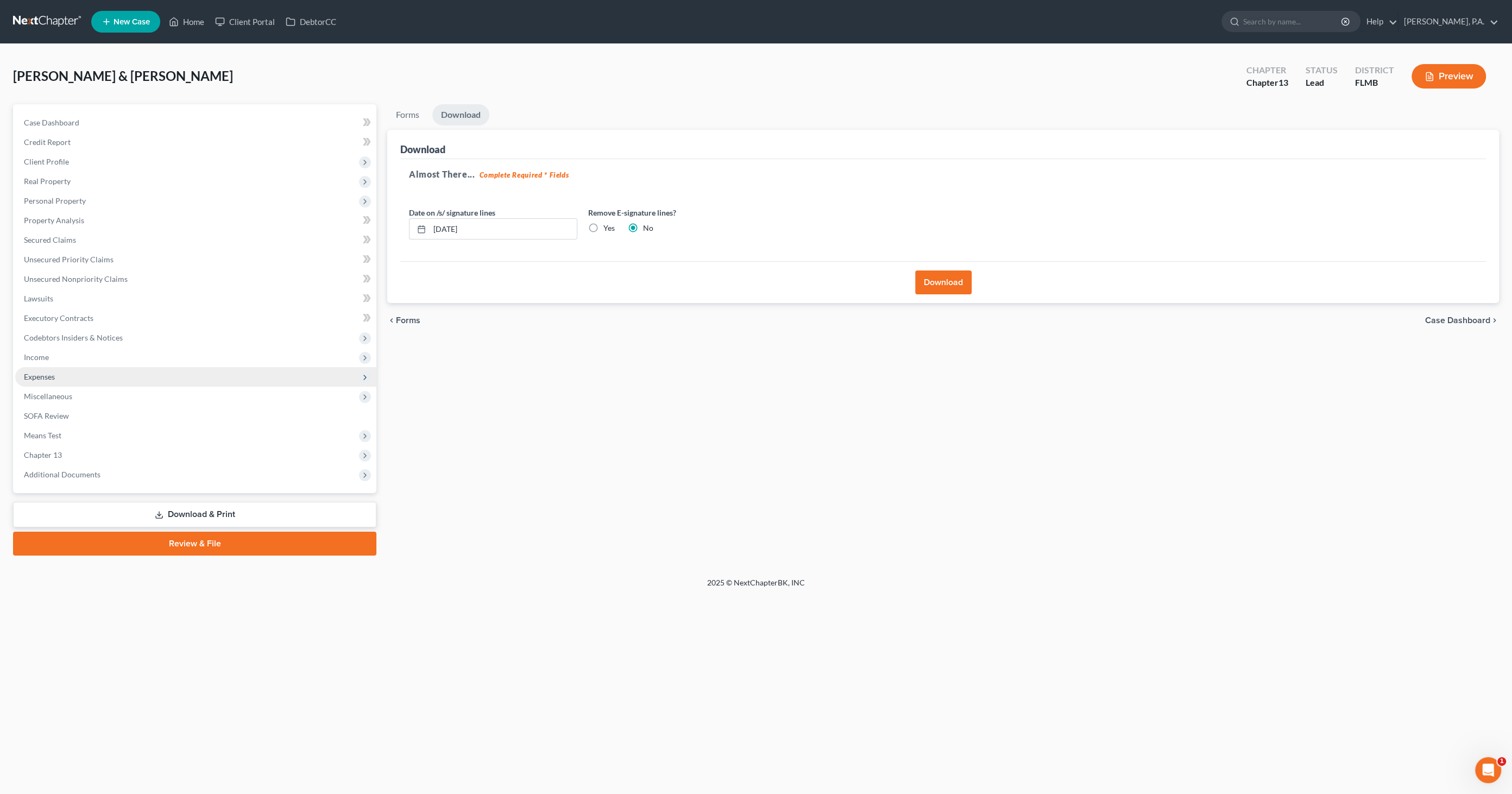
click at [39, 378] on span "Expenses" at bounding box center [39, 377] width 31 height 9
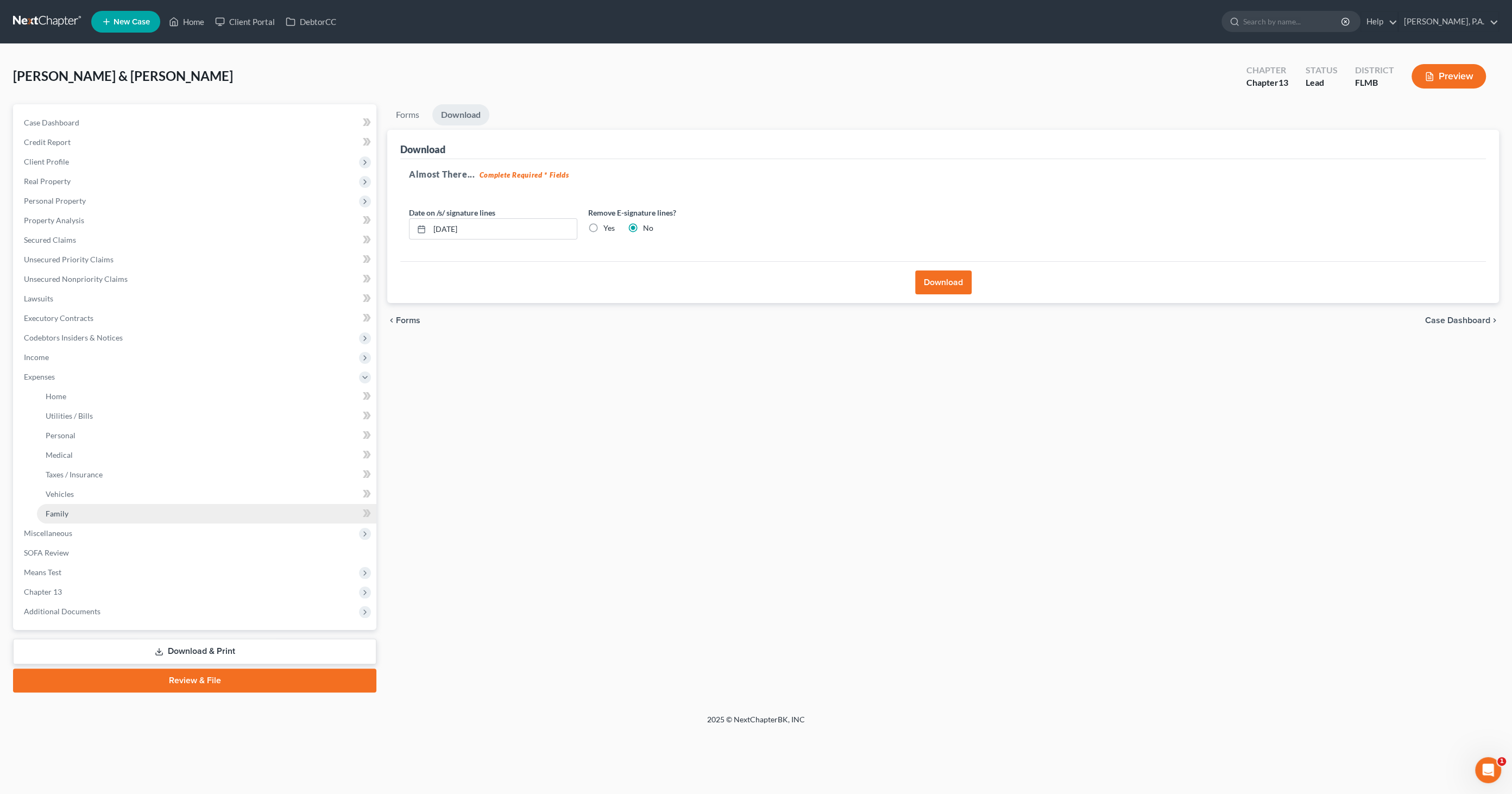
click at [59, 512] on span "Family" at bounding box center [57, 513] width 22 height 9
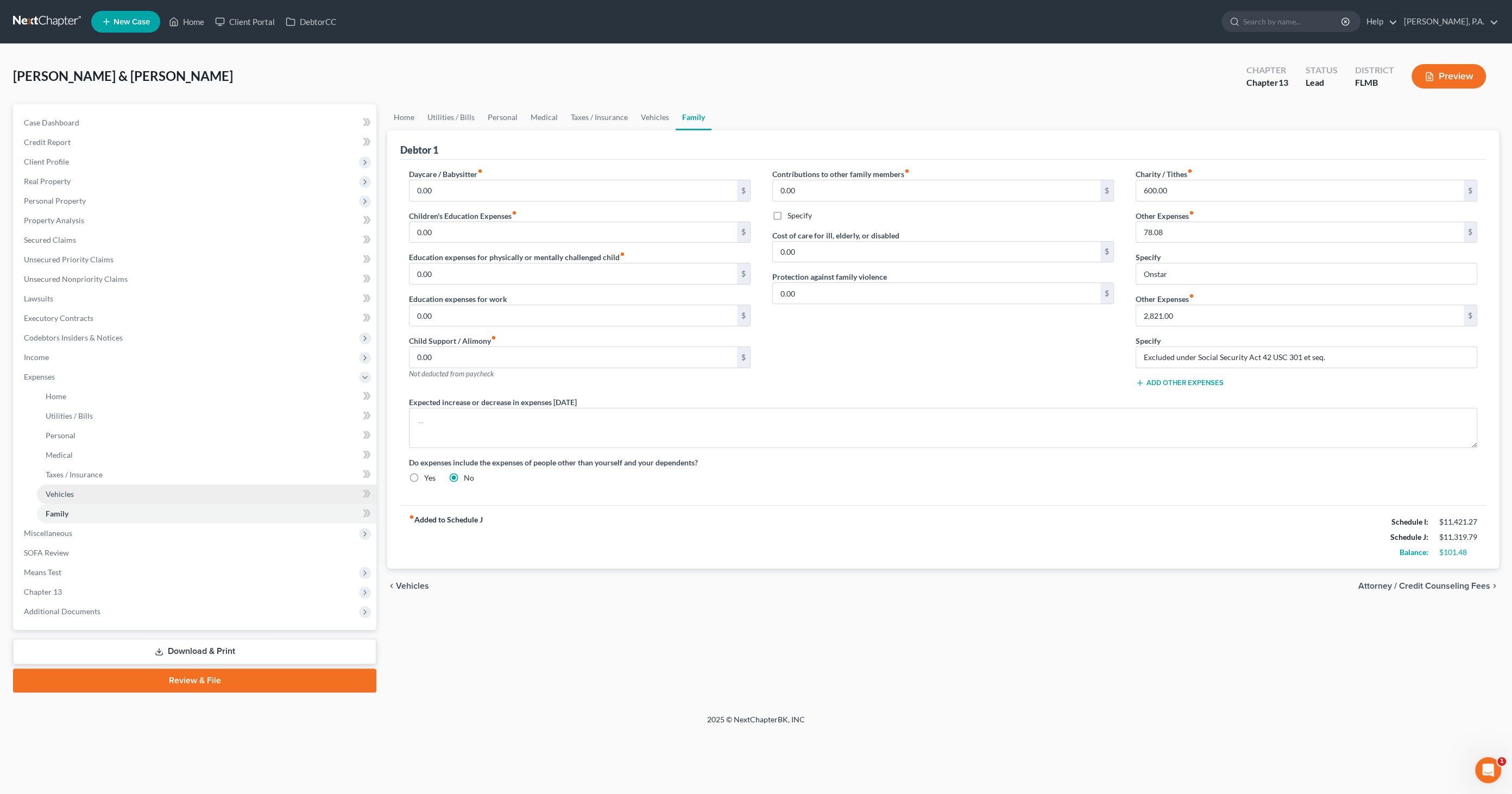
click at [65, 497] on span "Vehicles" at bounding box center [60, 494] width 28 height 9
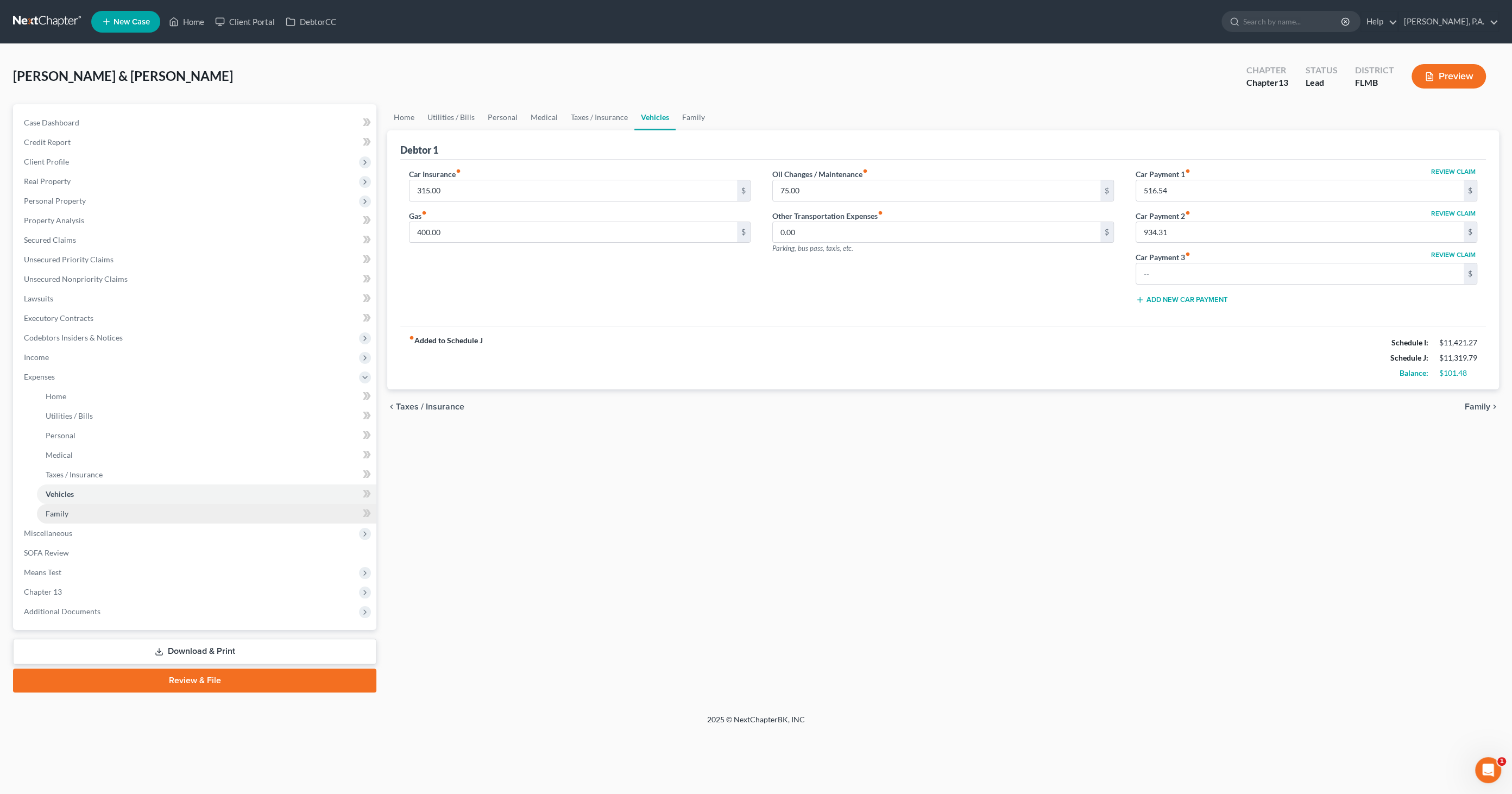
click at [59, 506] on link "Family" at bounding box center [207, 514] width 339 height 20
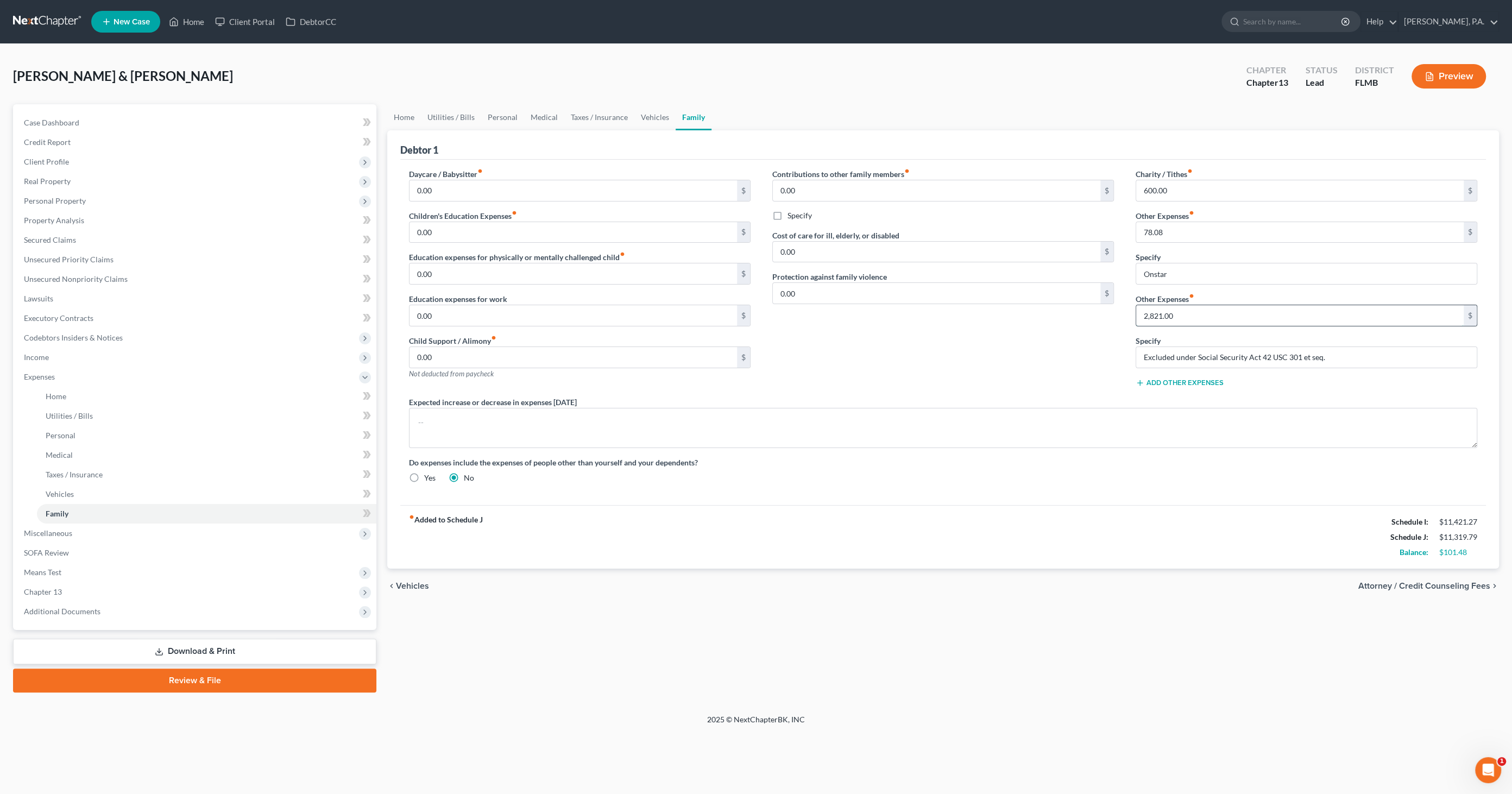
click at [1183, 308] on input "2,821.00" at bounding box center [1300, 315] width 327 height 20
click at [1263, 356] on input "Excluded under Social Security Act 42 USC 301 et seq." at bounding box center [1306, 357] width 341 height 20
click at [1207, 318] on input "text" at bounding box center [1300, 315] width 327 height 20
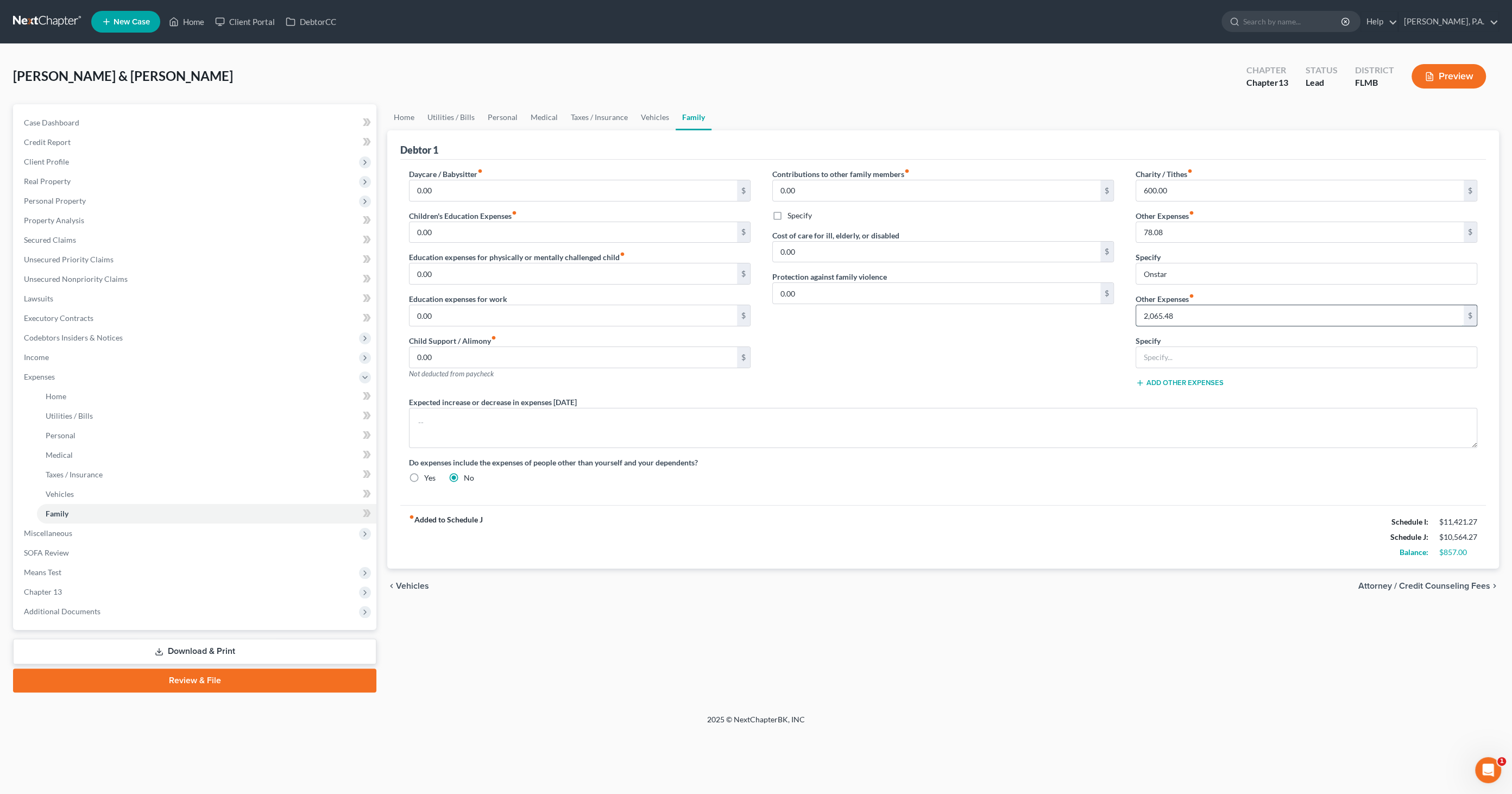
type input "2,065.48"
type input "Excluded under Social Security Act 42 USC 301 et seq."
click at [105, 540] on span "Miscellaneous" at bounding box center [196, 533] width 361 height 20
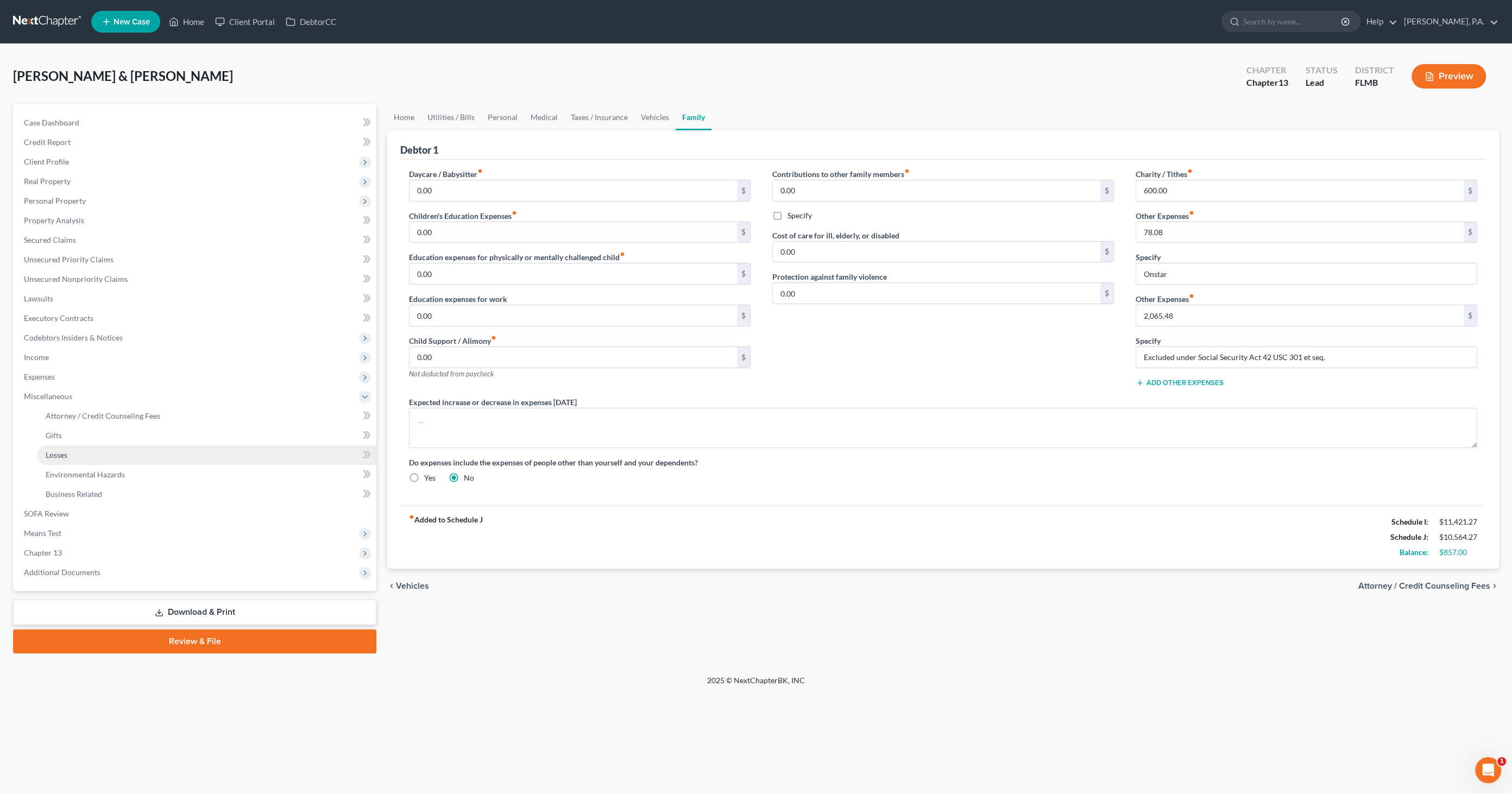
click at [67, 456] on span "Losses" at bounding box center [56, 455] width 22 height 9
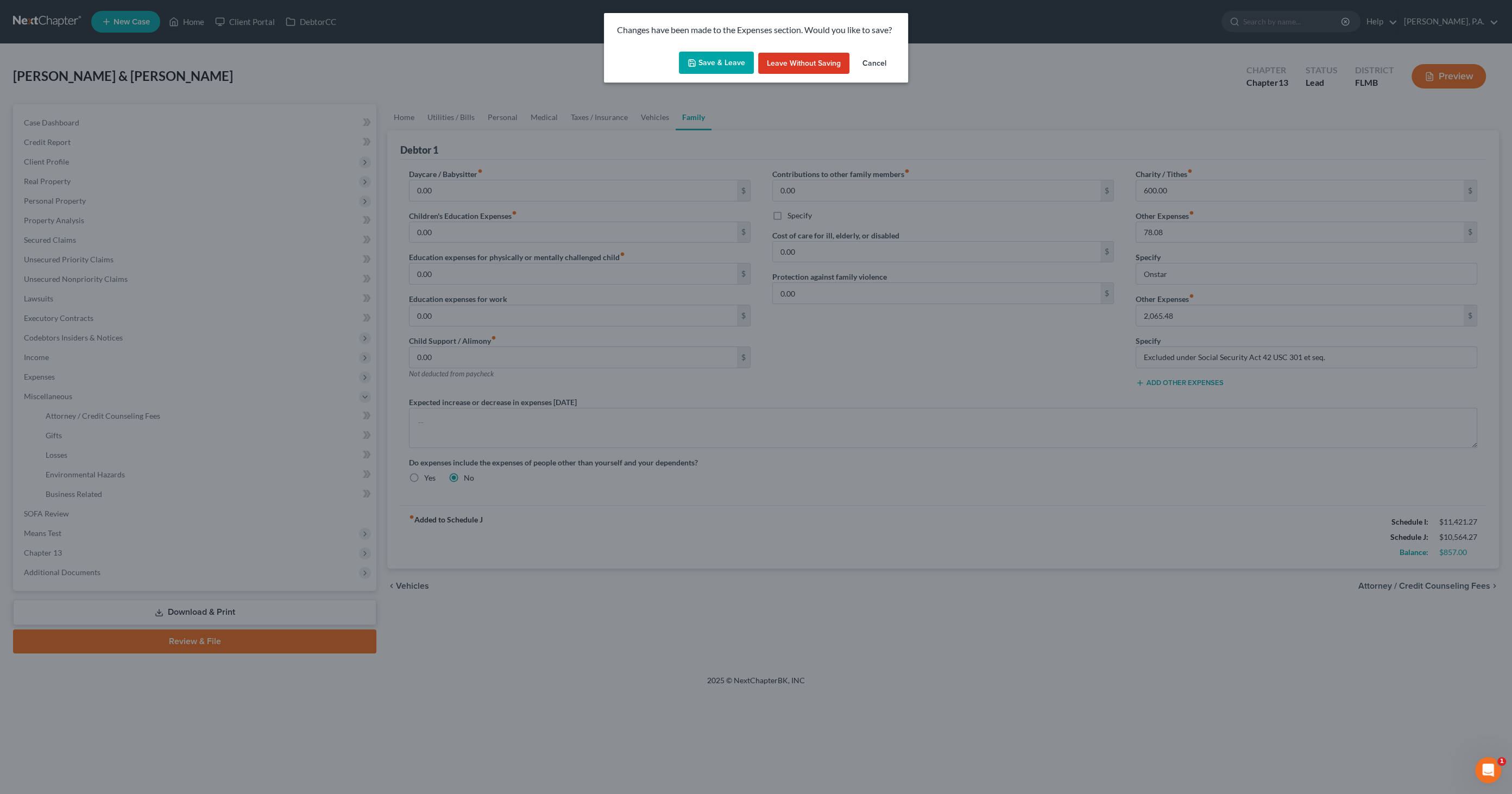
click at [708, 70] on button "Save & Leave" at bounding box center [716, 63] width 75 height 22
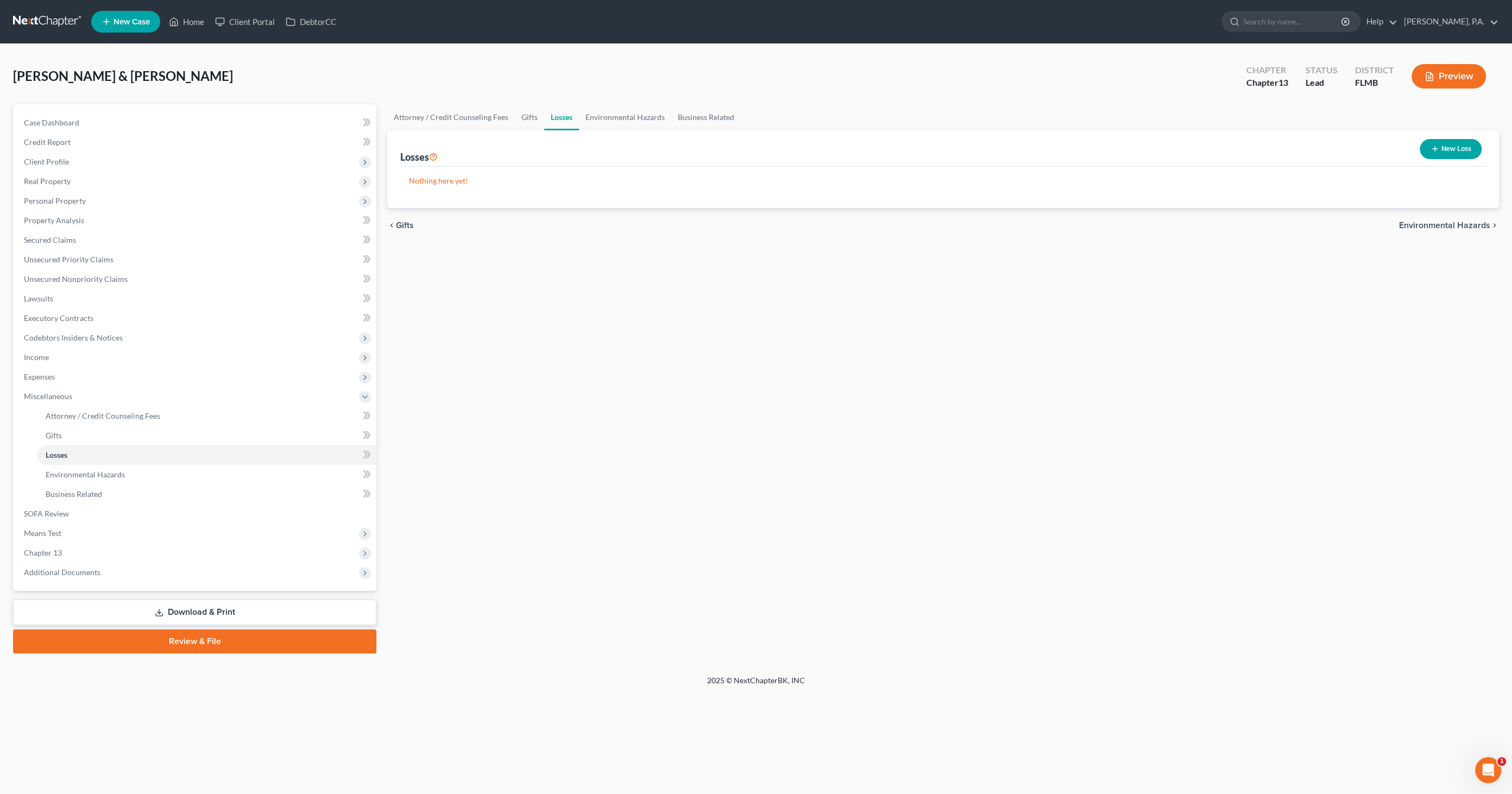
click at [193, 614] on link "Download & Print" at bounding box center [195, 613] width 363 height 25
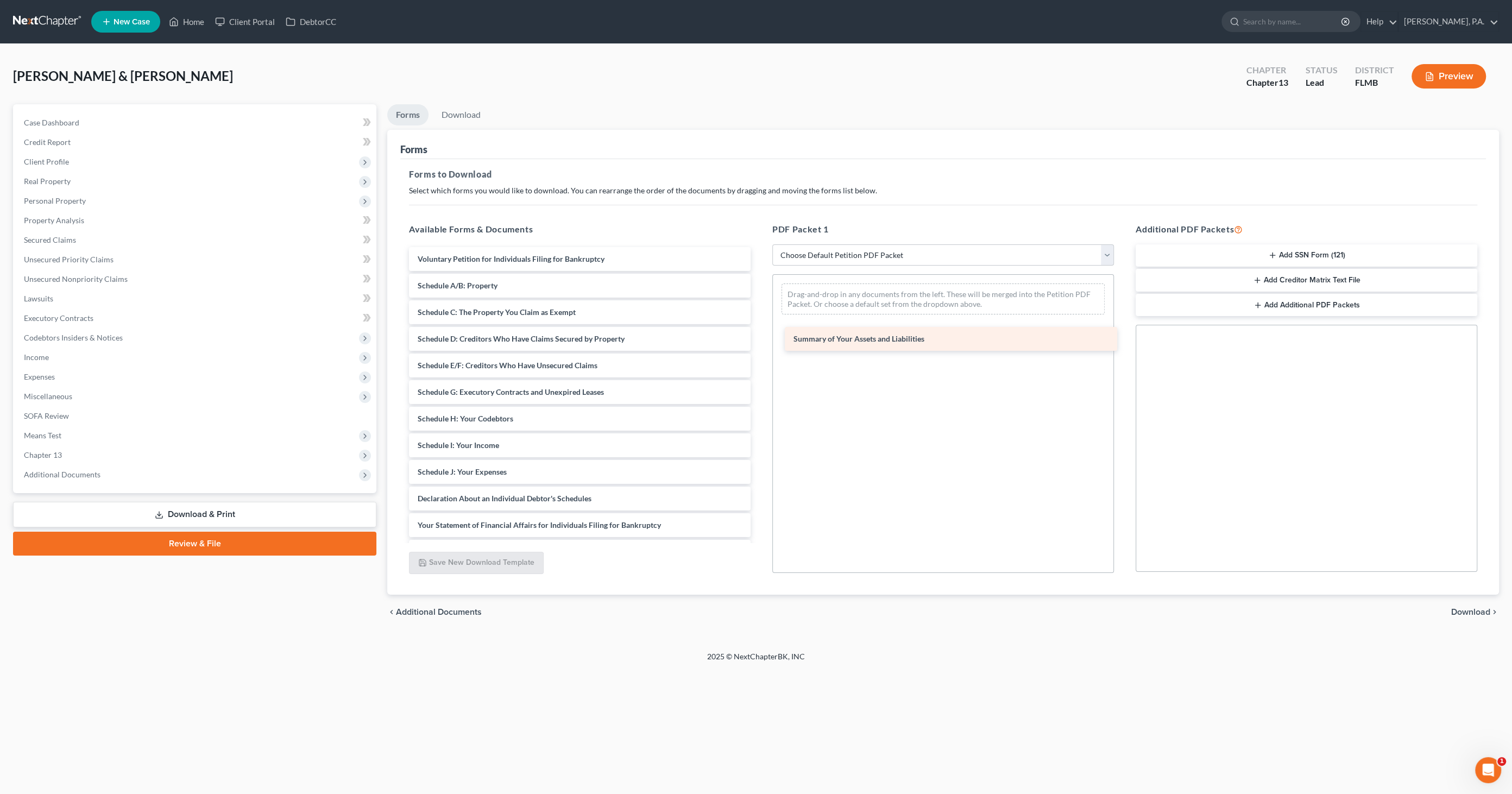
drag, startPoint x: 460, startPoint y: 285, endPoint x: 838, endPoint y: 337, distance: 381.6
click at [760, 337] on div "Summary of Your Assets and Liabilities Voluntary Petition for Individuals Filin…" at bounding box center [580, 459] width 359 height 423
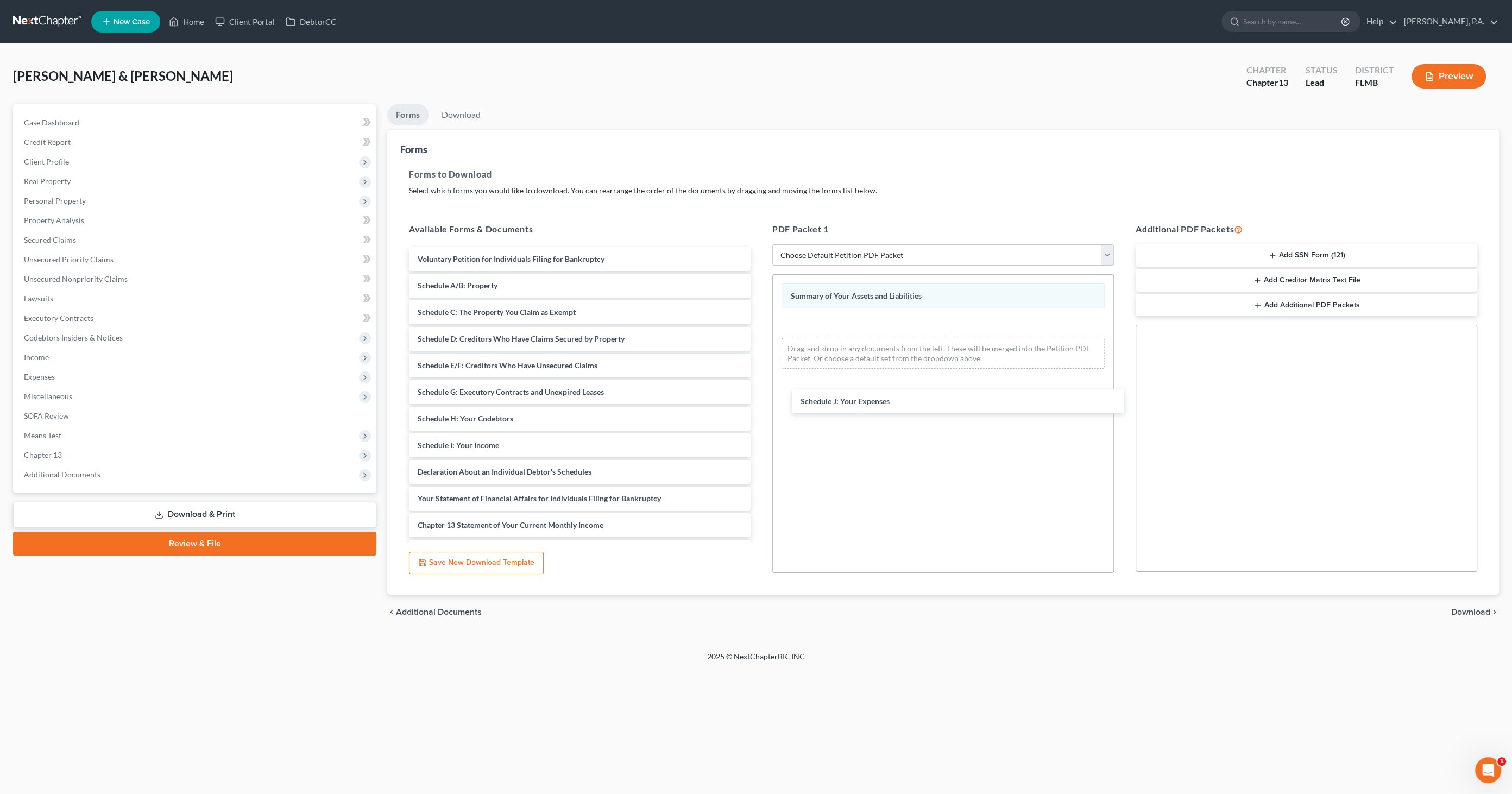
drag, startPoint x: 459, startPoint y: 473, endPoint x: 894, endPoint y: 429, distance: 437.2
click at [760, 403] on div "Schedule J: Your Expenses Voluntary Petition for Individuals Filing for Bankrup…" at bounding box center [580, 445] width 359 height 396
click at [1483, 608] on span "Download" at bounding box center [1471, 612] width 39 height 8
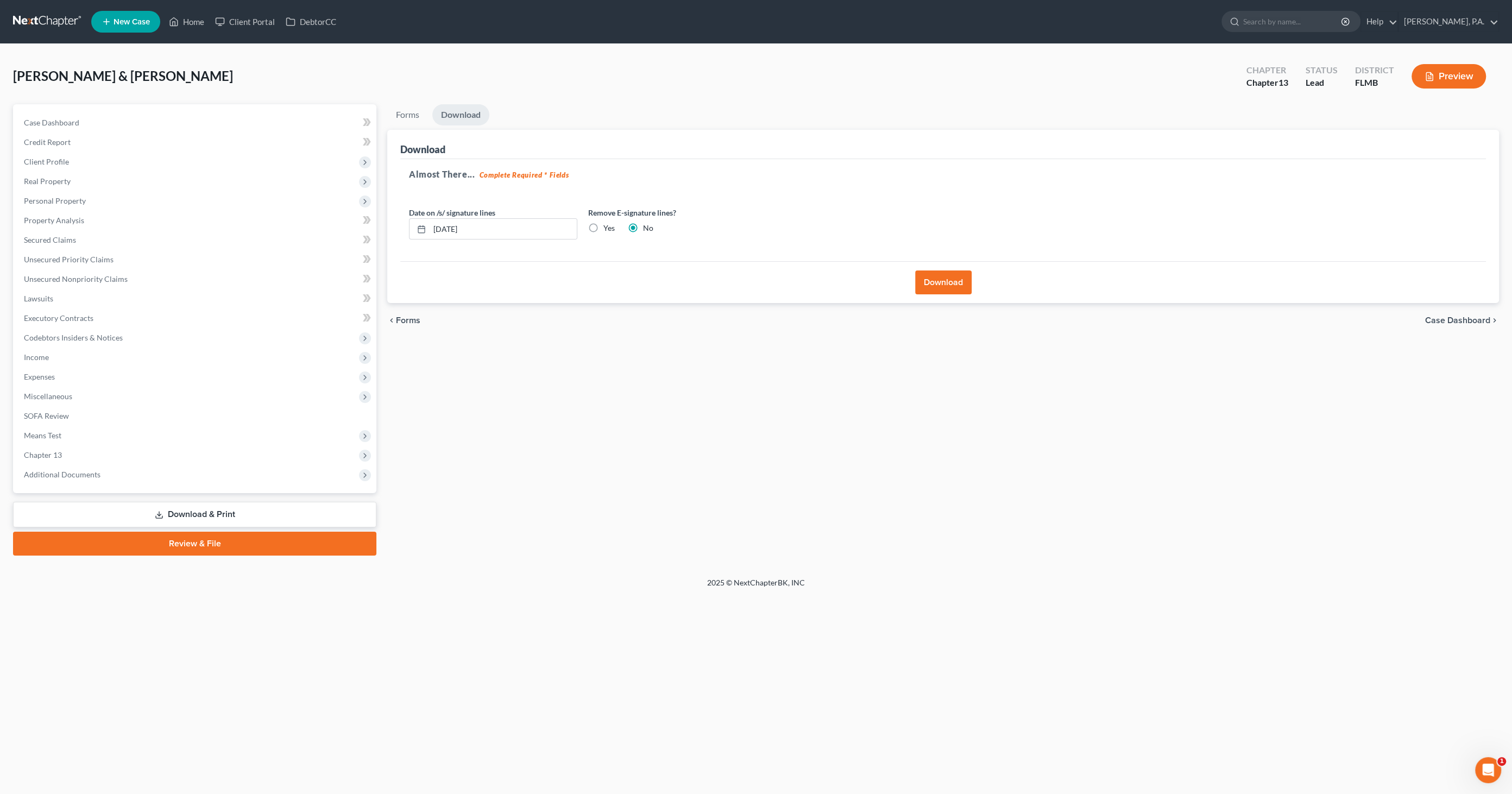
click at [604, 228] on label "Yes" at bounding box center [609, 228] width 11 height 11
click at [608, 228] on input "Yes" at bounding box center [611, 226] width 7 height 7
radio input "true"
radio input "false"
click at [935, 278] on button "Download" at bounding box center [944, 282] width 56 height 24
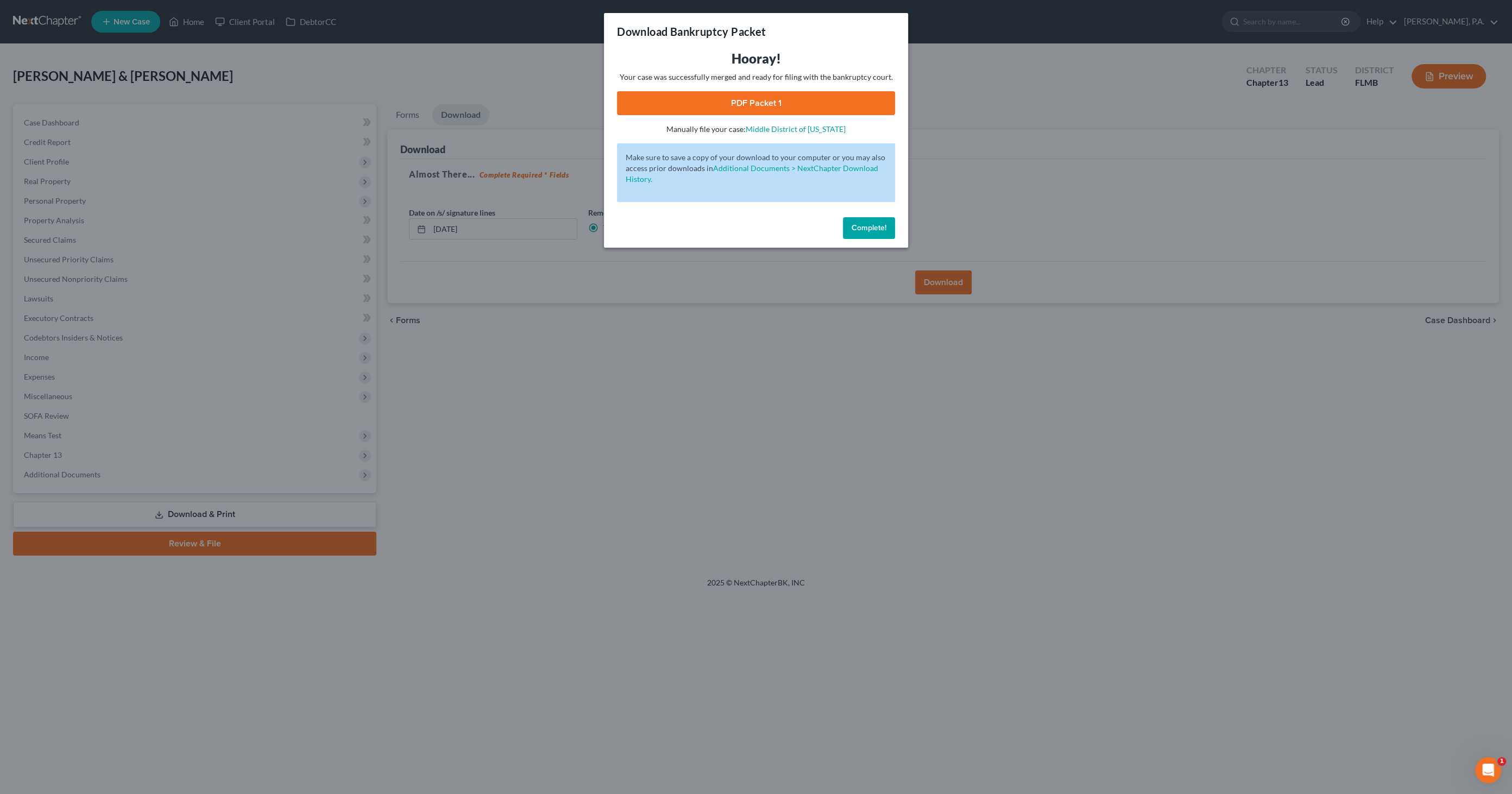
click at [767, 109] on link "PDF Packet 1" at bounding box center [756, 103] width 278 height 24
click at [878, 234] on button "Complete!" at bounding box center [869, 228] width 52 height 22
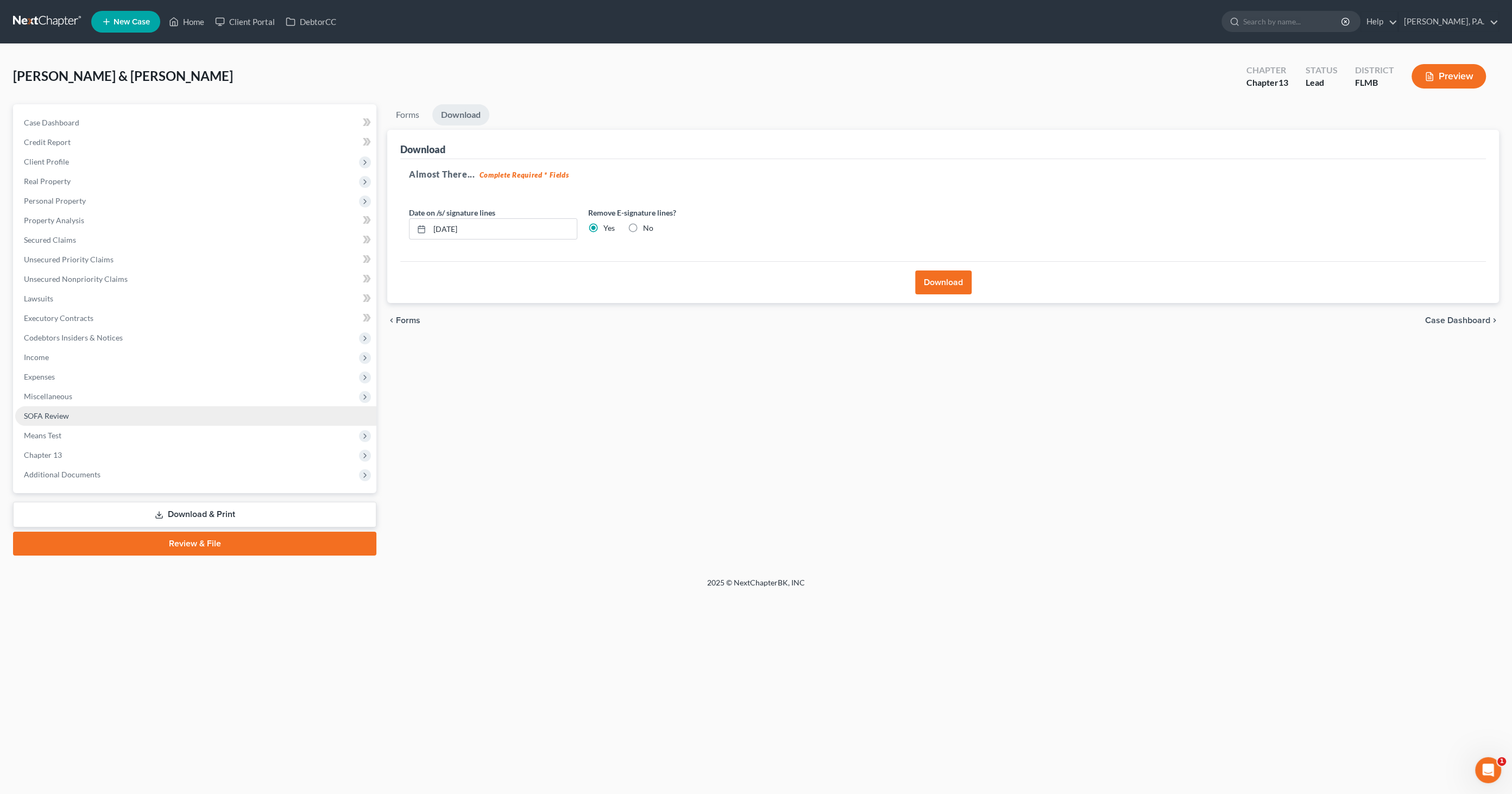
click at [58, 417] on span "SOFA Review" at bounding box center [46, 415] width 45 height 9
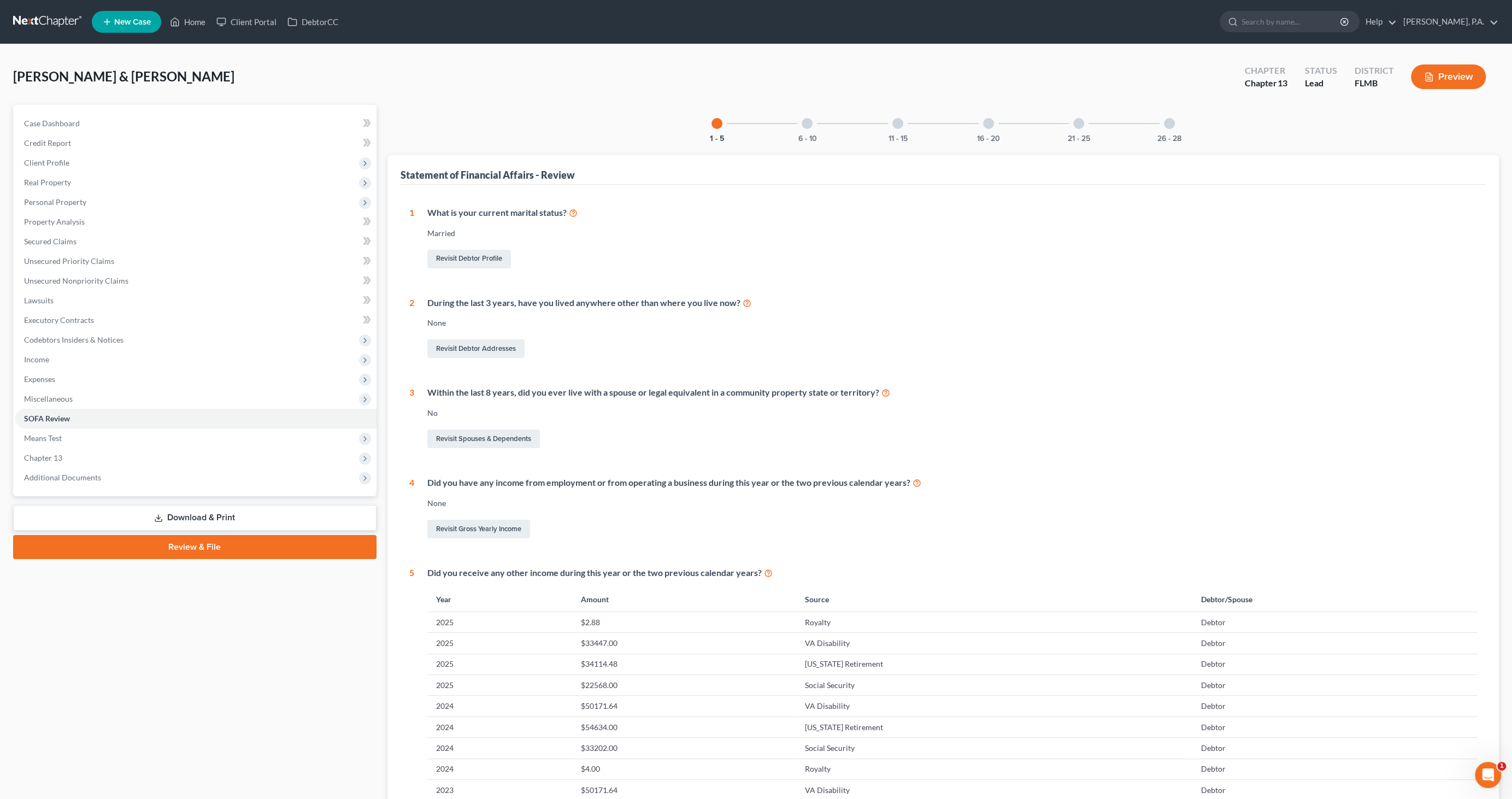
click at [805, 127] on div at bounding box center [807, 123] width 11 height 11
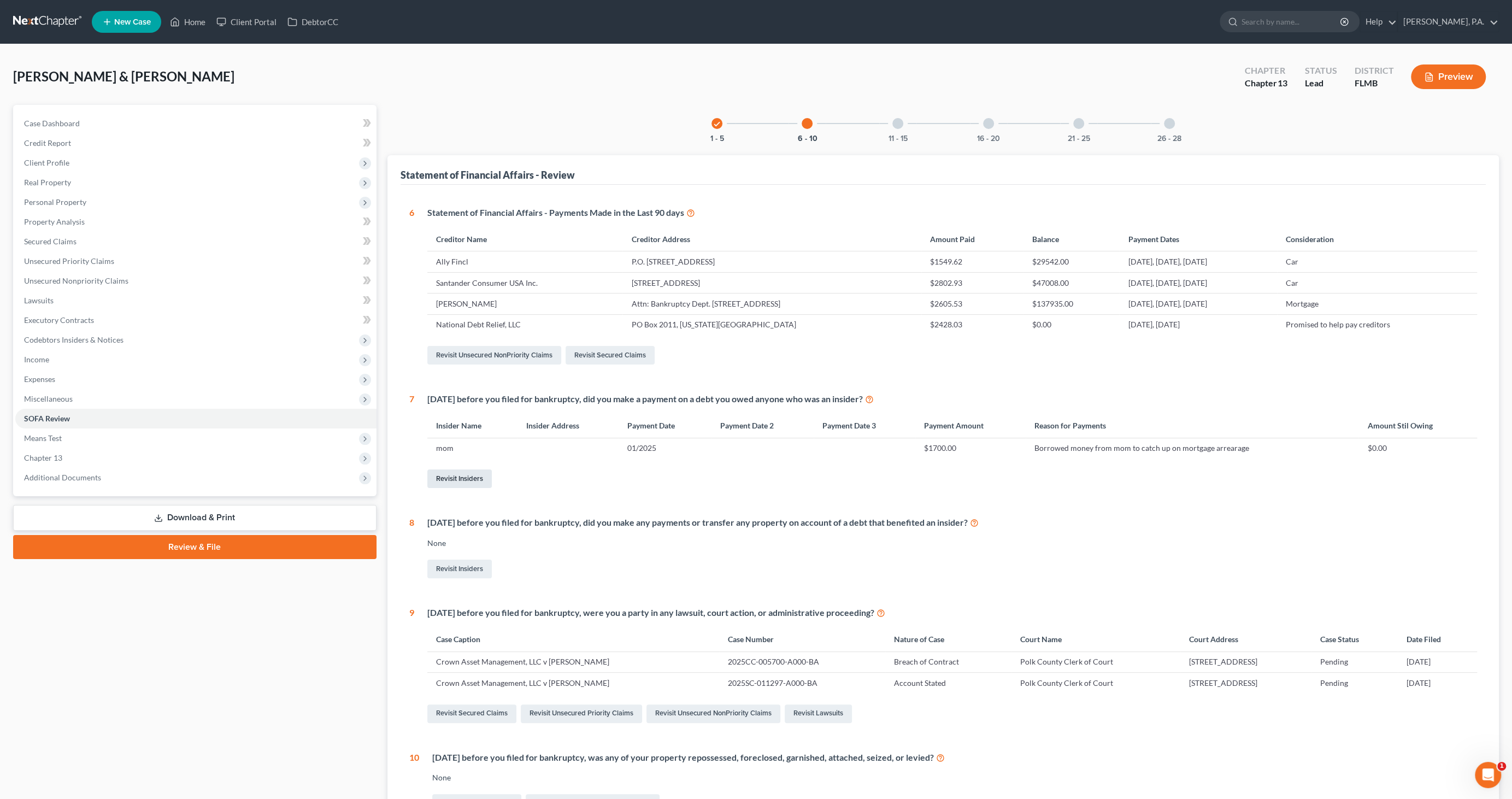
click at [467, 476] on link "Revisit Insiders" at bounding box center [459, 479] width 64 height 18
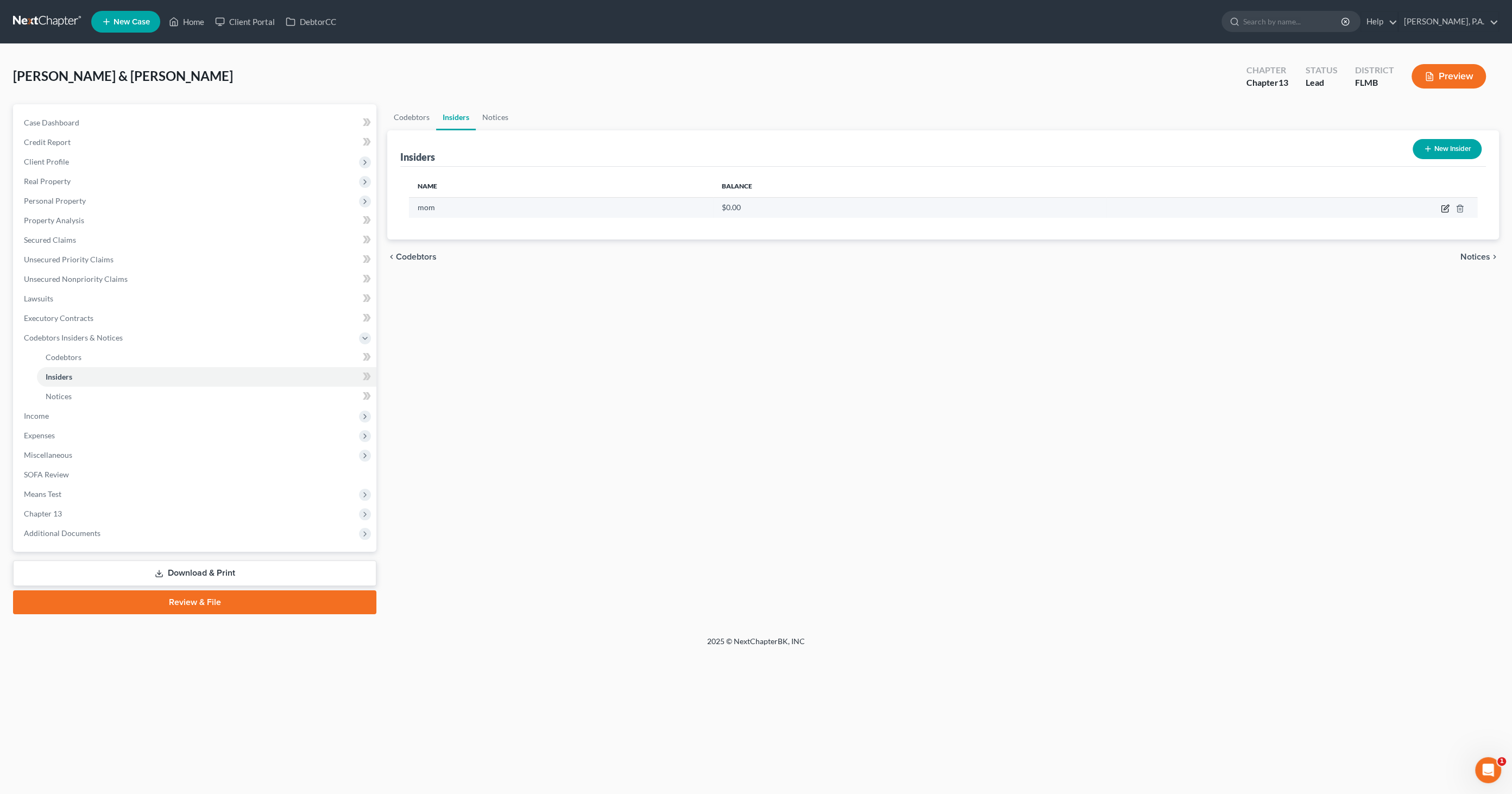
click at [1445, 211] on icon "button" at bounding box center [1445, 209] width 8 height 8
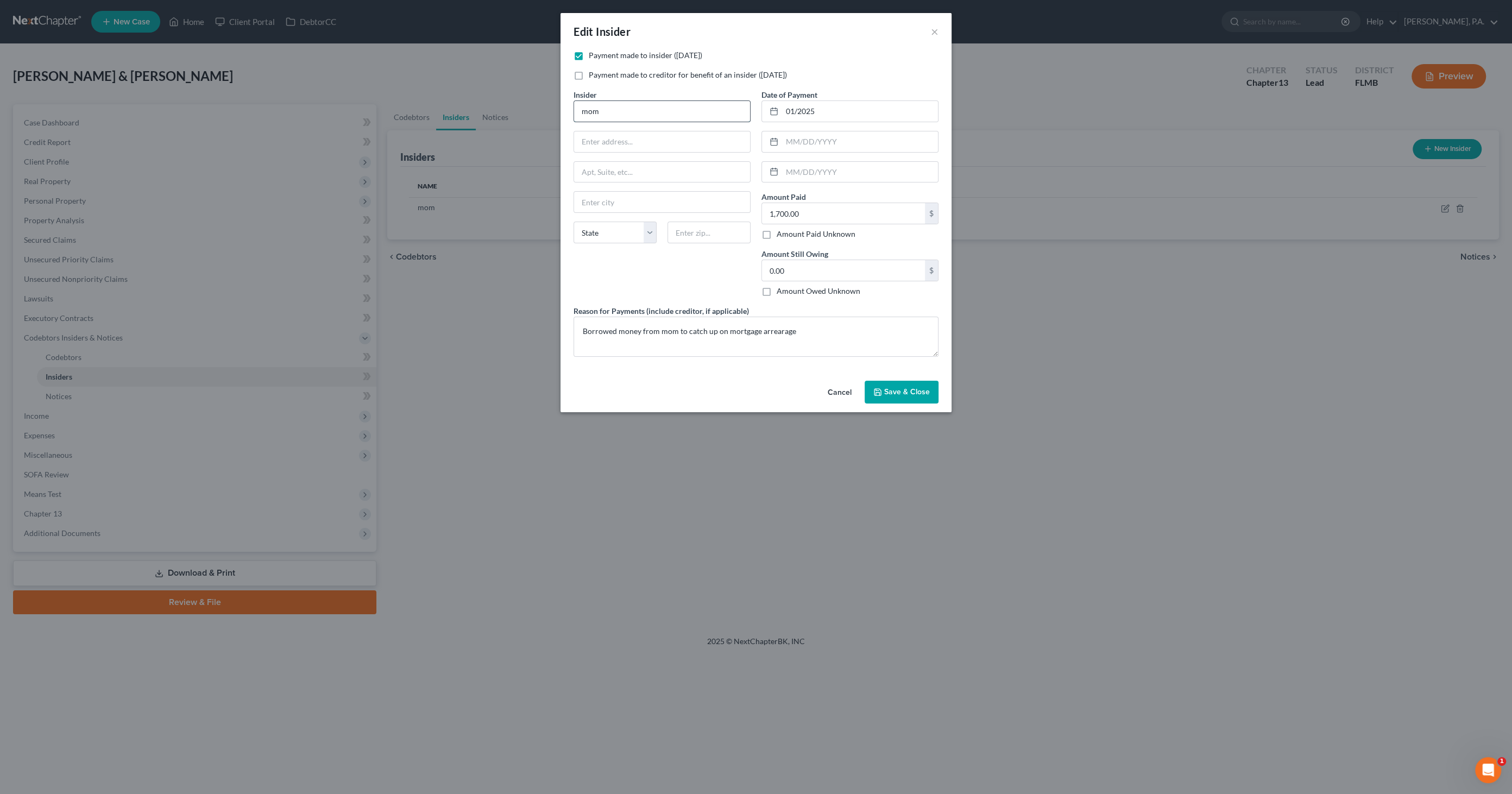
click at [635, 107] on input "mom" at bounding box center [662, 111] width 176 height 20
drag, startPoint x: 637, startPoint y: 107, endPoint x: 511, endPoint y: 98, distance: 126.3
click at [508, 105] on div "Edit Insider × Payment made to insider (within 1 year) Payment made to creditor…" at bounding box center [756, 397] width 1512 height 794
type input "Wanda Willard"
type input "517 Heather Court"
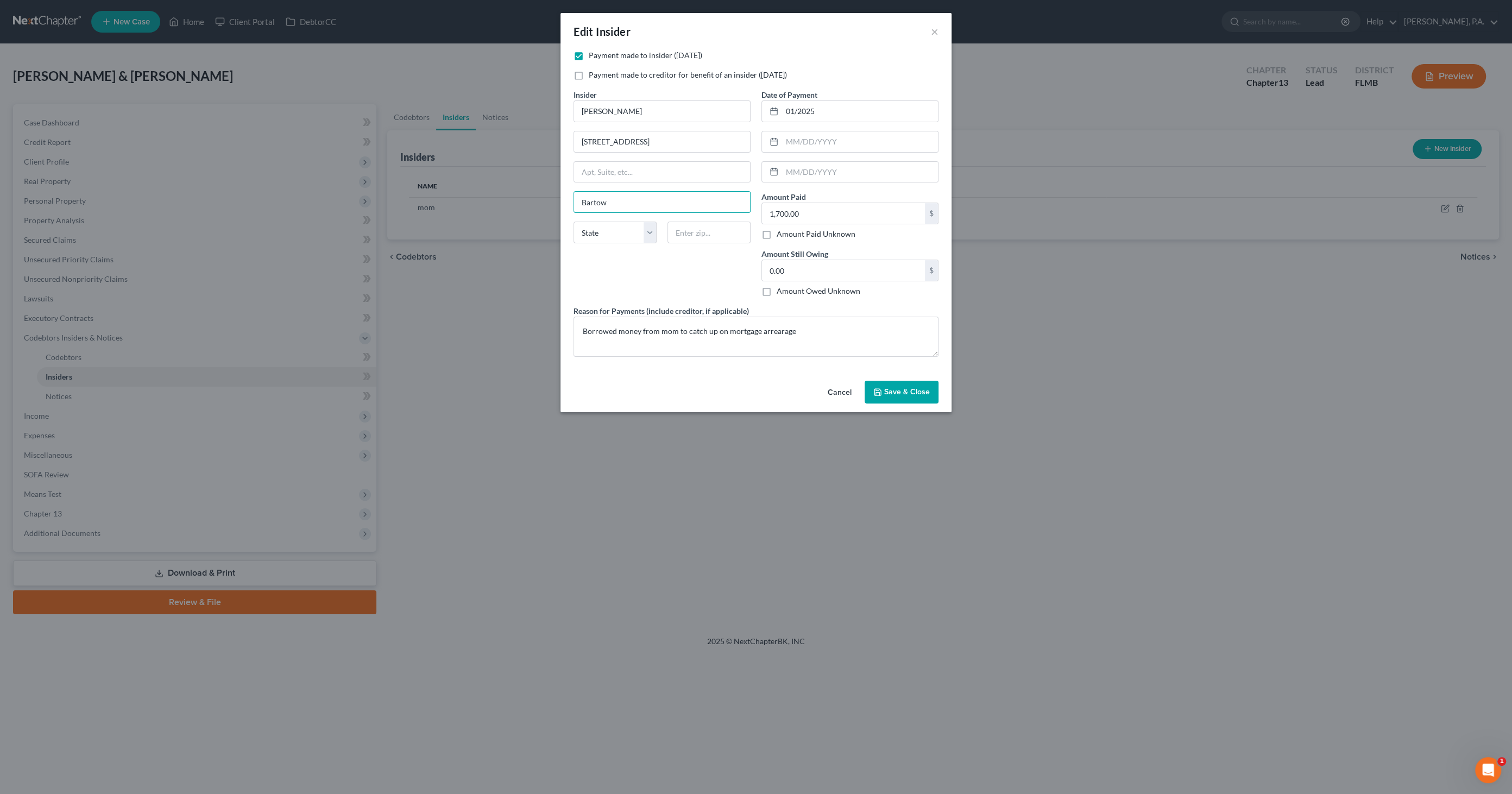
type input "Bartow"
select select "9"
type input "33830"
click at [911, 382] on button "Save & Close" at bounding box center [901, 392] width 74 height 22
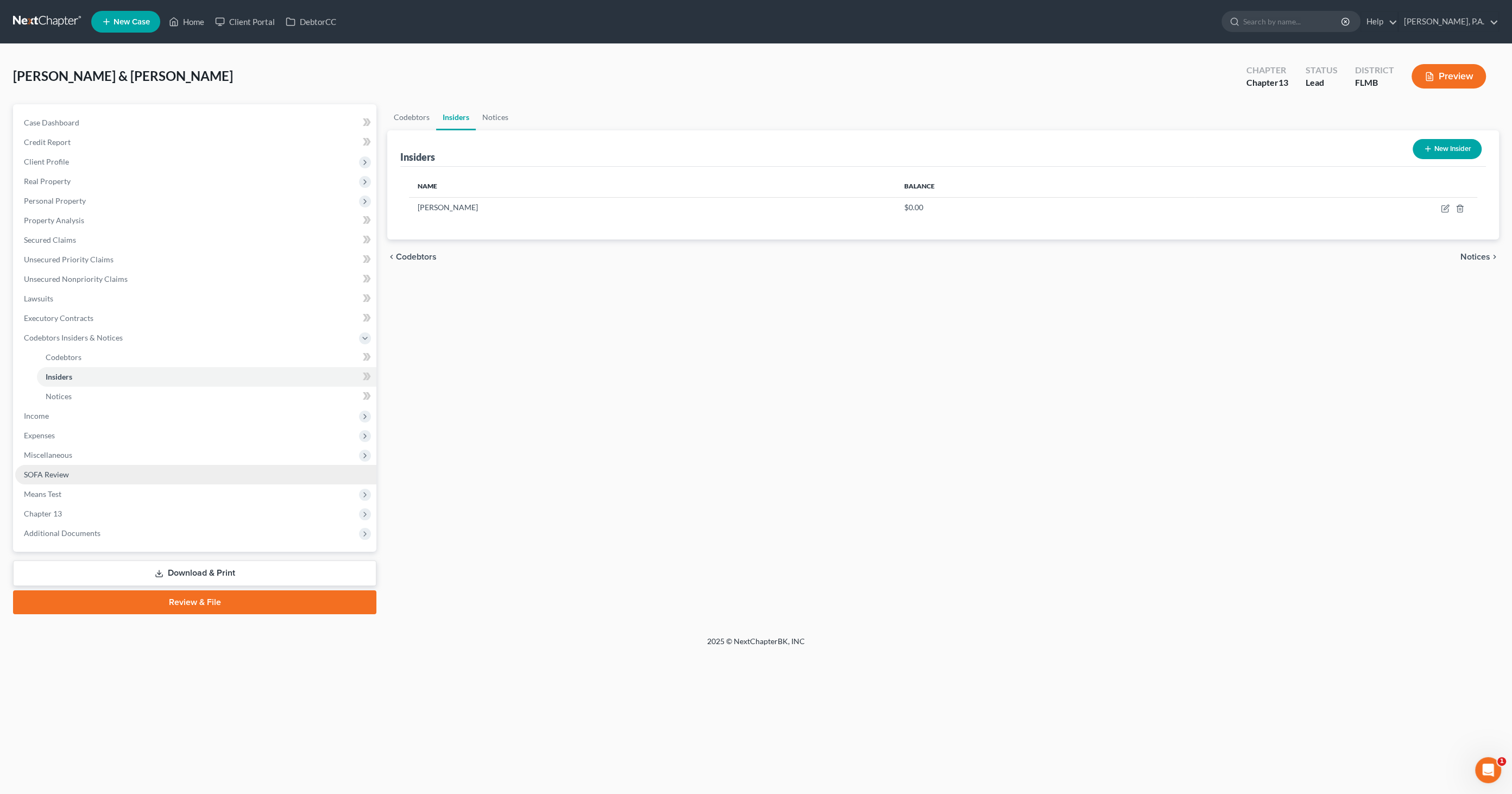
click at [78, 471] on link "SOFA Review" at bounding box center [196, 475] width 361 height 20
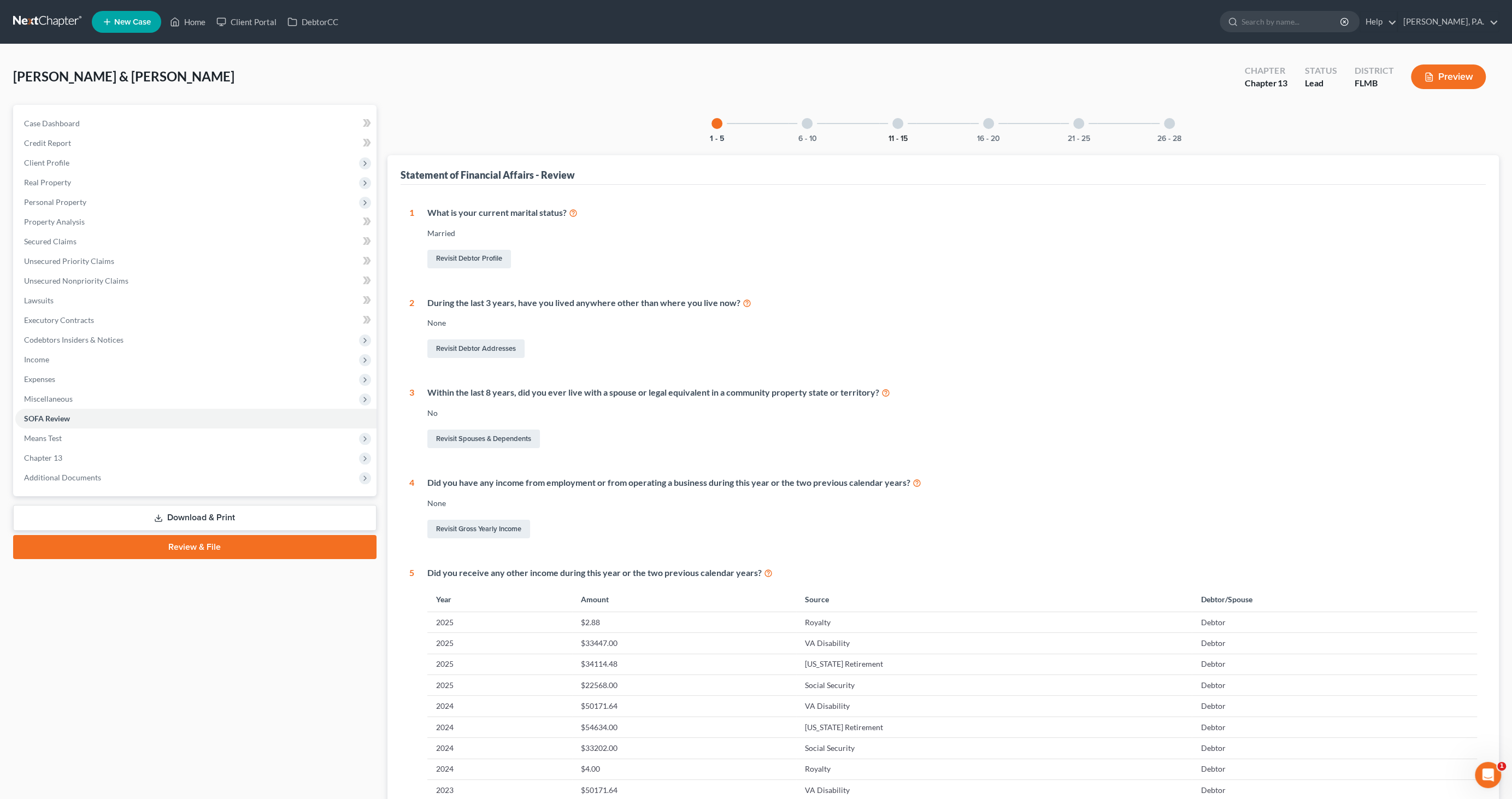
drag, startPoint x: 899, startPoint y: 123, endPoint x: 909, endPoint y: 133, distance: 14.1
click at [900, 124] on div at bounding box center [898, 123] width 11 height 11
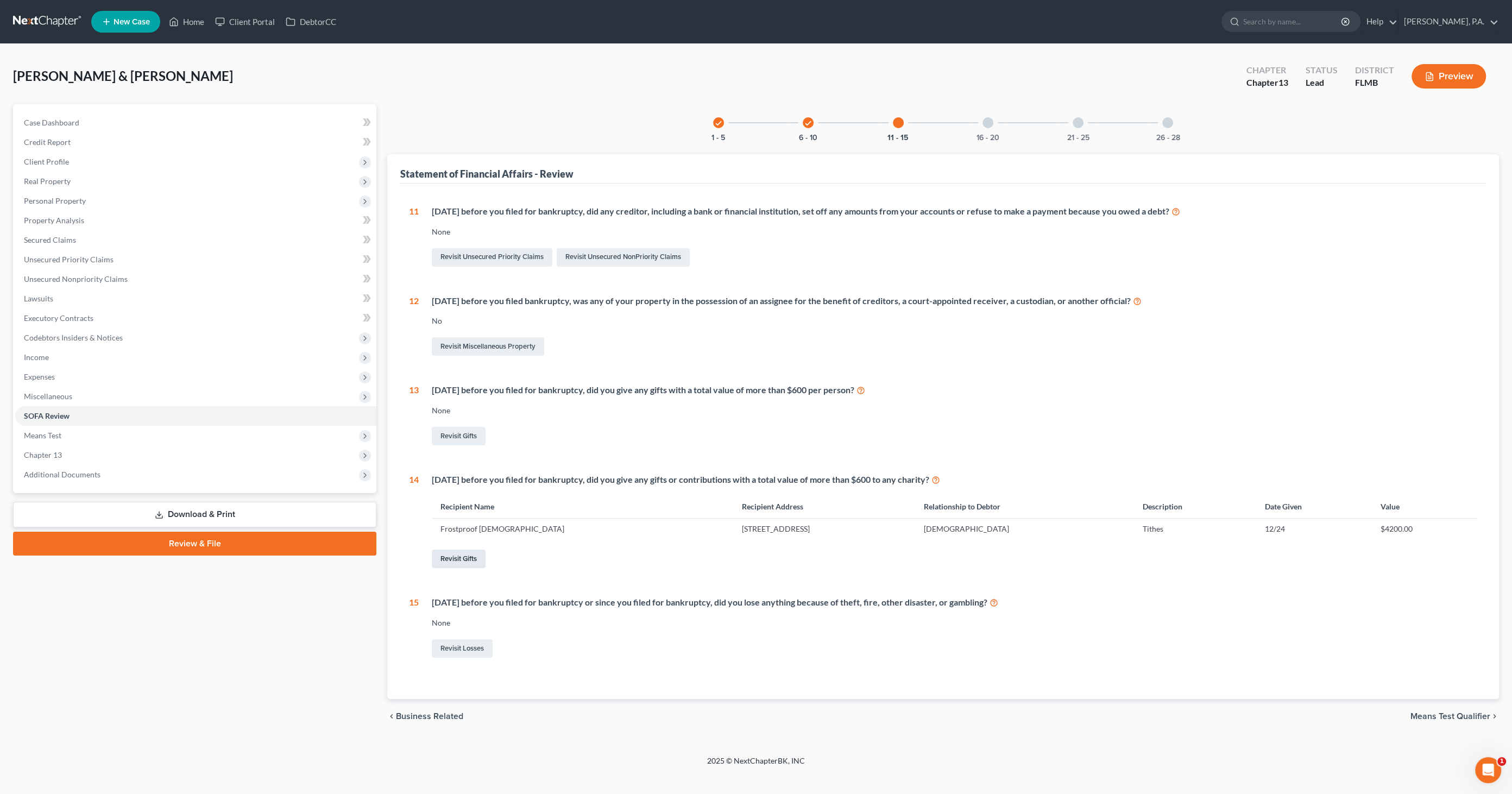
click at [477, 558] on link "Revisit Gifts" at bounding box center [459, 559] width 54 height 18
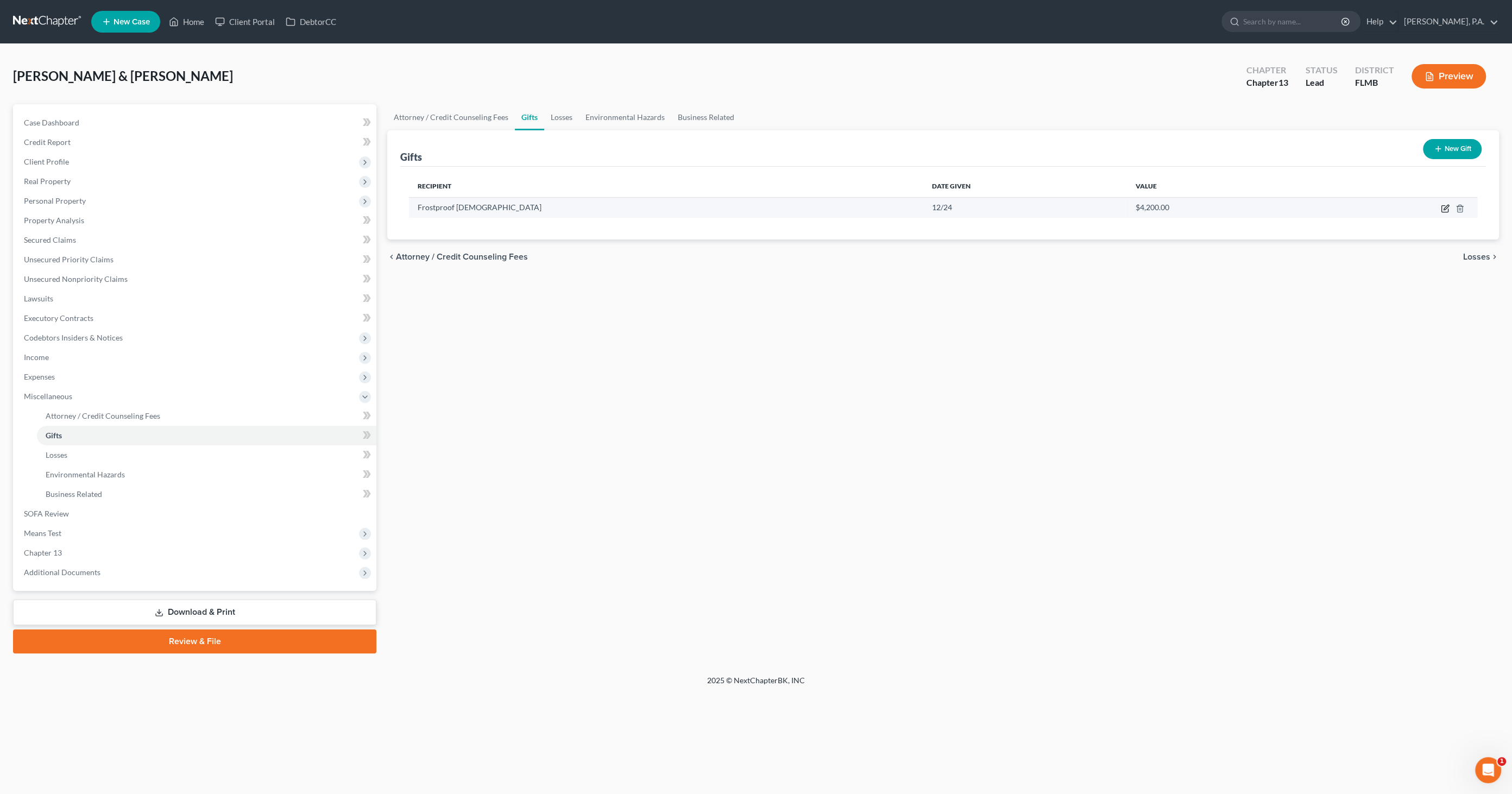
click at [1445, 209] on icon "button" at bounding box center [1446, 207] width 5 height 5
select select "9"
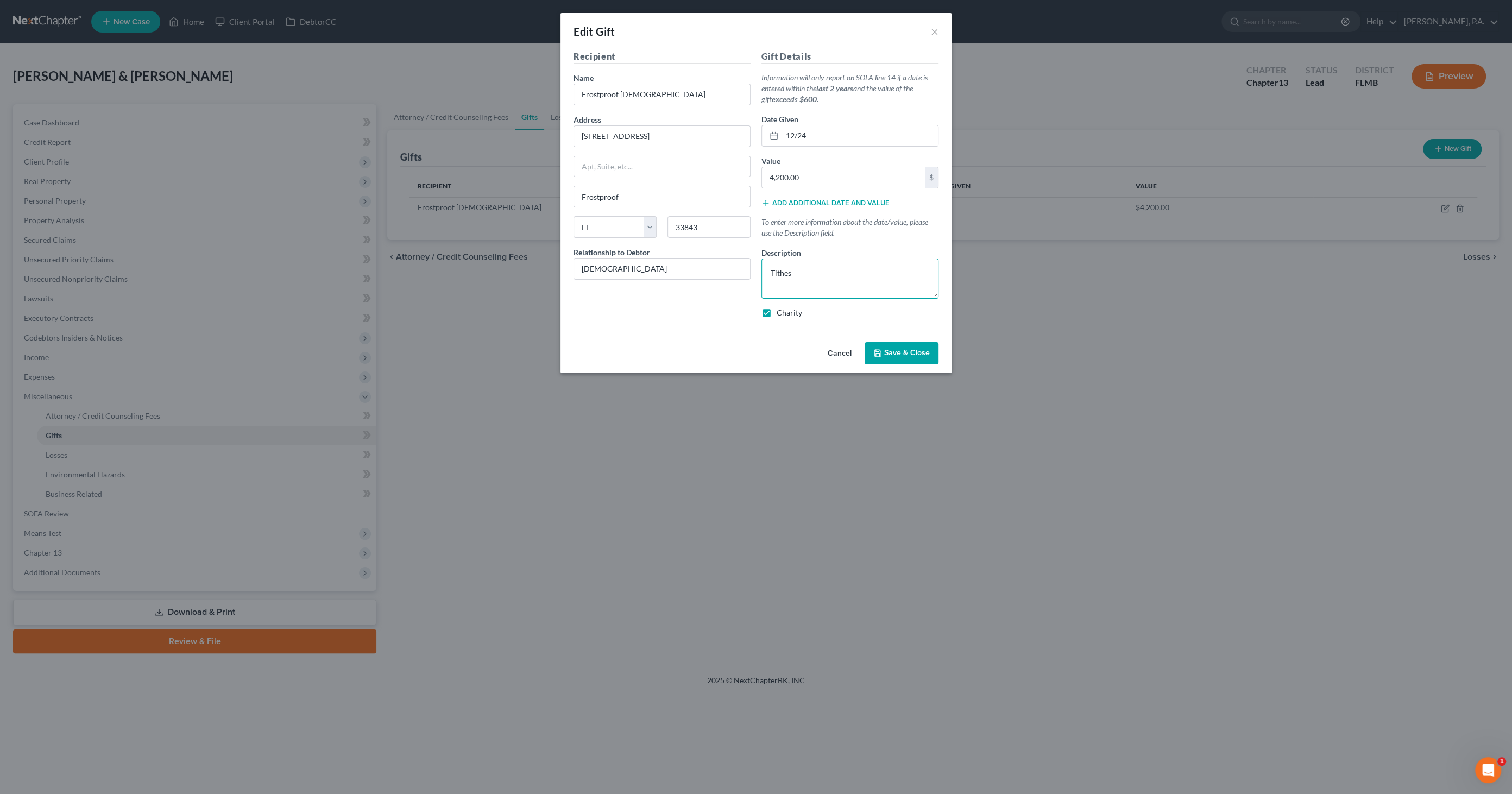
click at [808, 271] on textarea "Tithes" at bounding box center [850, 278] width 177 height 40
type textarea "Tithes (last 2 years)"
click at [885, 345] on button "Save & Close" at bounding box center [901, 353] width 74 height 22
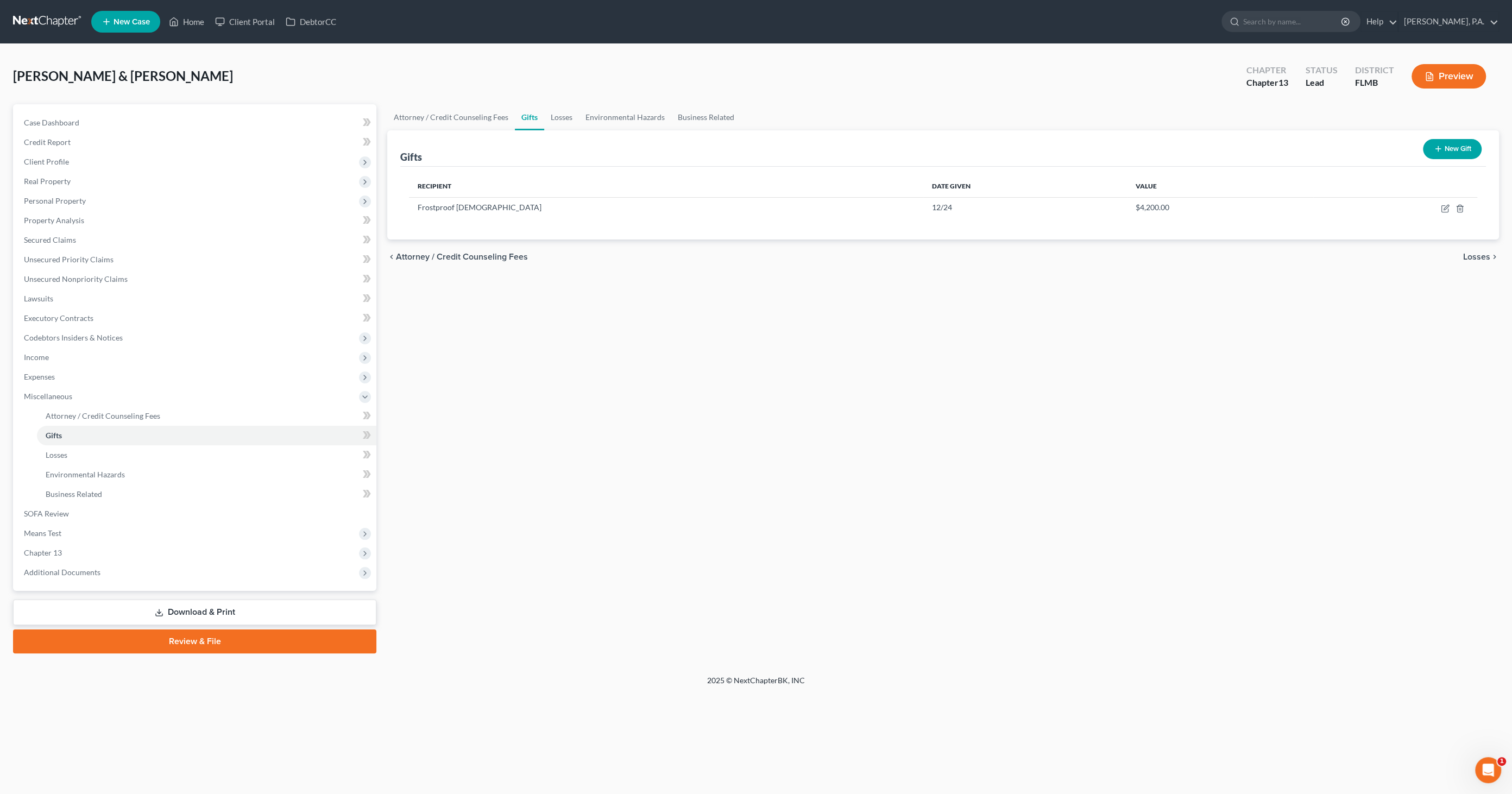
click at [204, 607] on link "Download & Print" at bounding box center [195, 613] width 363 height 25
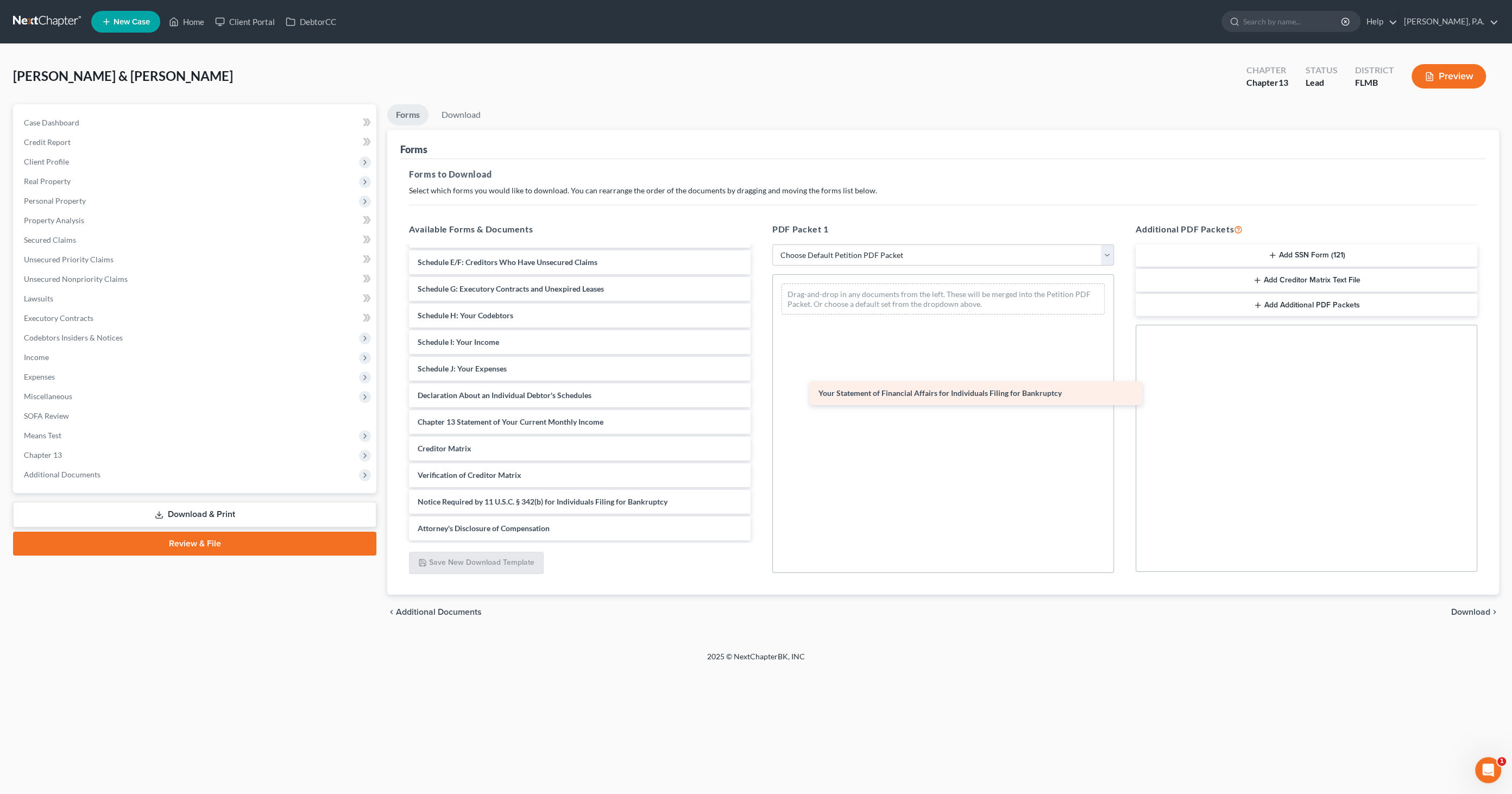
scroll to position [129, 0]
drag, startPoint x: 455, startPoint y: 398, endPoint x: 887, endPoint y: 394, distance: 432.0
click at [760, 391] on div "Your Statement of Financial Affairs for Individuals Filing for Bankruptcy Volun…" at bounding box center [580, 330] width 359 height 423
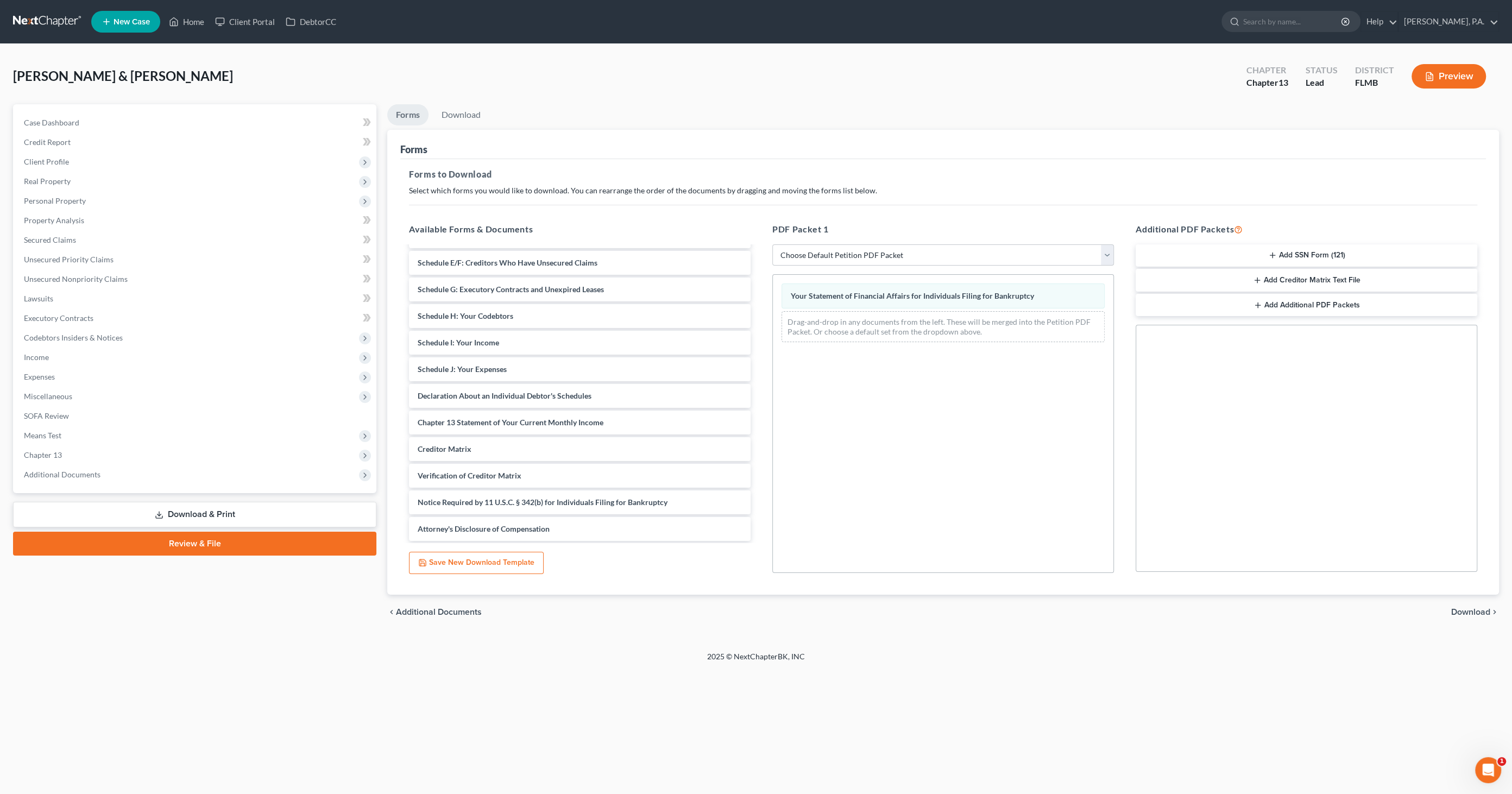
click at [1462, 614] on span "Download" at bounding box center [1471, 612] width 39 height 8
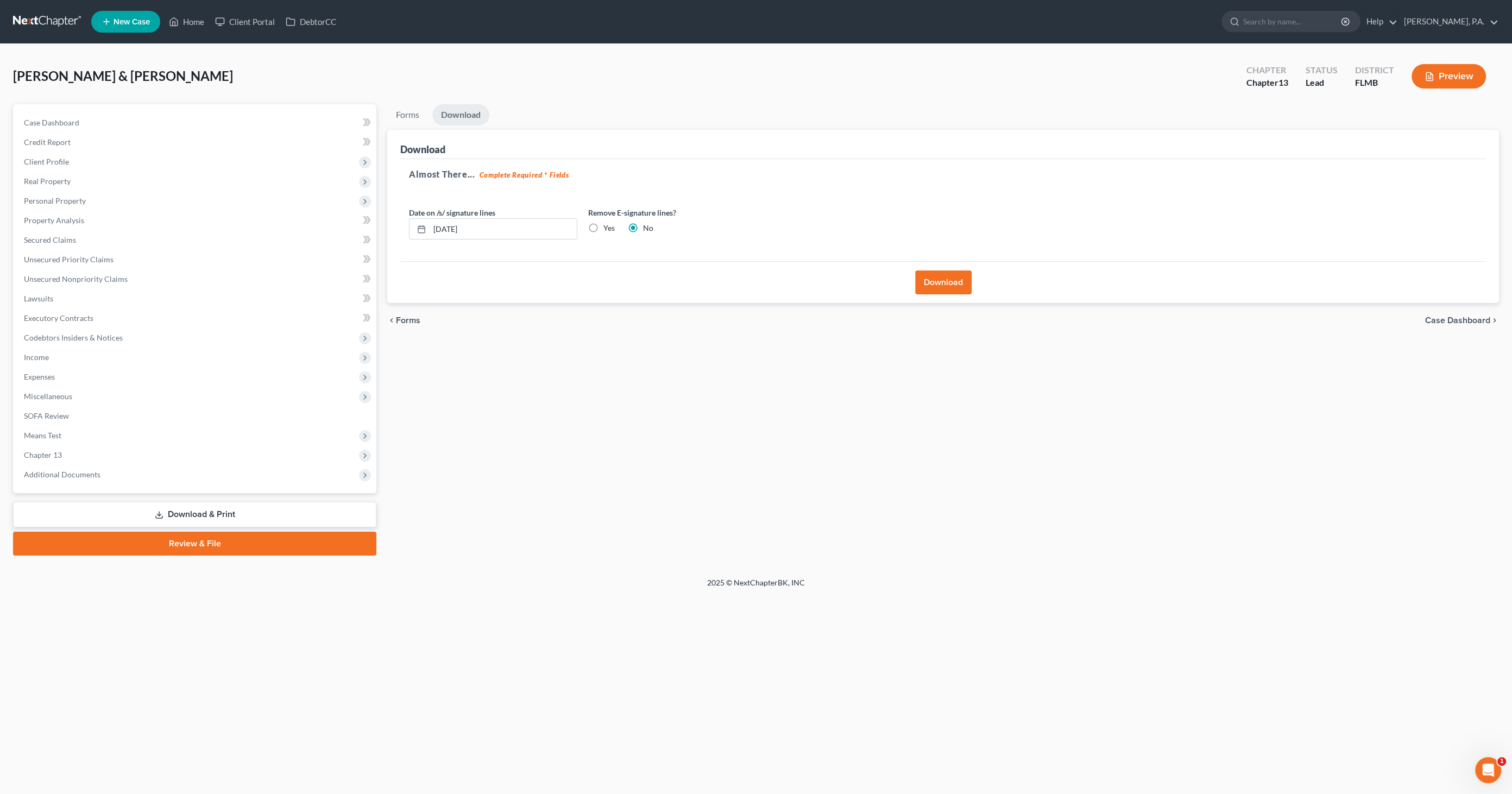
click at [949, 280] on button "Download" at bounding box center [944, 282] width 56 height 24
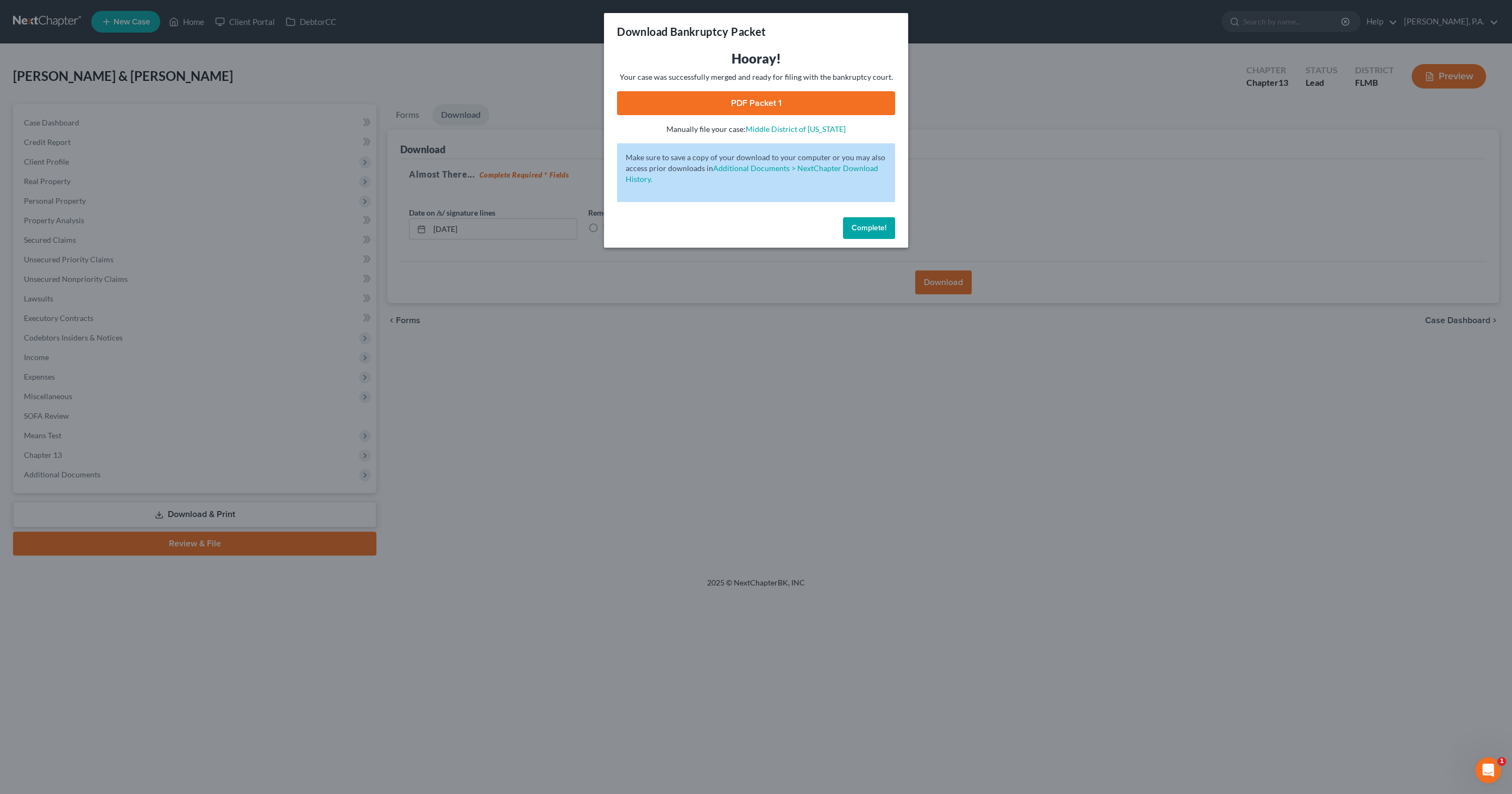
click at [693, 94] on link "PDF Packet 1" at bounding box center [756, 103] width 278 height 24
click at [870, 227] on span "Complete!" at bounding box center [868, 228] width 34 height 9
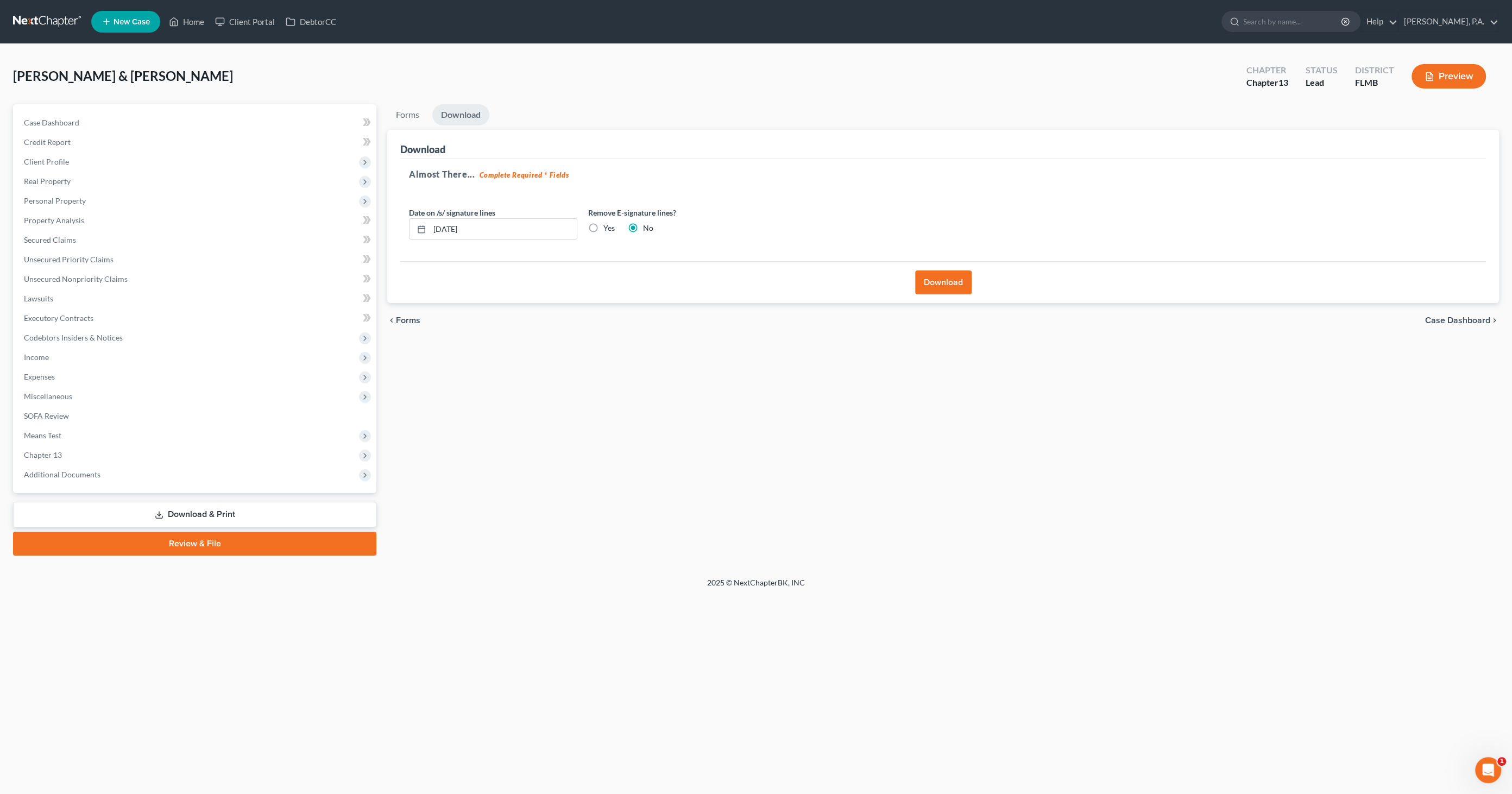
click at [183, 519] on link "Download & Print" at bounding box center [195, 514] width 363 height 25
click at [1444, 320] on span "Case Dashboard" at bounding box center [1458, 320] width 65 height 8
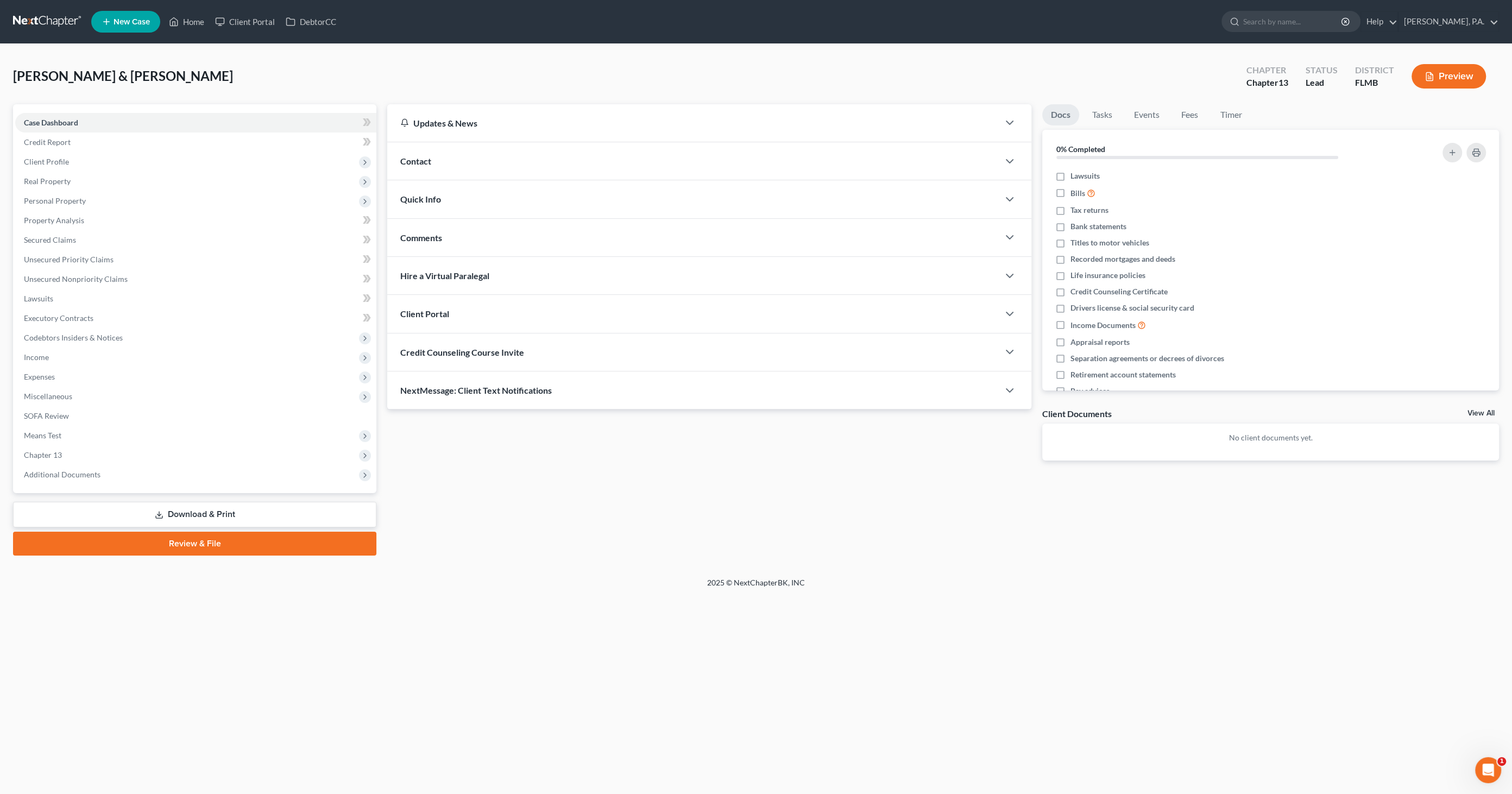
click at [182, 516] on link "Download & Print" at bounding box center [195, 514] width 363 height 25
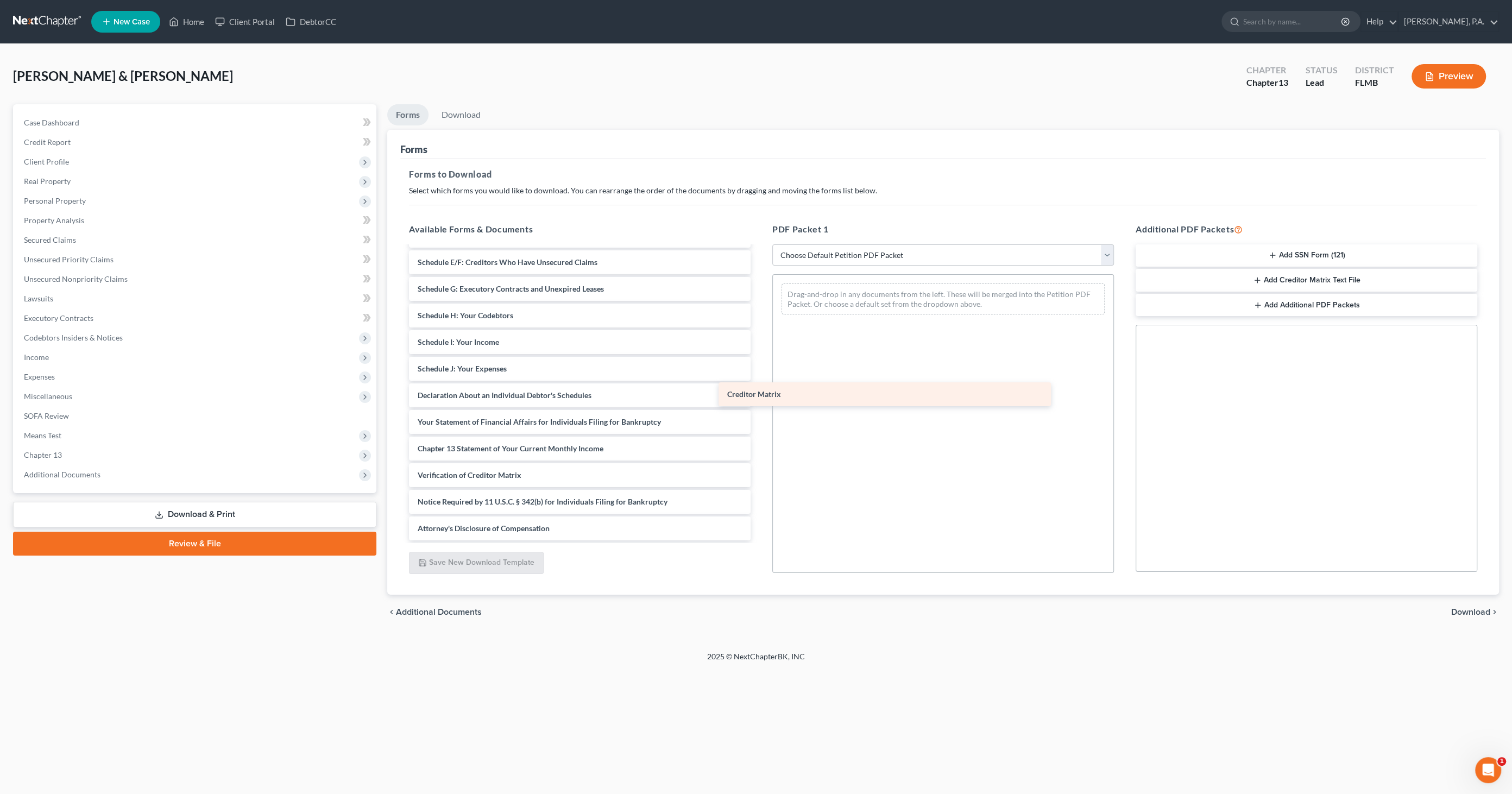
scroll to position [129, 0]
drag, startPoint x: 477, startPoint y: 448, endPoint x: 845, endPoint y: 378, distance: 374.6
click at [760, 378] on div "Creditor Matrix Voluntary Petition for Individuals Filing for Bankruptcy Summar…" at bounding box center [580, 330] width 359 height 423
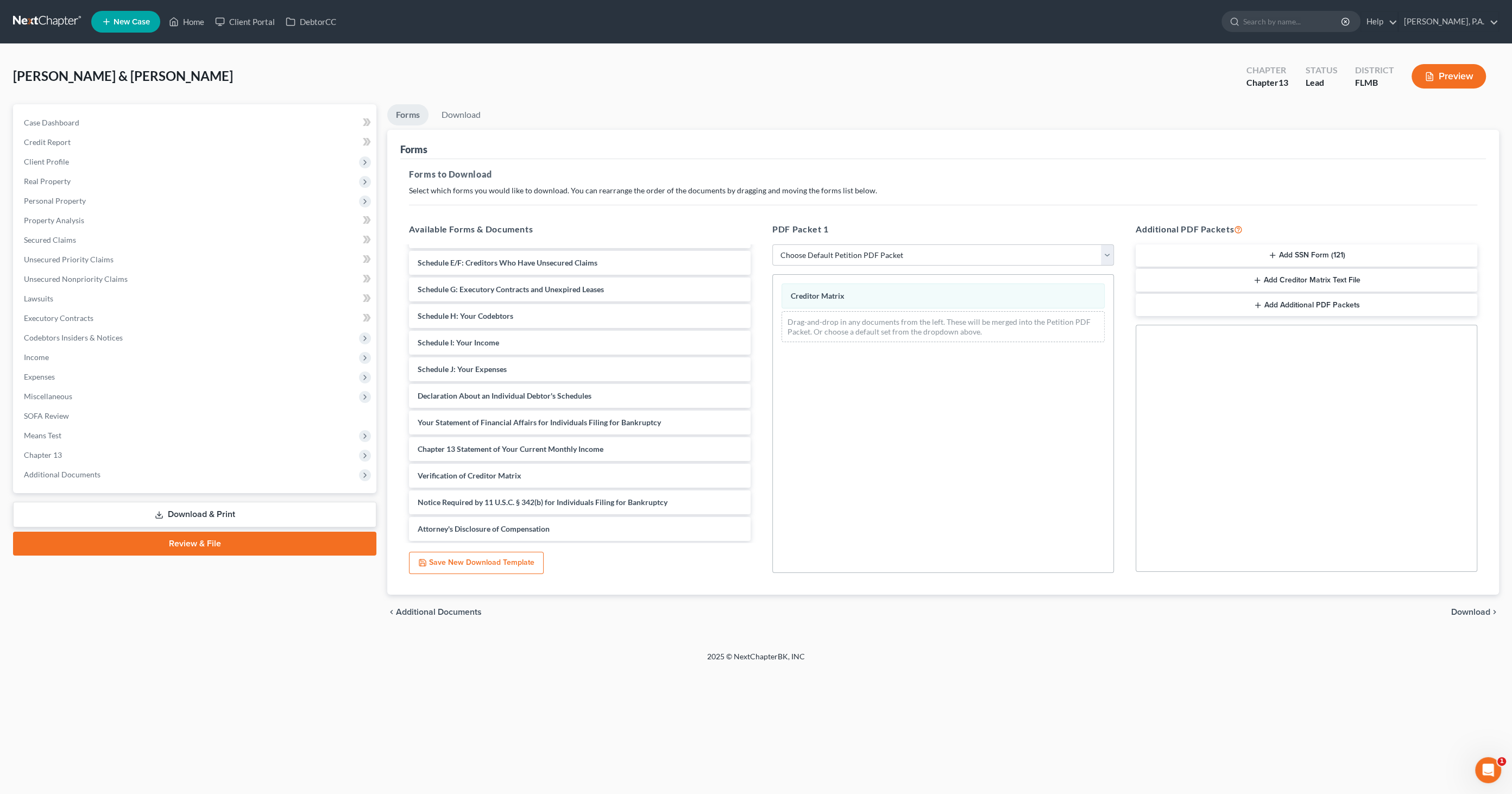
click at [1473, 609] on span "Download" at bounding box center [1471, 612] width 39 height 8
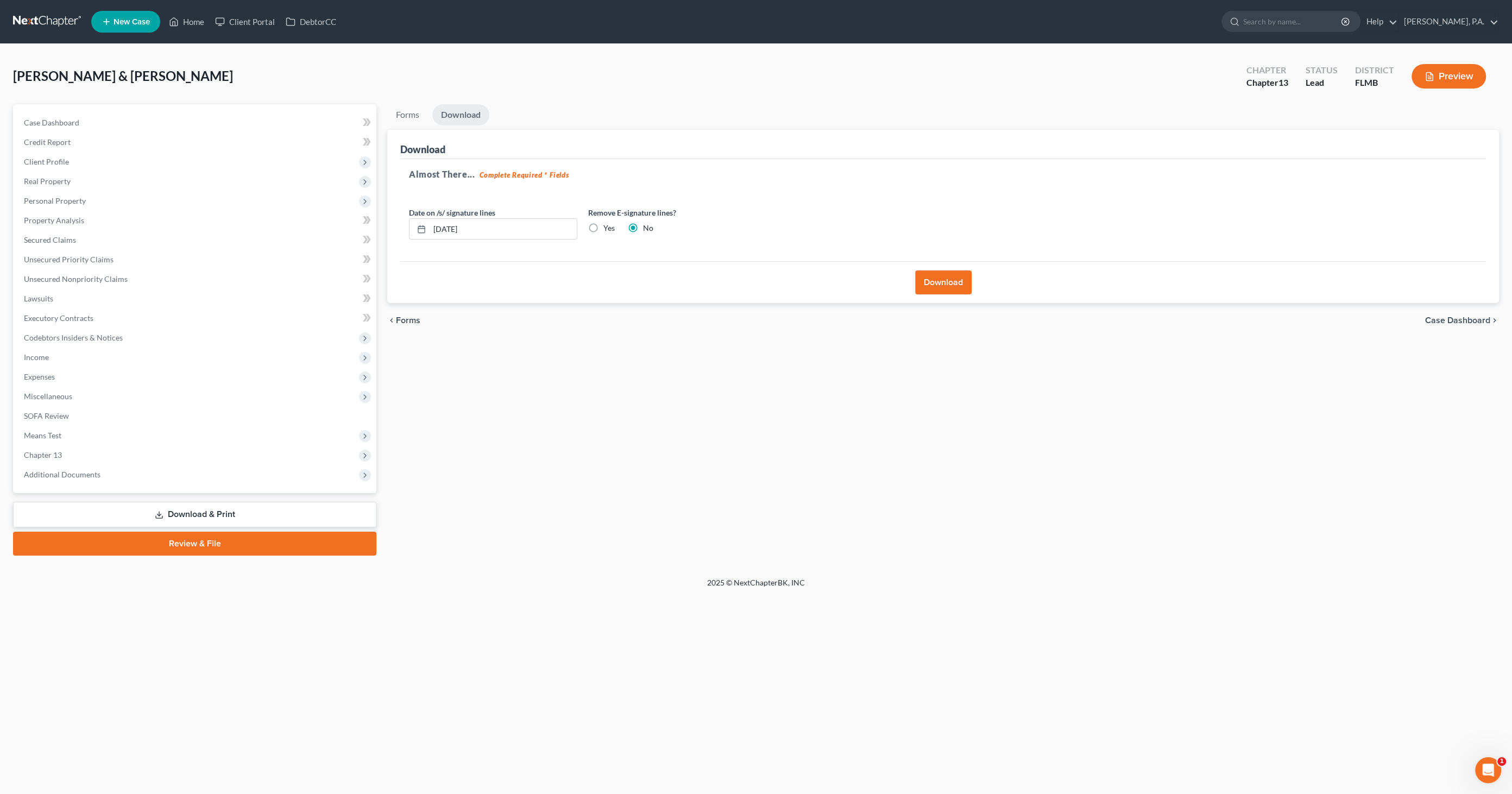
click at [937, 272] on button "Download" at bounding box center [944, 282] width 56 height 24
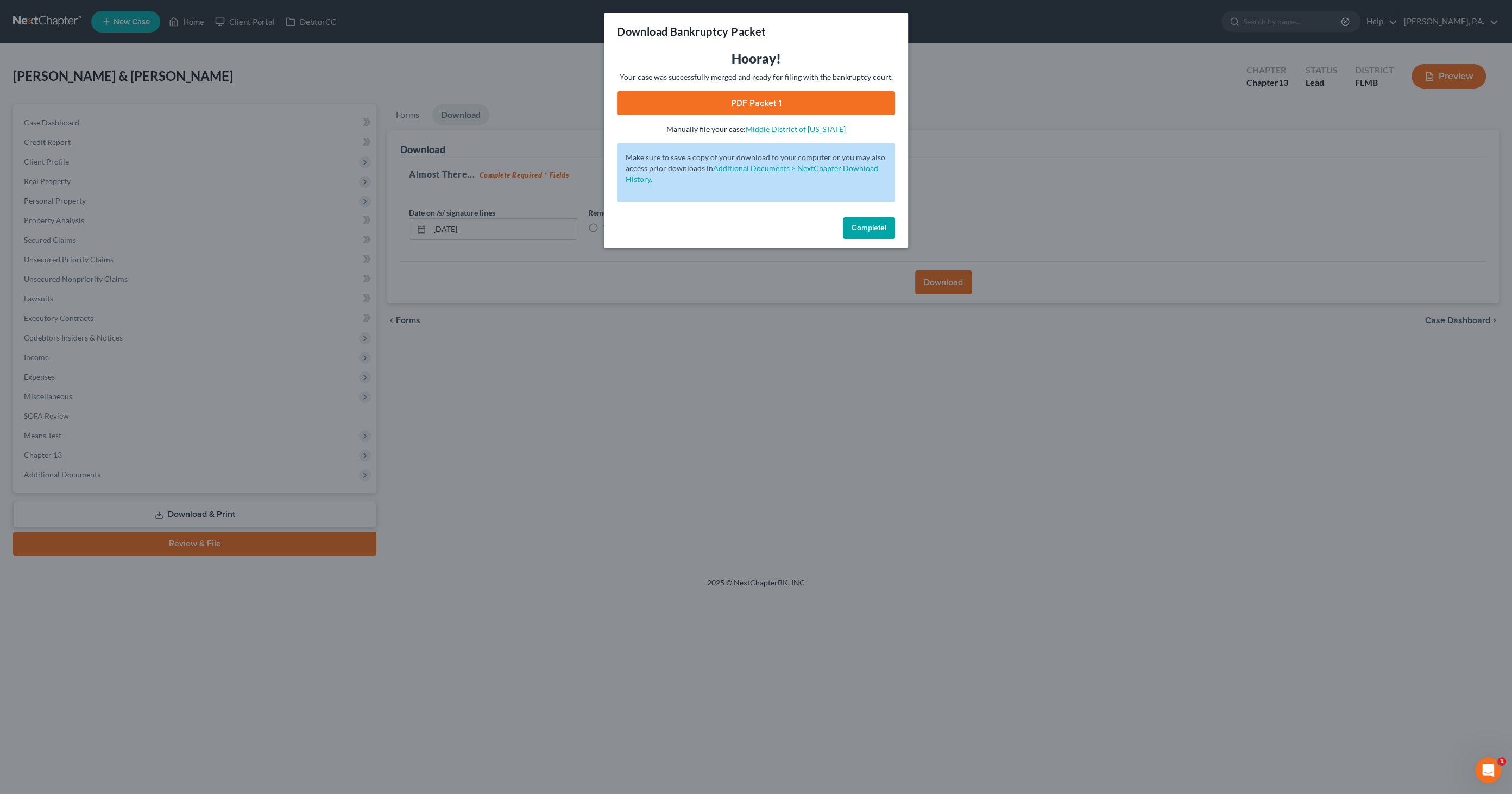
click at [745, 104] on link "PDF Packet 1" at bounding box center [756, 103] width 278 height 24
click at [866, 220] on button "Complete!" at bounding box center [869, 228] width 52 height 22
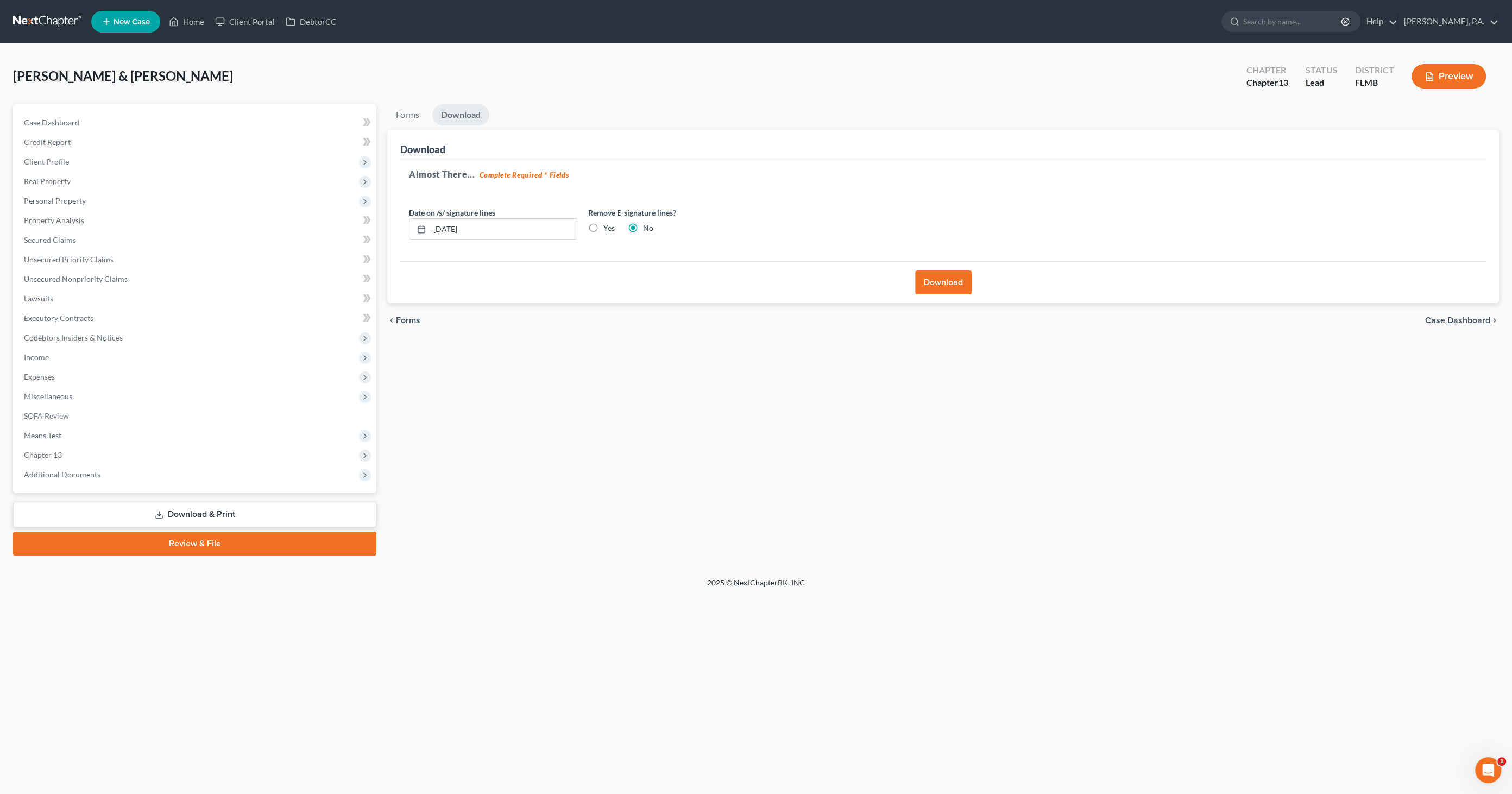
click at [186, 545] on link "Review & File" at bounding box center [195, 544] width 363 height 24
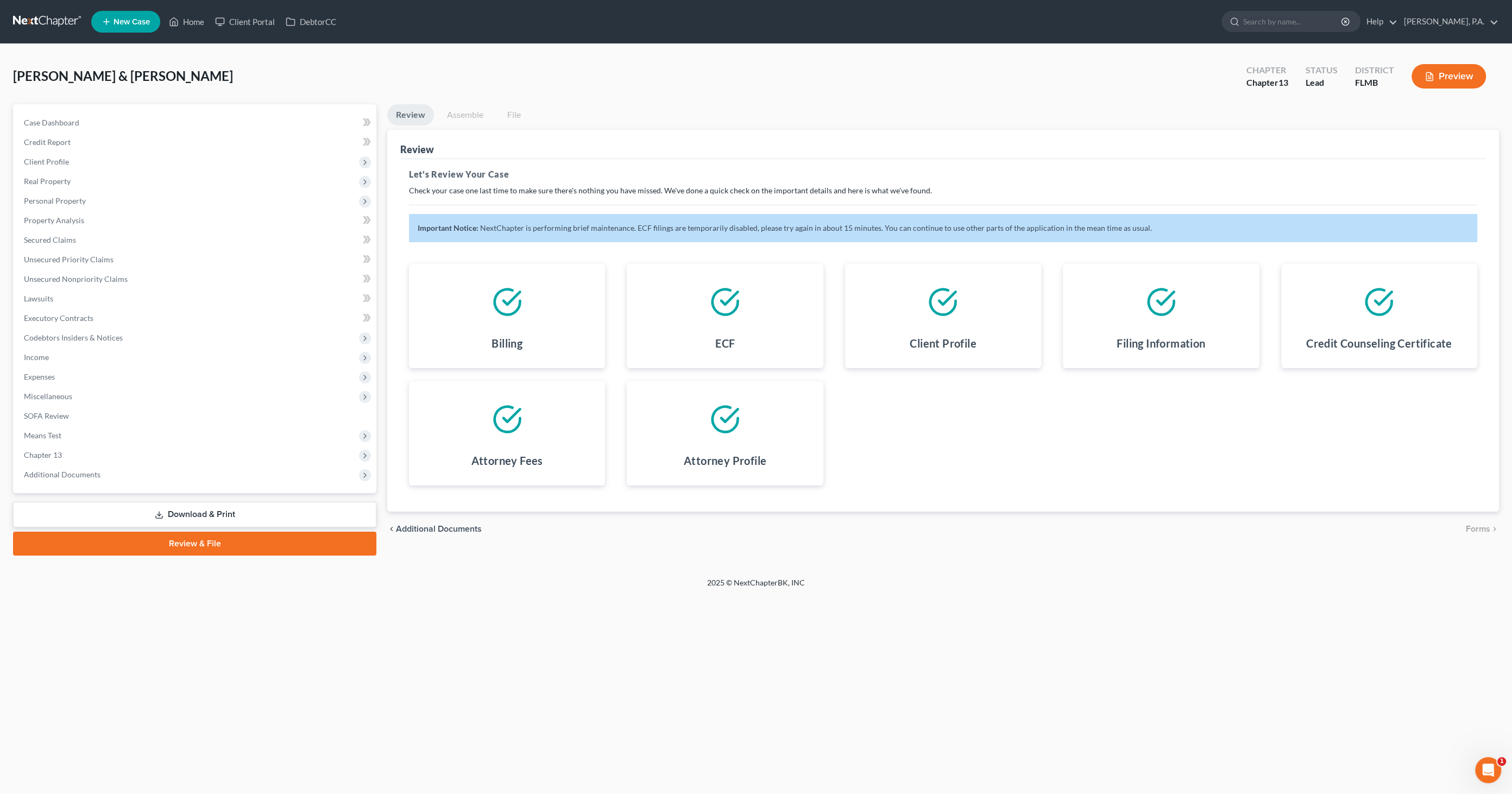
click at [464, 113] on link "Assemble" at bounding box center [465, 115] width 54 height 21
click at [417, 116] on link "Review" at bounding box center [410, 115] width 46 height 21
click at [465, 109] on link "Assemble" at bounding box center [465, 115] width 54 height 21
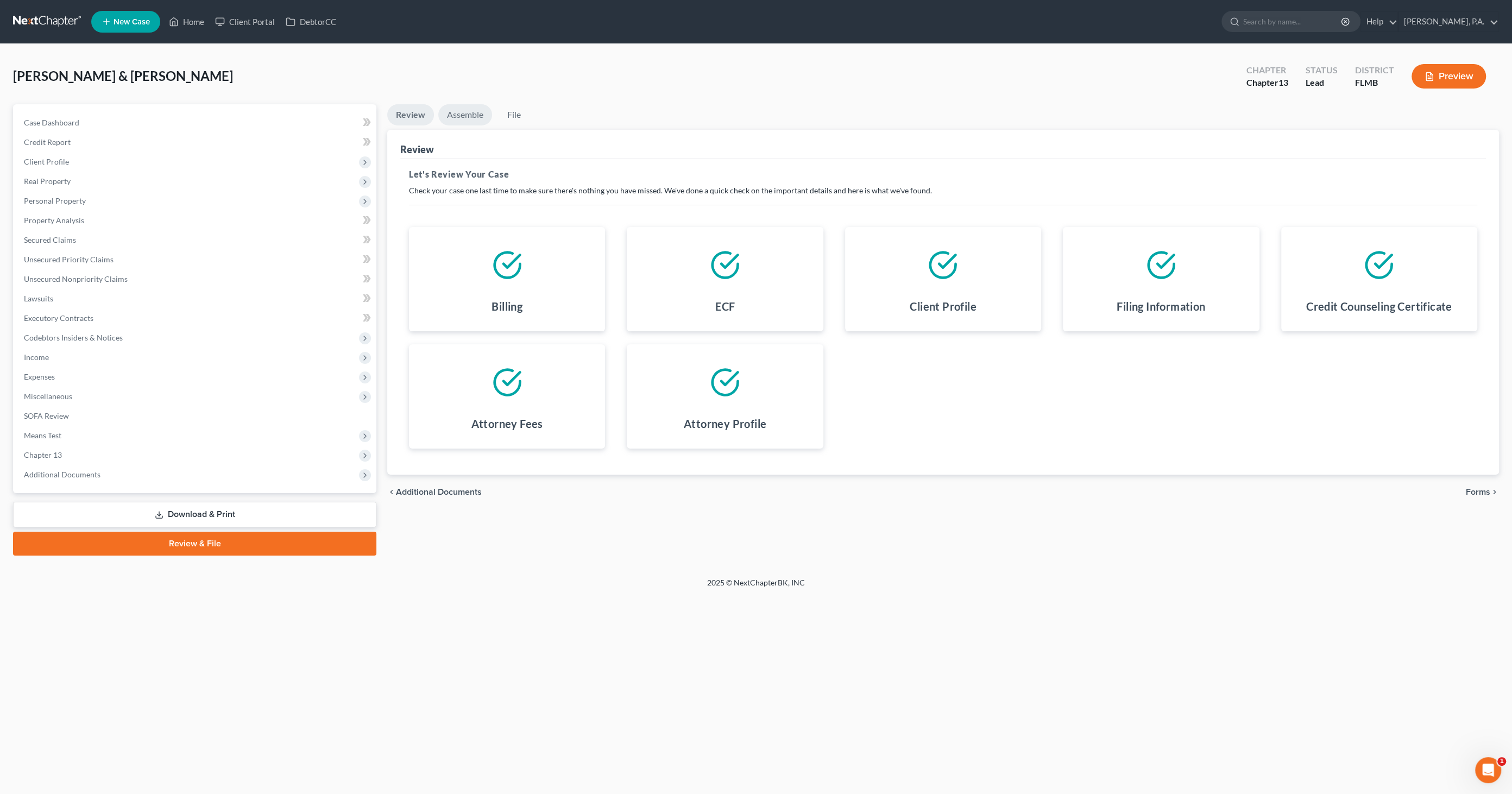
click at [474, 119] on link "Assemble" at bounding box center [465, 115] width 54 height 21
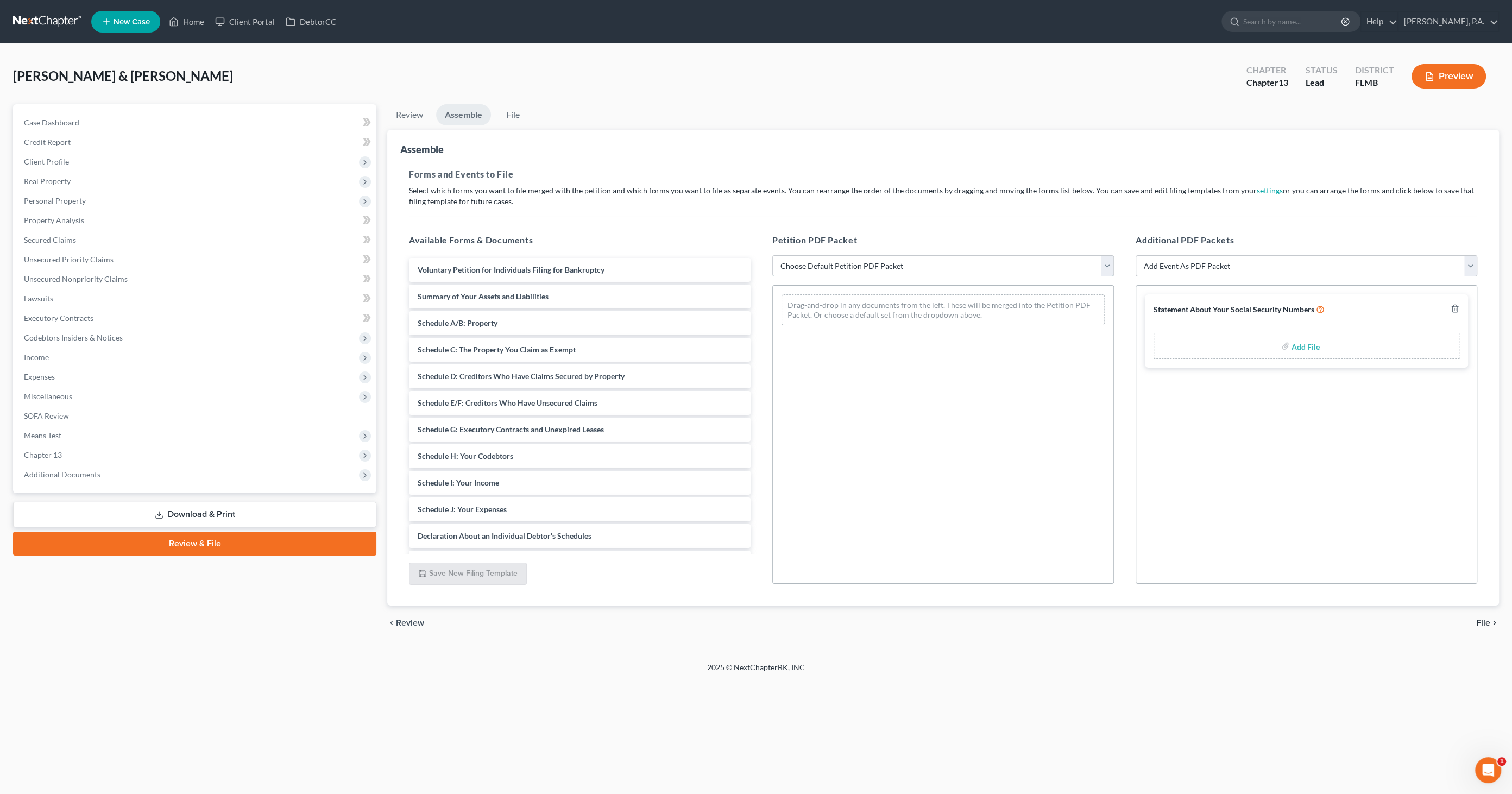
click at [859, 267] on select "Choose Default Petition PDF Packet Complete Bankruptcy Petition (all forms and …" at bounding box center [943, 266] width 341 height 22
select select "0"
click at [772, 255] on select "Choose Default Petition PDF Packet Complete Bankruptcy Petition (all forms and …" at bounding box center [943, 266] width 341 height 22
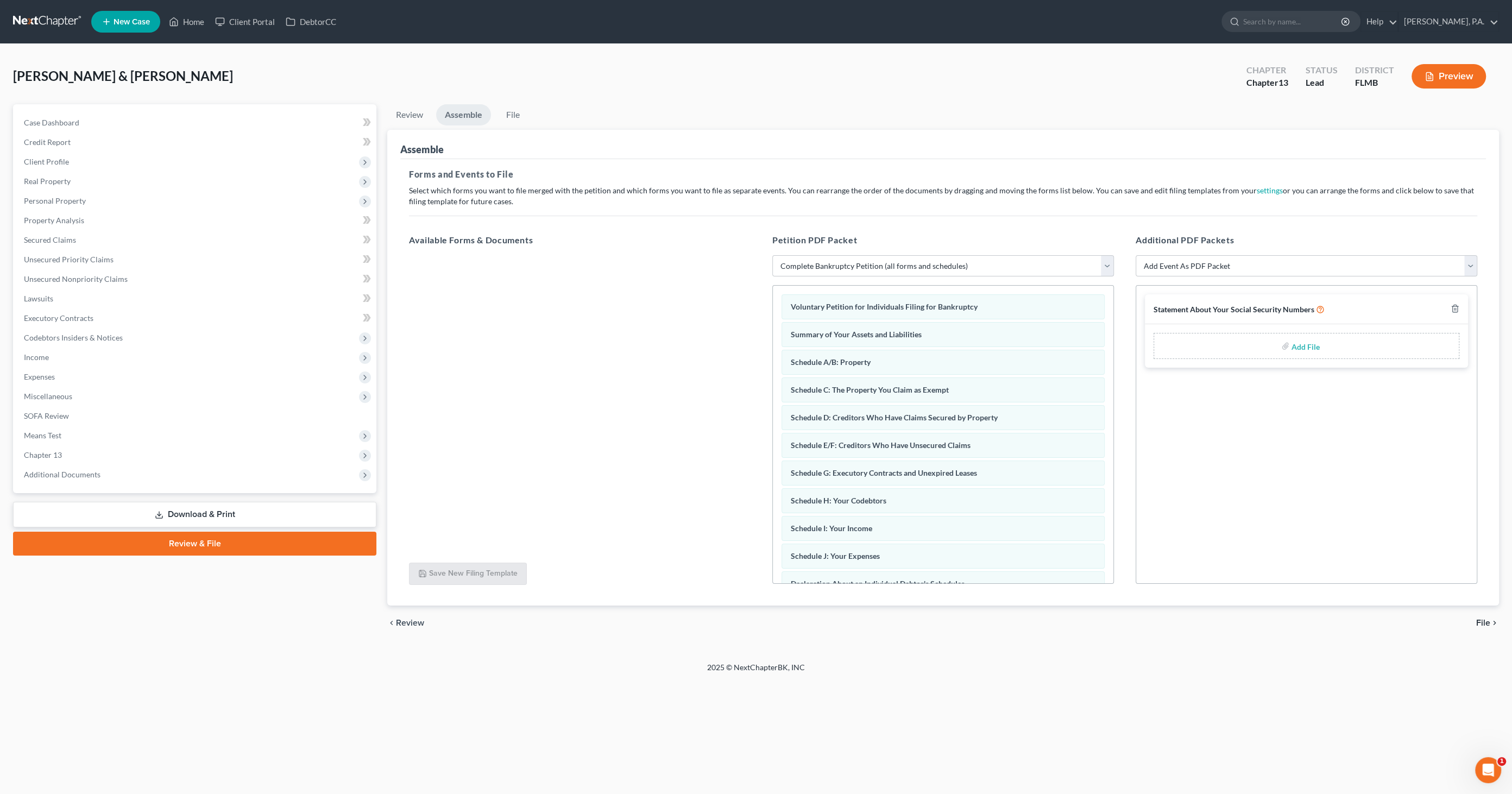
click at [1481, 625] on span "File" at bounding box center [1483, 623] width 14 height 8
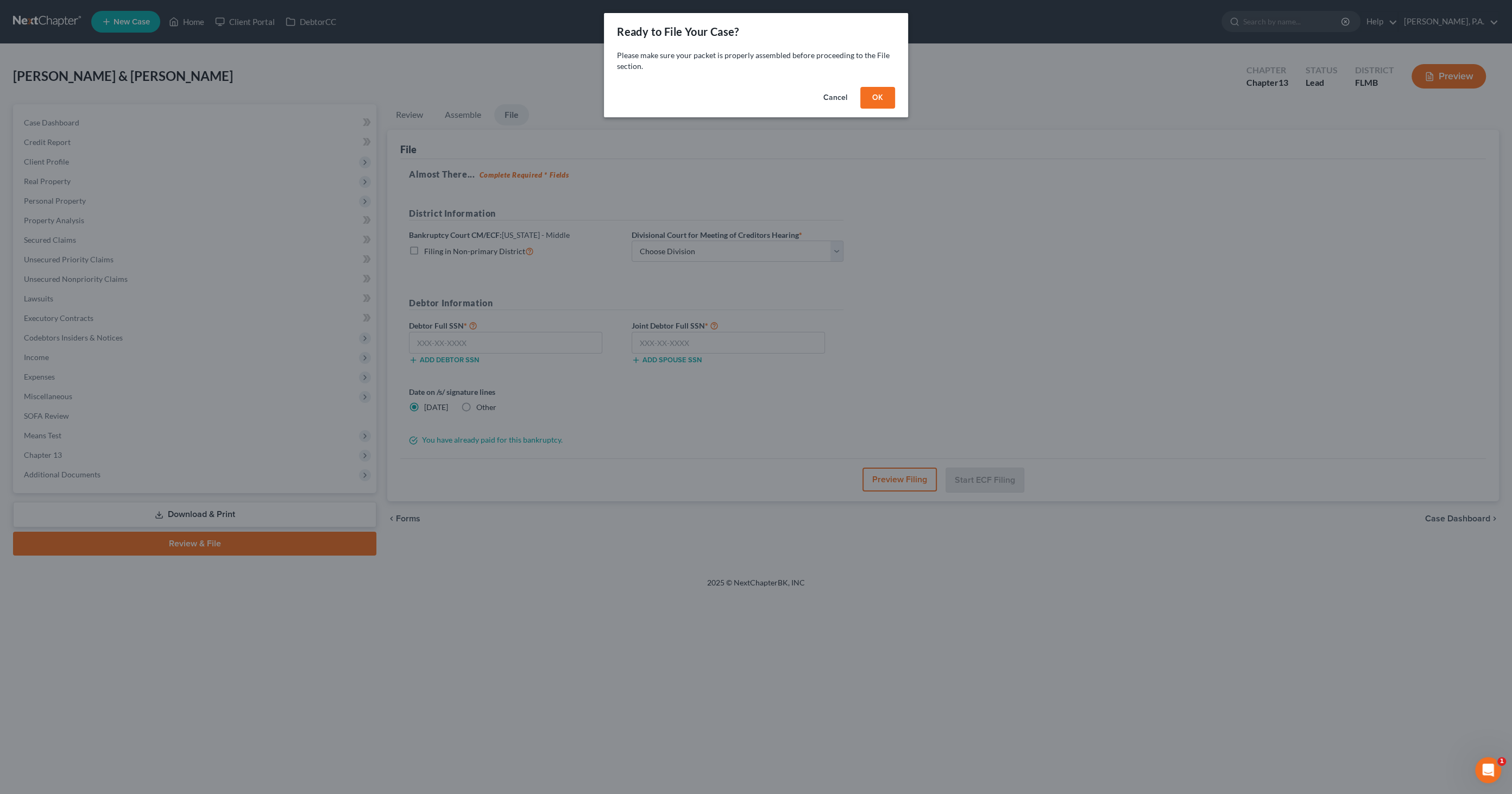
click at [875, 102] on button "OK" at bounding box center [878, 98] width 34 height 22
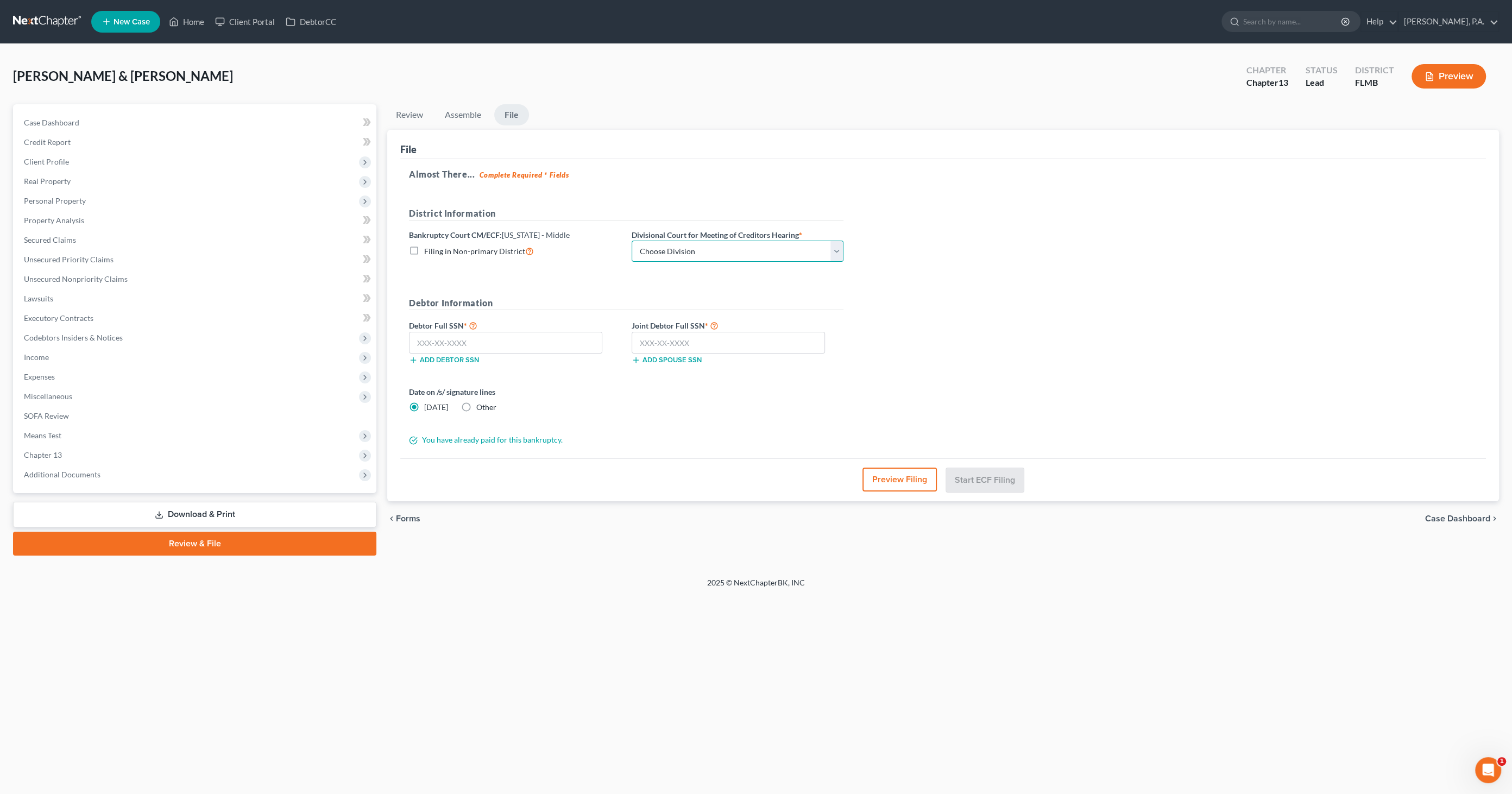
click at [730, 250] on select "Choose Division Fort Myers Jacksonville Orlando Tampa" at bounding box center [738, 251] width 212 height 22
select select "3"
click at [632, 240] on select "Choose Division Fort Myers Jacksonville Orlando Tampa" at bounding box center [738, 251] width 212 height 22
click at [490, 339] on input "text" at bounding box center [505, 342] width 193 height 22
type input "592-12-9564"
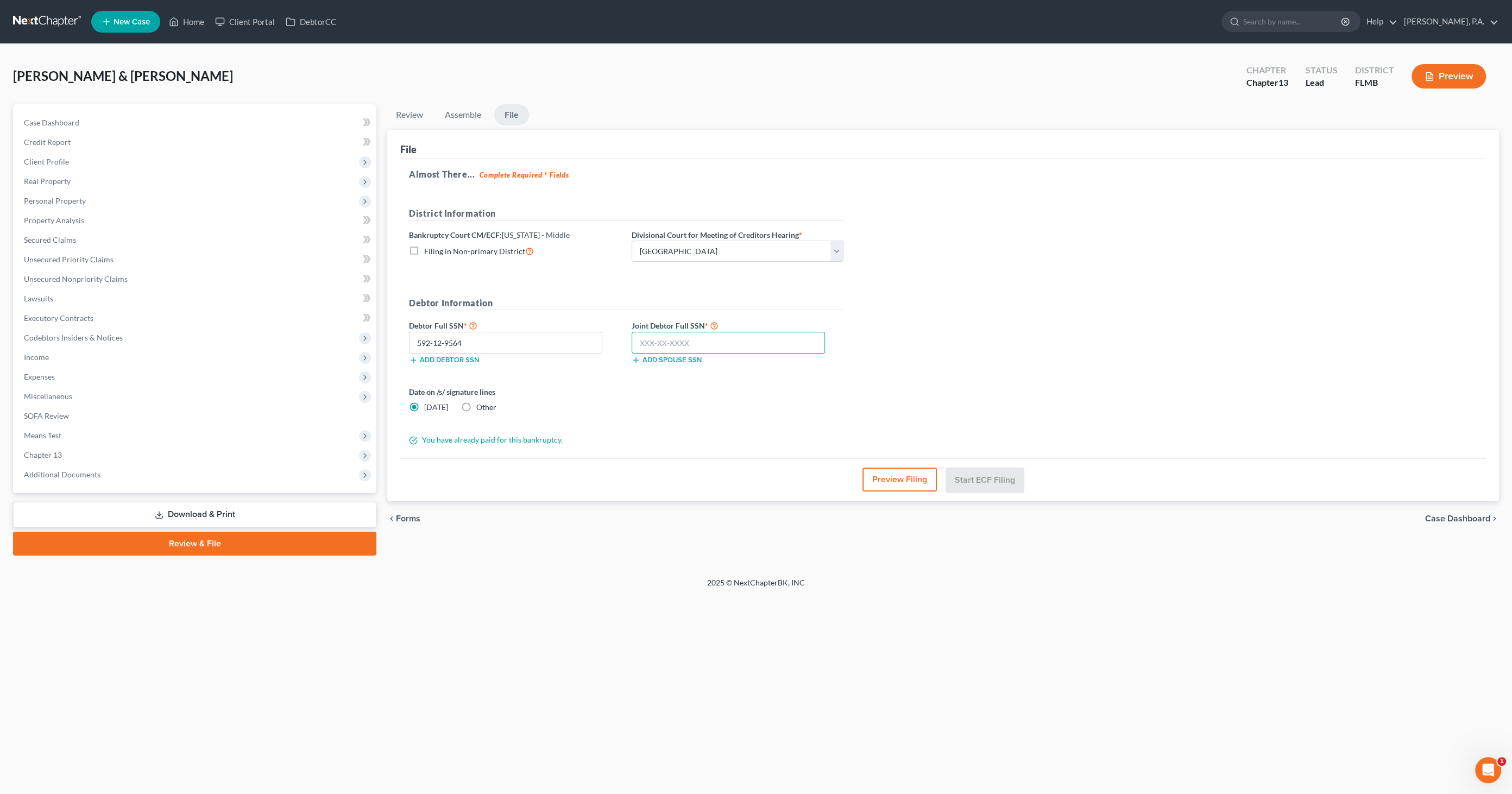
click at [653, 341] on input "text" at bounding box center [728, 342] width 193 height 22
type input "593-28-1607"
click at [588, 394] on label "Date on /s/ signature lines" at bounding box center [515, 392] width 212 height 11
click at [885, 473] on button "Preview Filing" at bounding box center [901, 480] width 74 height 24
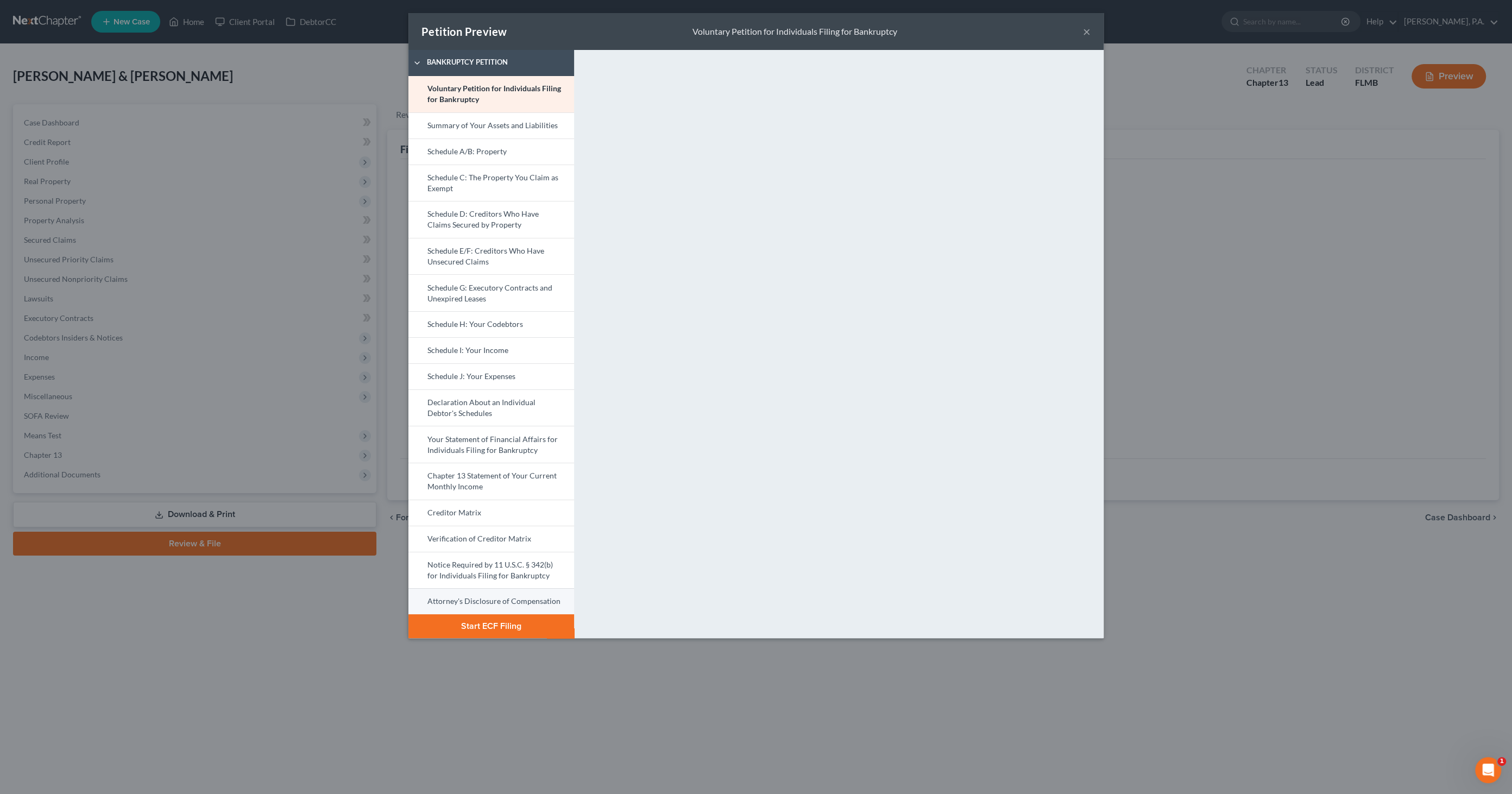
click at [488, 596] on link "Attorney's Disclosure of Compensation" at bounding box center [491, 601] width 166 height 26
click at [480, 373] on link "Schedule J: Your Expenses" at bounding box center [491, 376] width 166 height 26
click at [486, 627] on button "Start ECF Filing" at bounding box center [491, 626] width 166 height 24
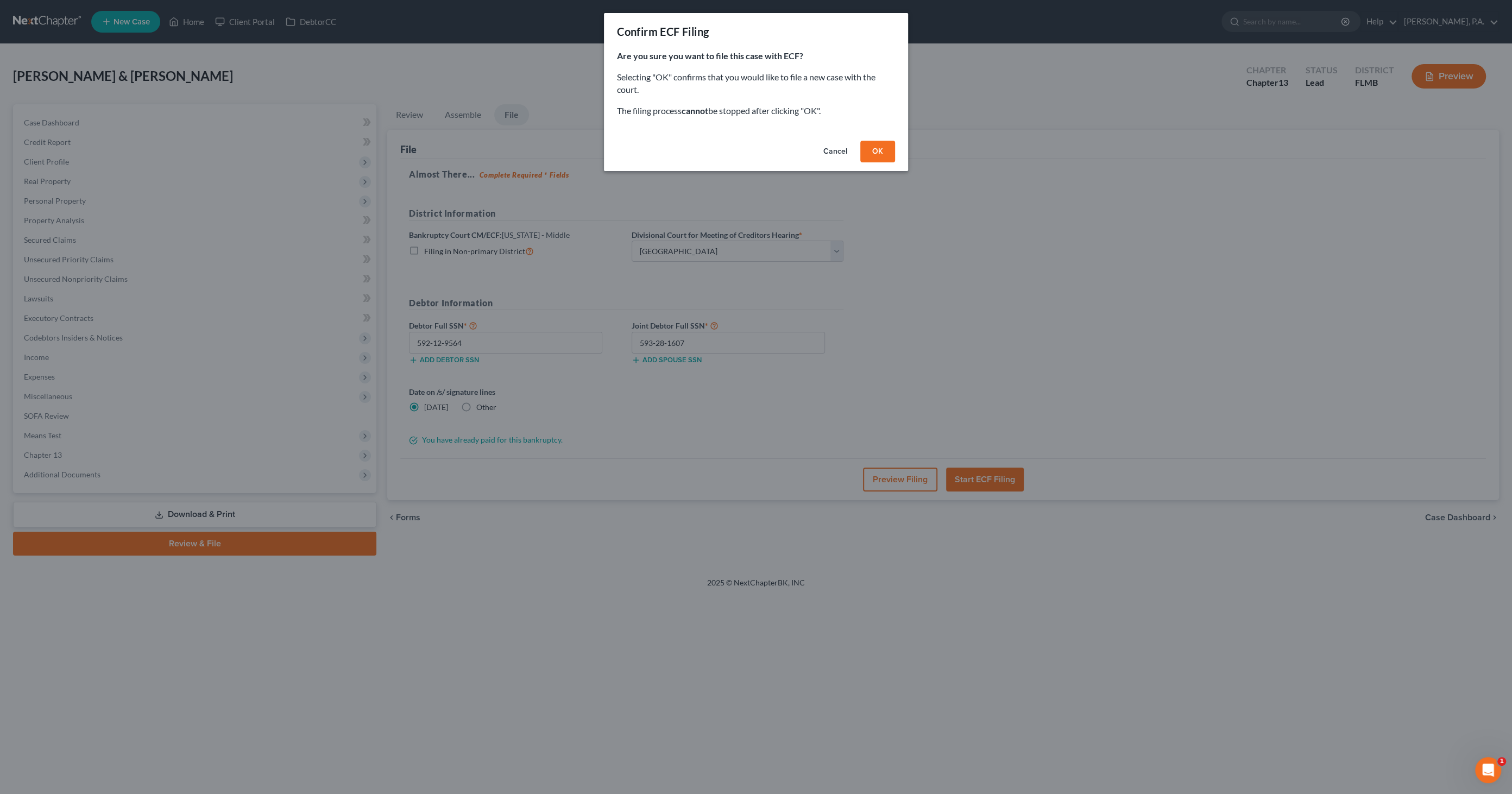
click at [879, 150] on button "OK" at bounding box center [878, 151] width 34 height 22
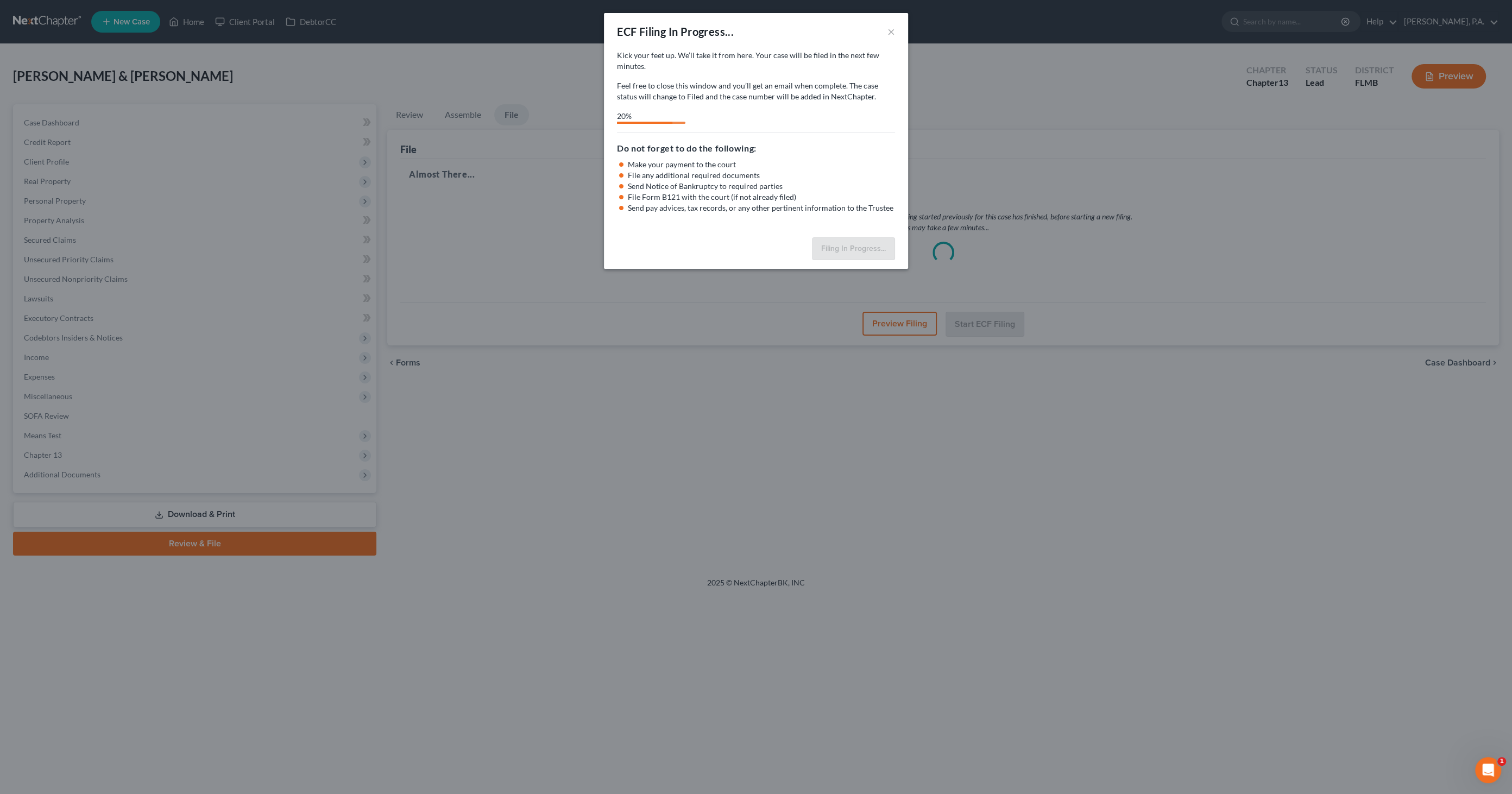
select select "3"
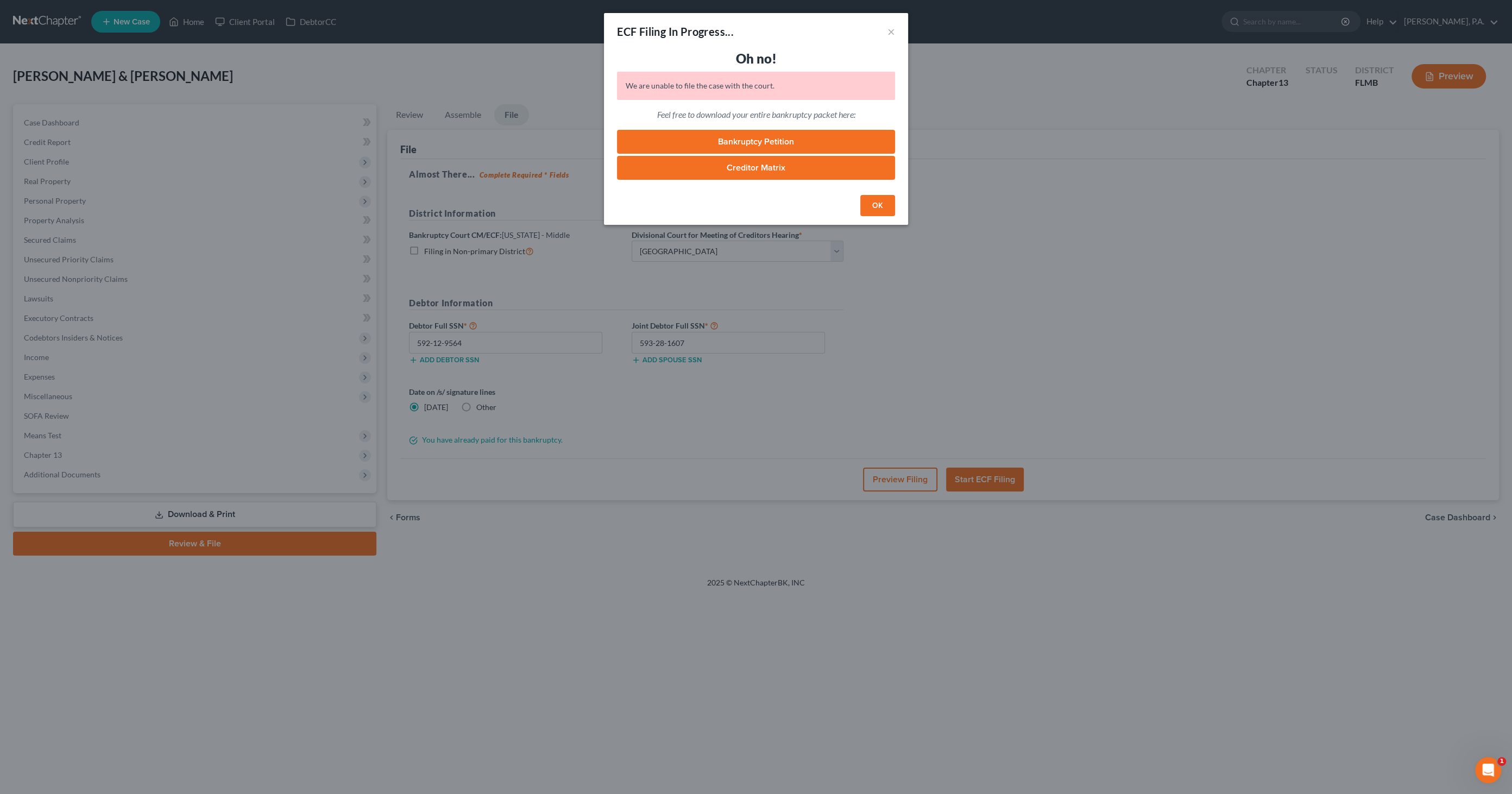
click at [873, 203] on button "OK" at bounding box center [878, 206] width 34 height 22
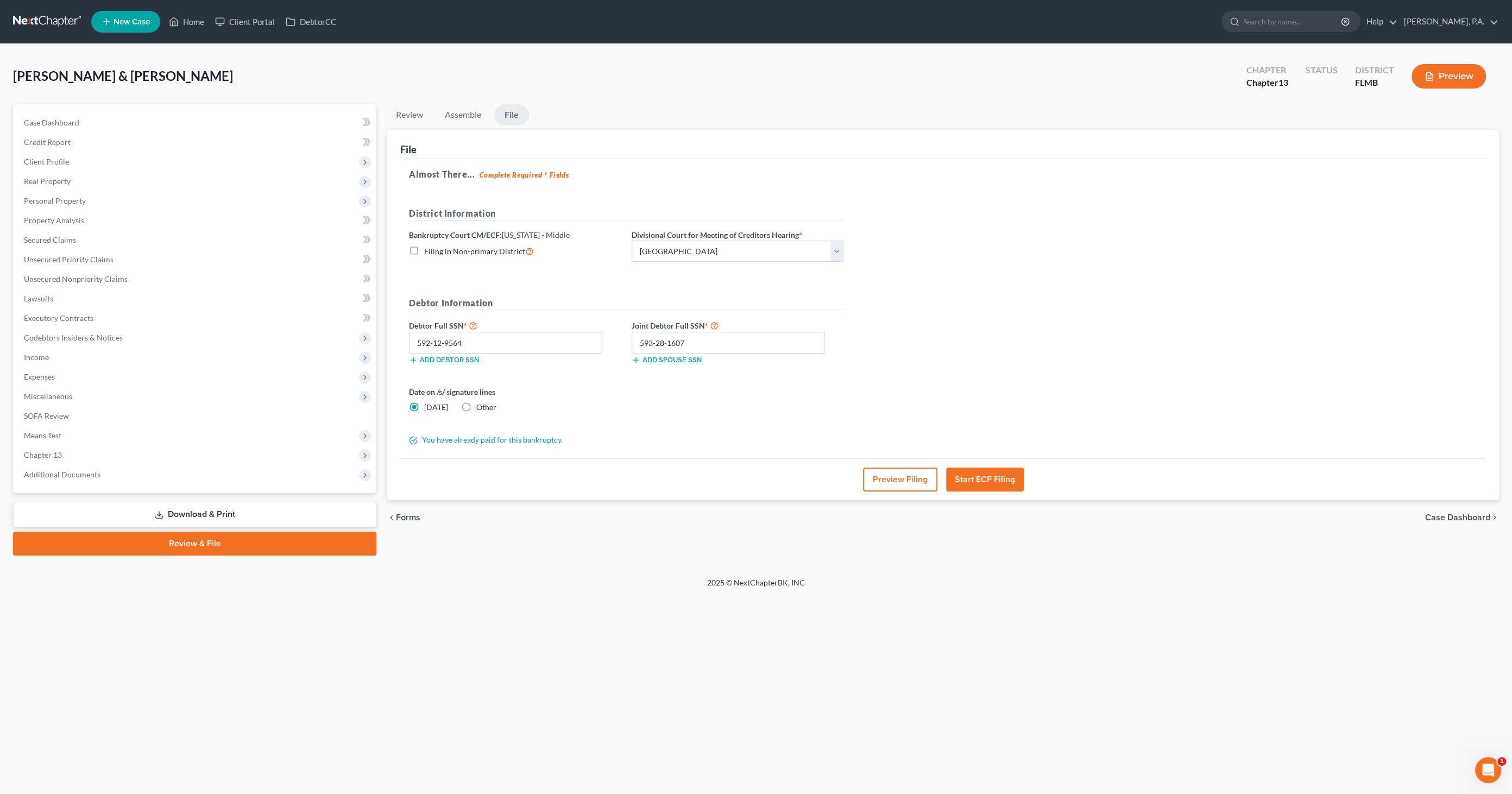
click at [914, 478] on button "Preview Filing" at bounding box center [901, 480] width 74 height 24
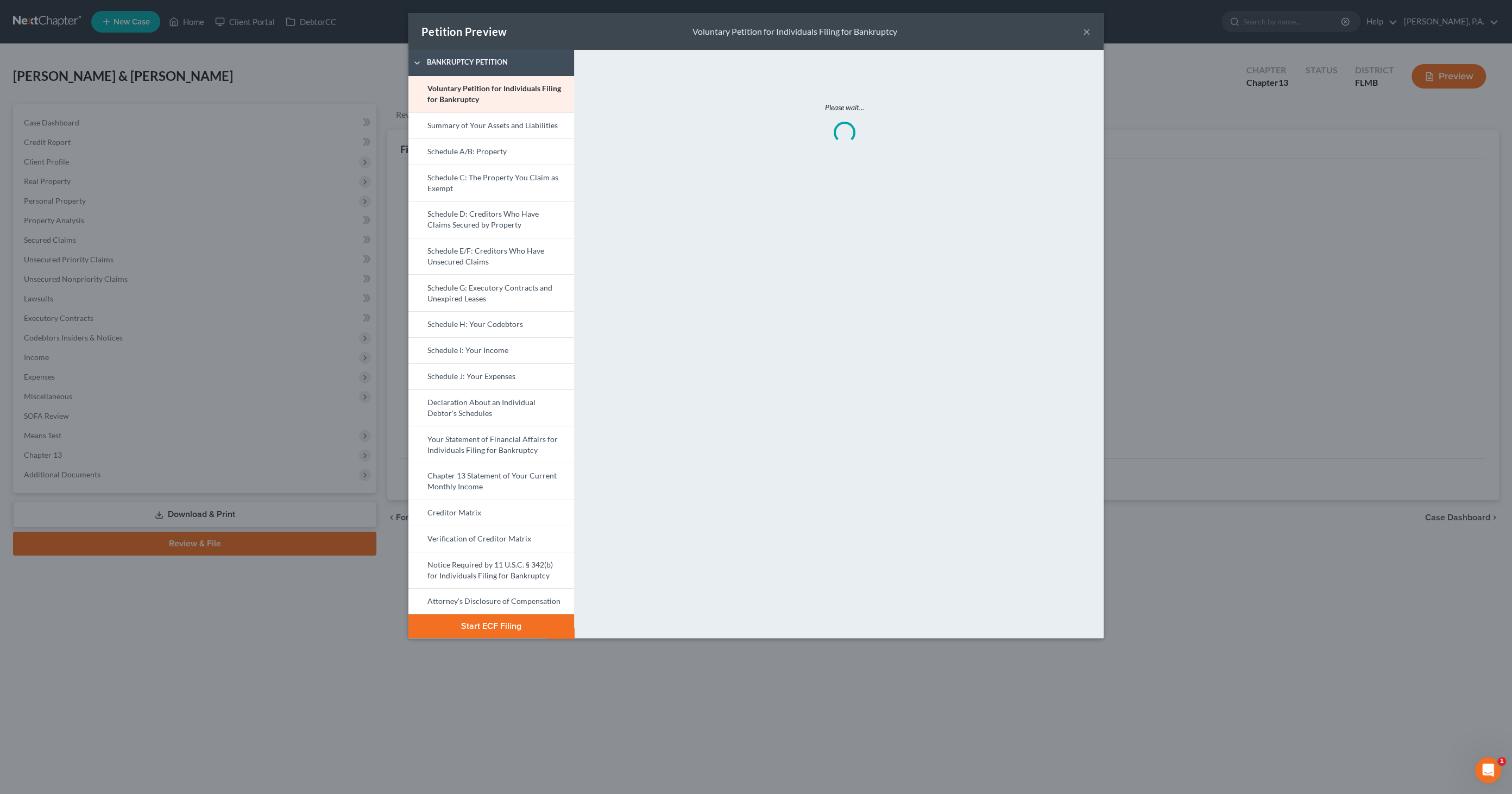
click at [503, 627] on button "Start ECF Filing" at bounding box center [491, 626] width 166 height 24
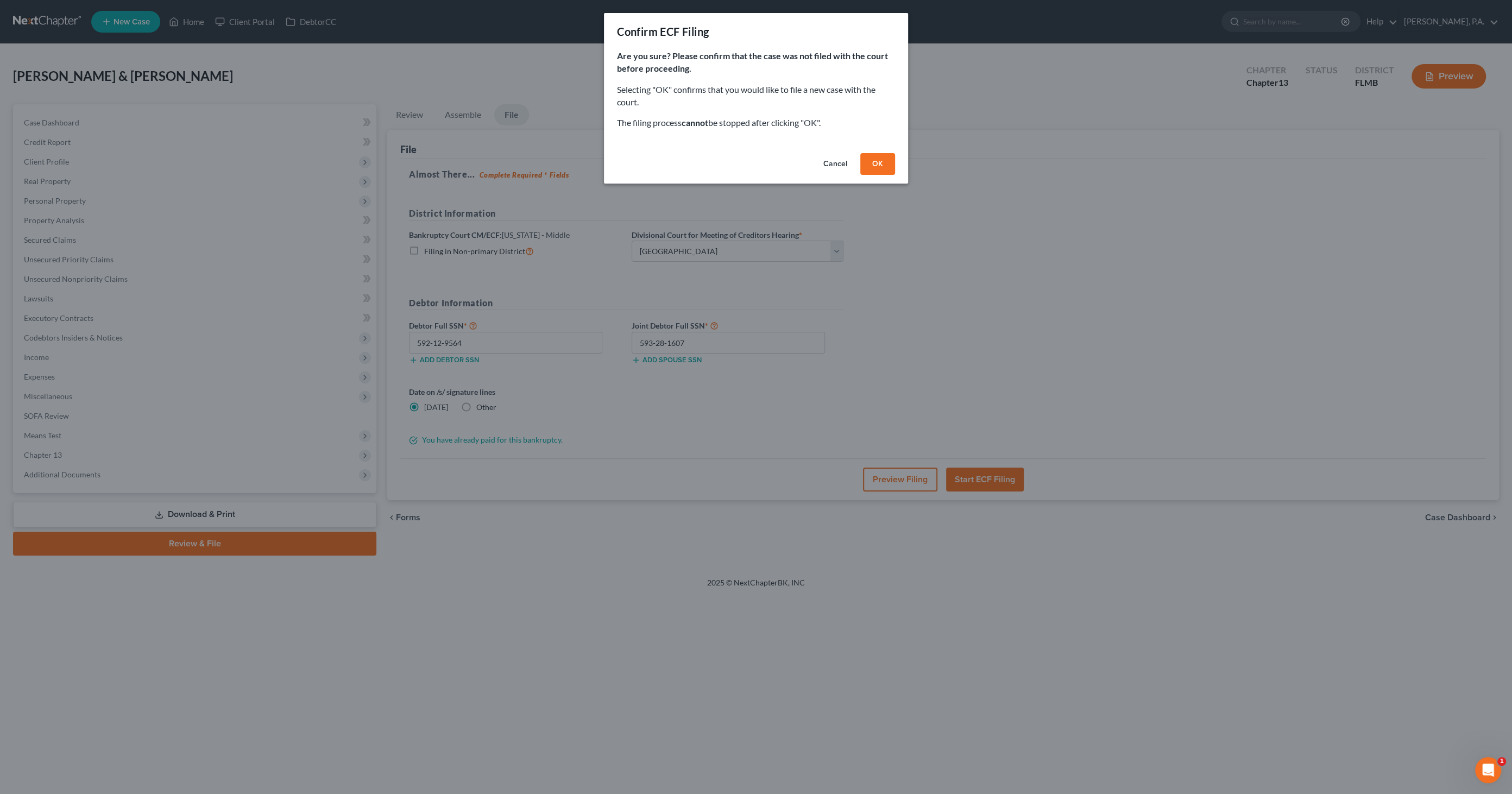
click at [884, 159] on button "OK" at bounding box center [878, 164] width 34 height 22
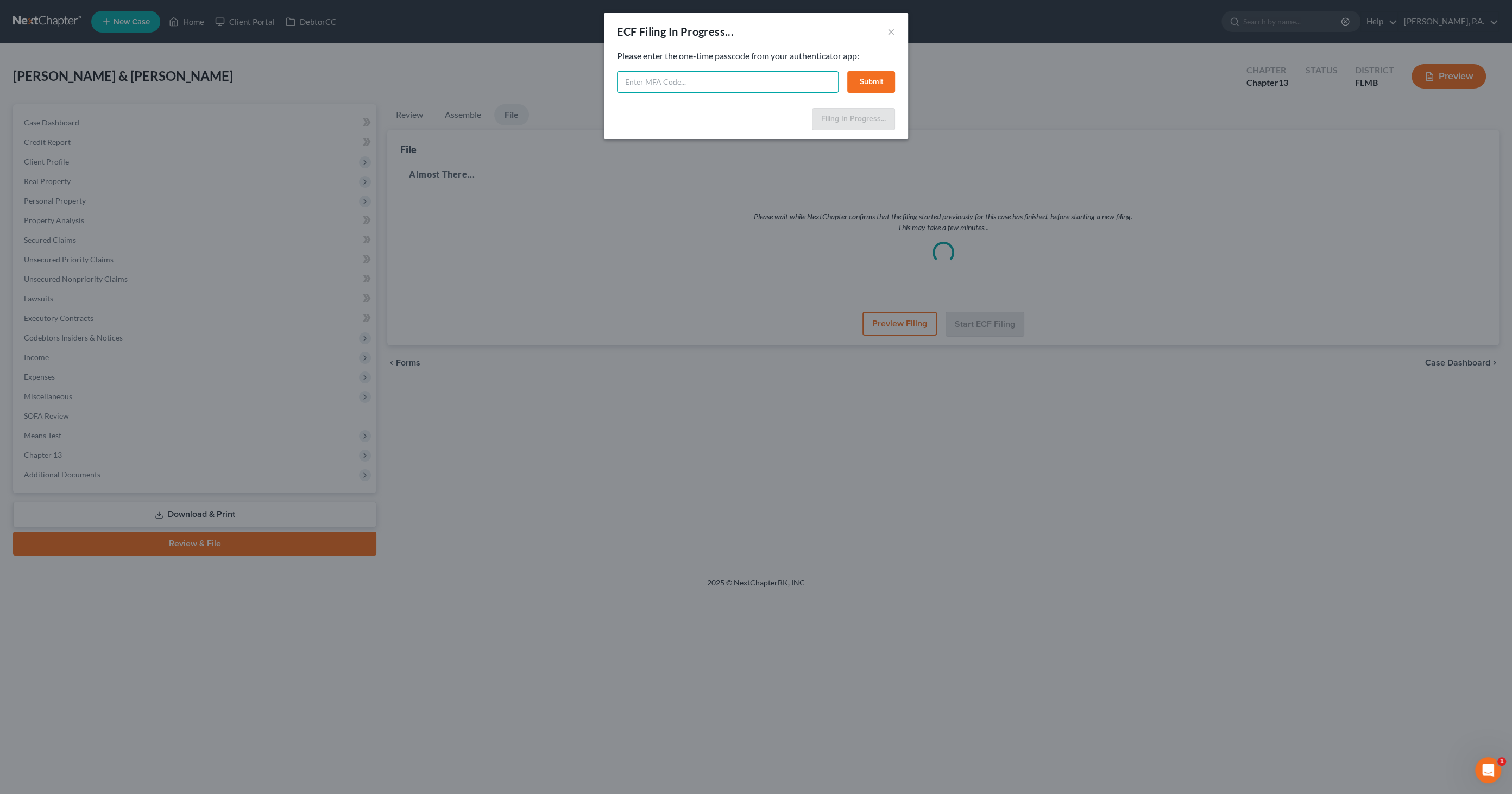
click at [661, 78] on input "text" at bounding box center [727, 82] width 221 height 22
type input "275362"
click at [880, 75] on button "Submit" at bounding box center [871, 82] width 48 height 22
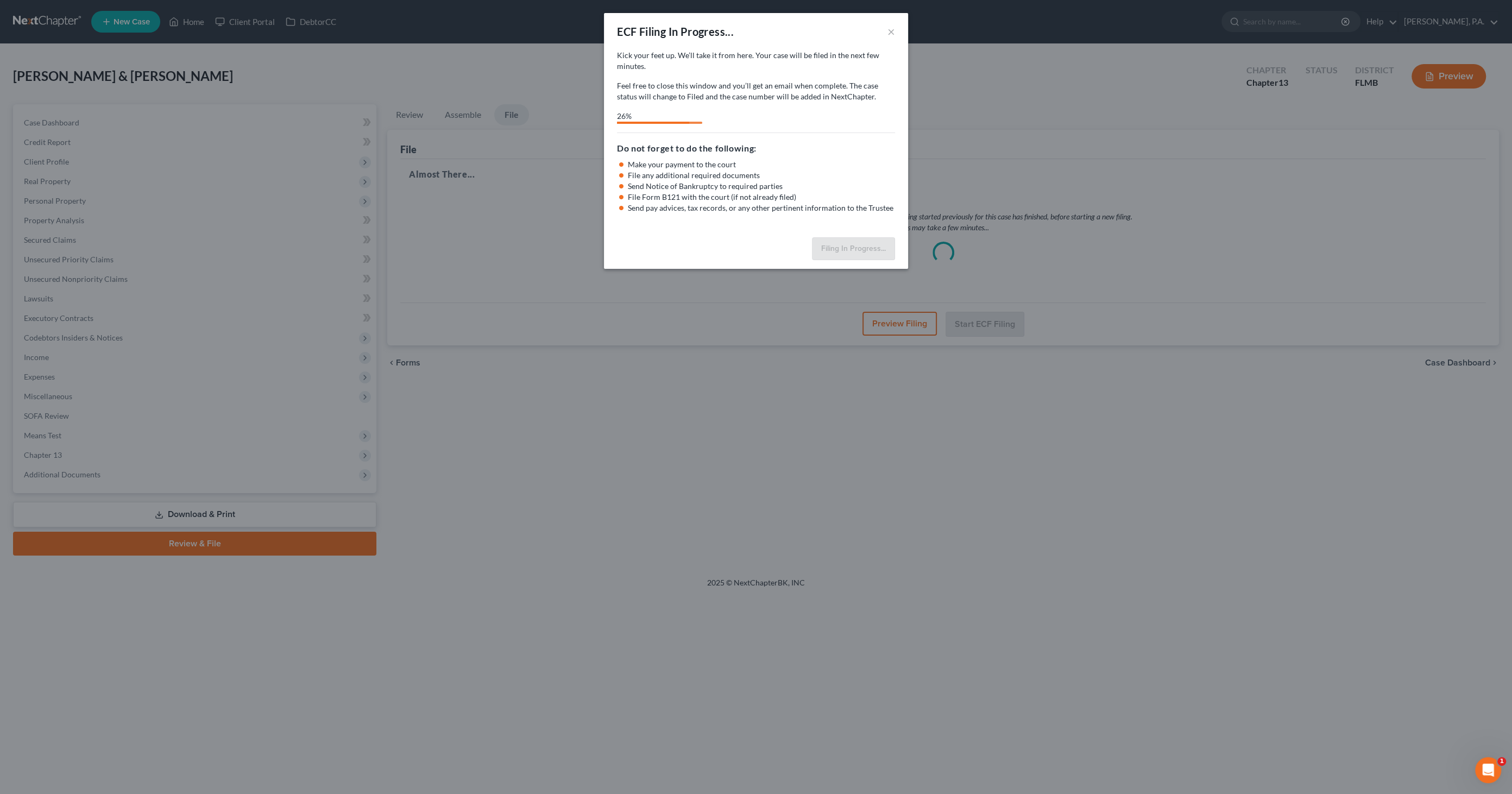
select select "3"
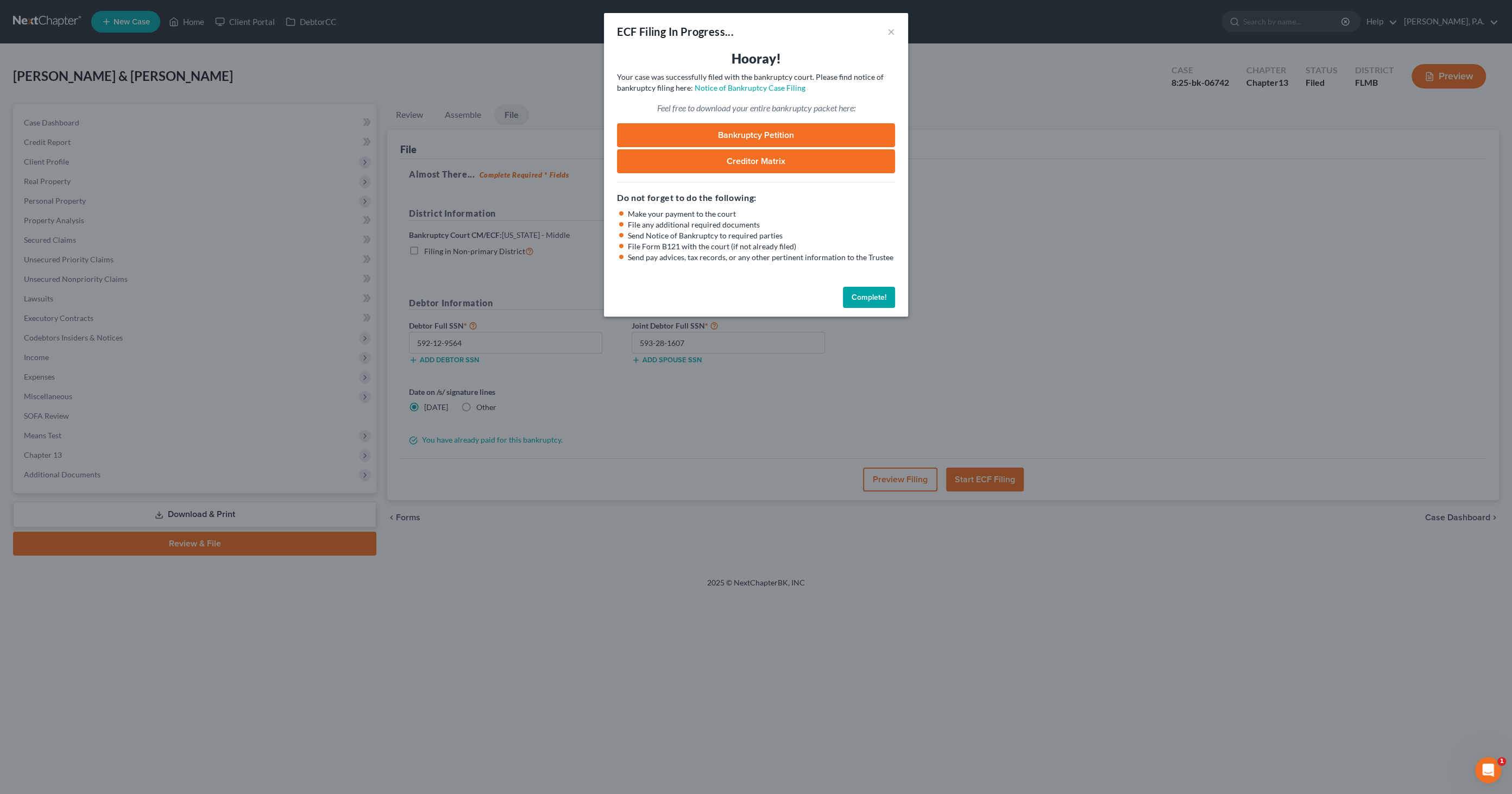
click at [873, 303] on button "Complete!" at bounding box center [869, 297] width 52 height 22
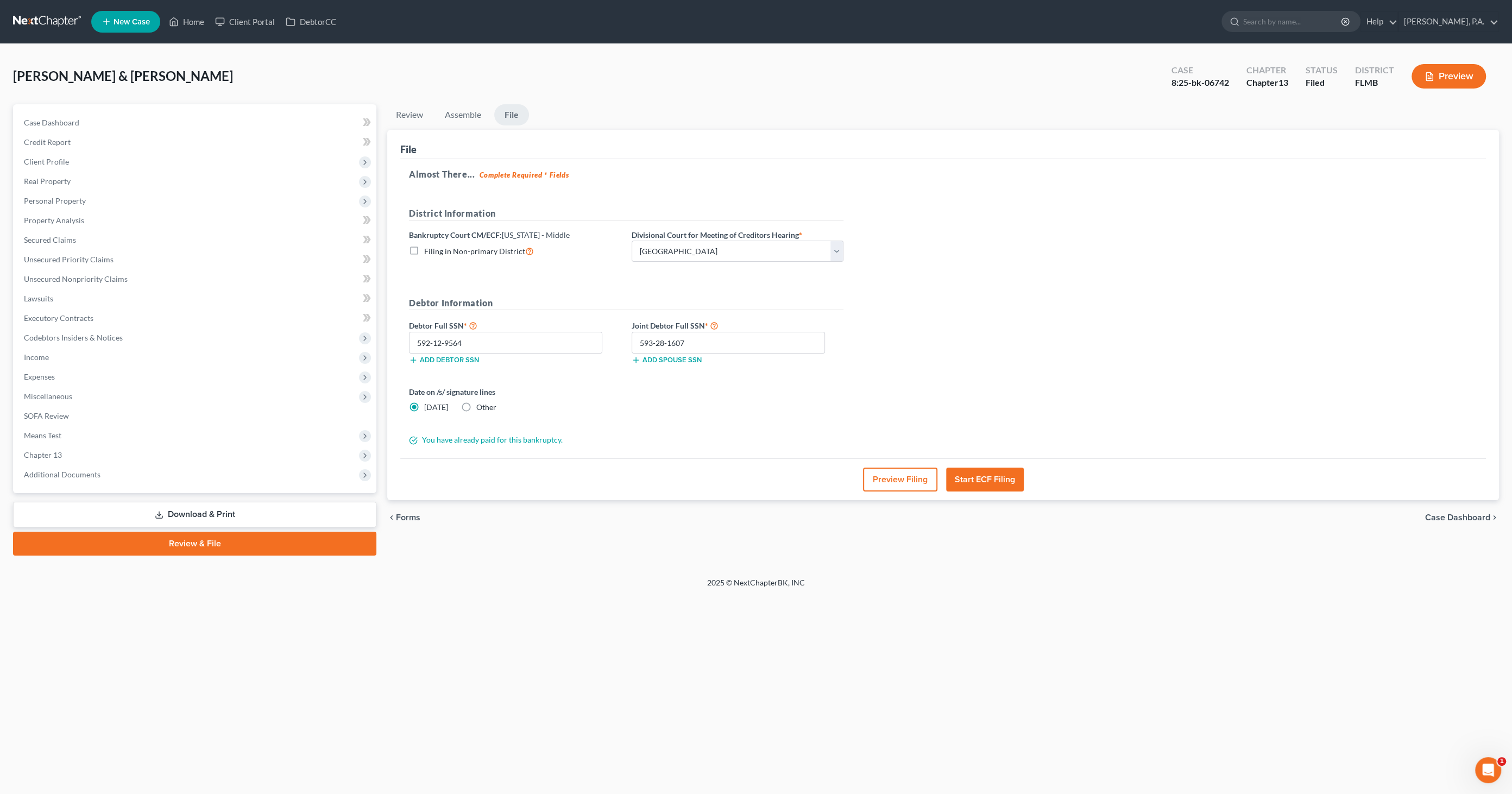
click at [1449, 521] on div "chevron_left Forms Case Dashboard chevron_right" at bounding box center [943, 517] width 1112 height 34
click at [1449, 516] on span "Case Dashboard" at bounding box center [1458, 518] width 65 height 8
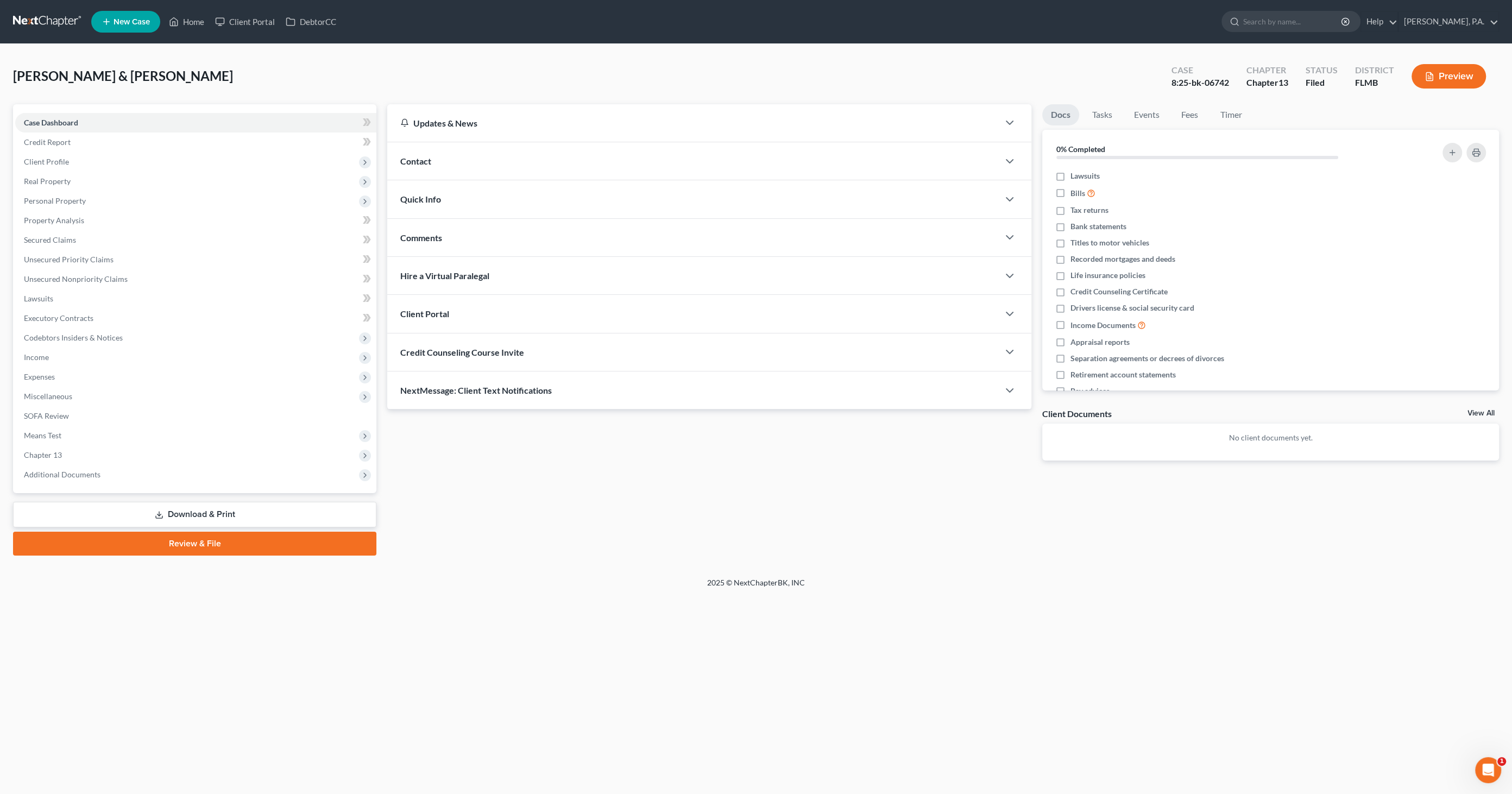
click at [216, 517] on link "Download & Print" at bounding box center [195, 514] width 363 height 25
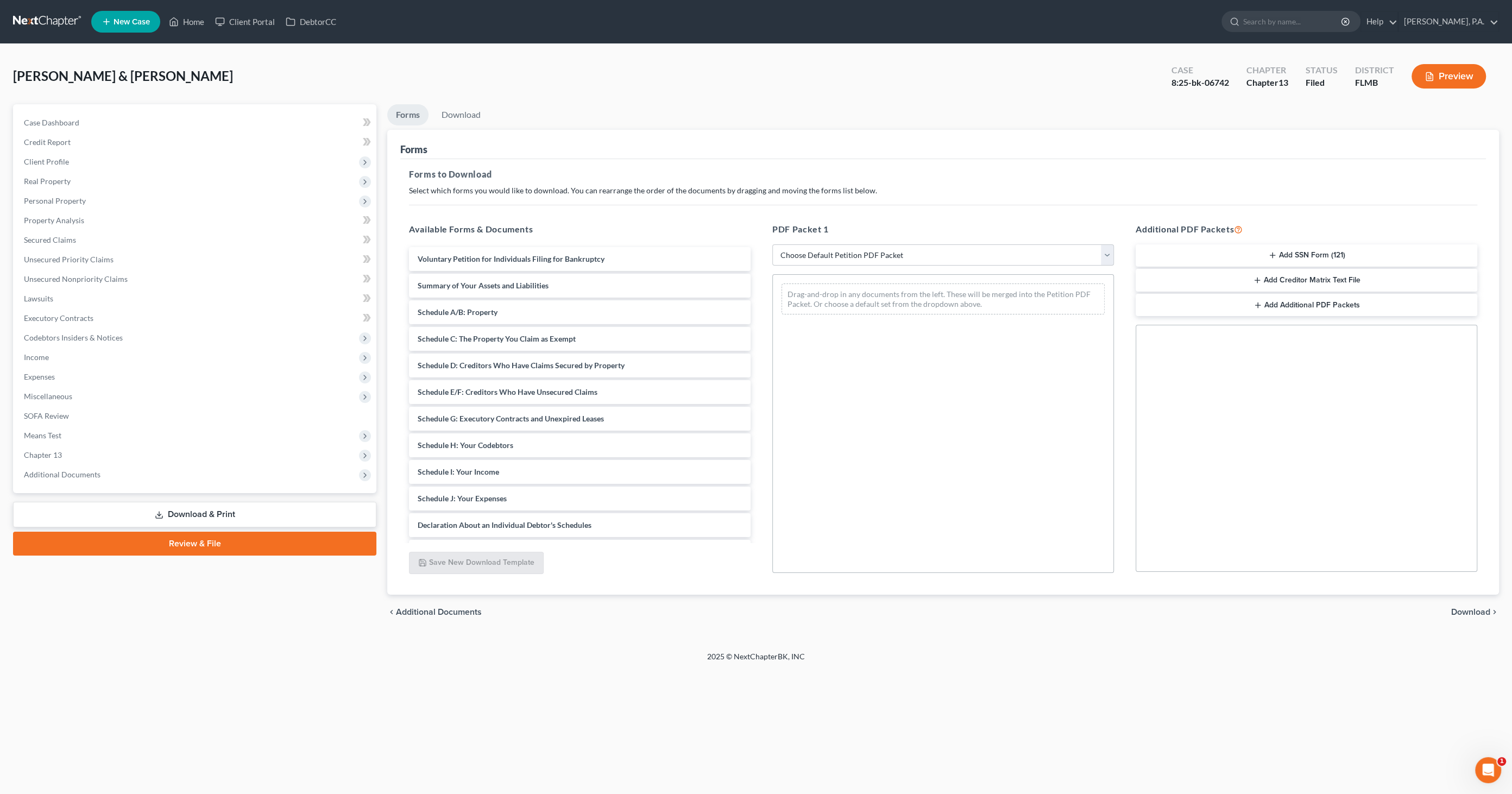
click at [1276, 253] on icon "button" at bounding box center [1272, 255] width 8 height 8
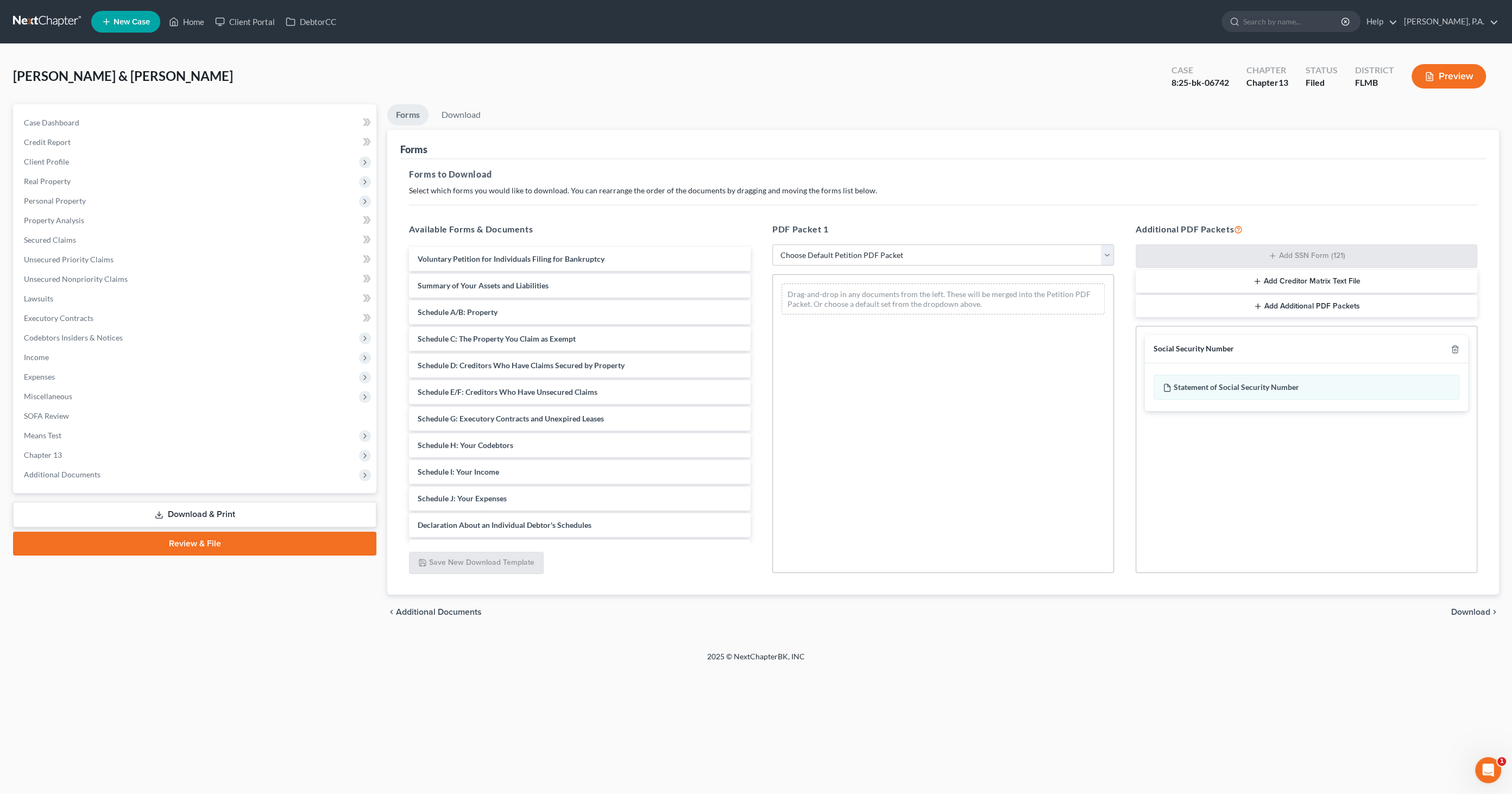
click at [1460, 605] on div "chevron_left Additional Documents Download chevron_right" at bounding box center [943, 612] width 1112 height 34
click at [1460, 612] on span "Download" at bounding box center [1471, 612] width 39 height 8
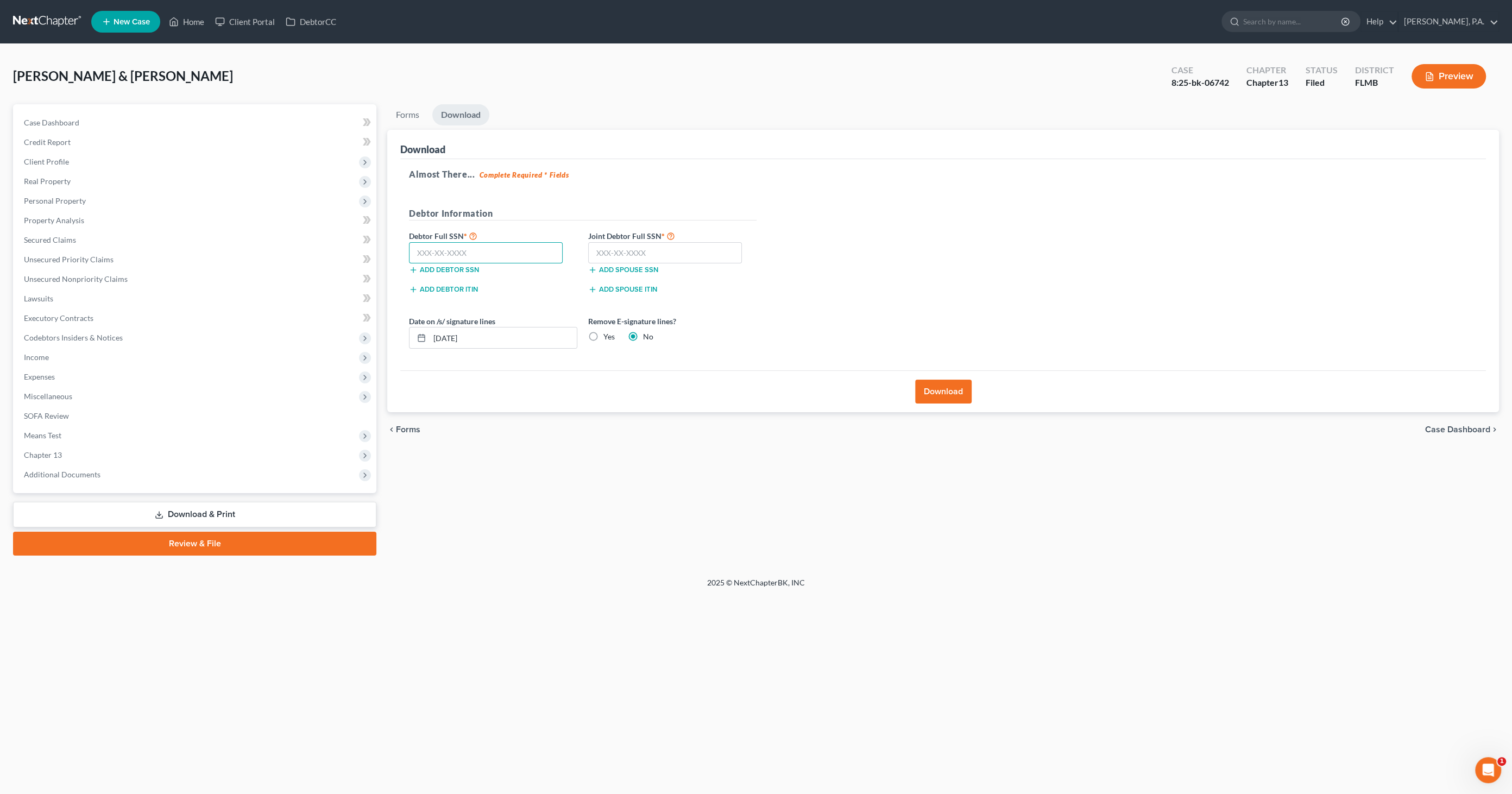
click at [486, 251] on input "text" at bounding box center [485, 253] width 154 height 22
type input "592-12-9564"
click at [620, 253] on input "text" at bounding box center [665, 253] width 154 height 22
type input "593-28-1607"
click at [952, 396] on button "Download" at bounding box center [944, 391] width 56 height 24
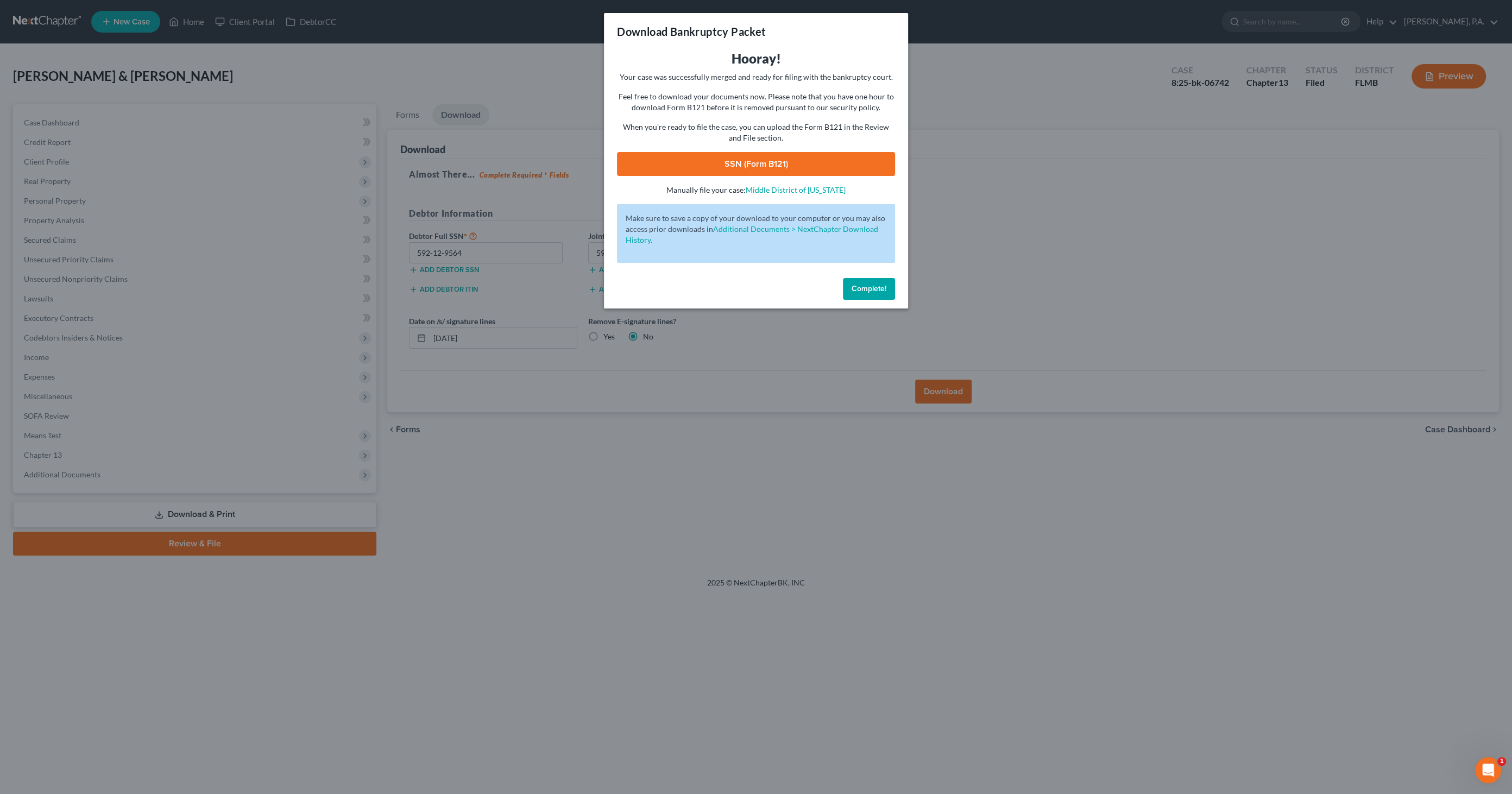
click at [749, 170] on link "SSN (Form B121)" at bounding box center [756, 164] width 278 height 24
click at [888, 290] on button "Complete!" at bounding box center [869, 289] width 52 height 22
